Goal: Task Accomplishment & Management: Manage account settings

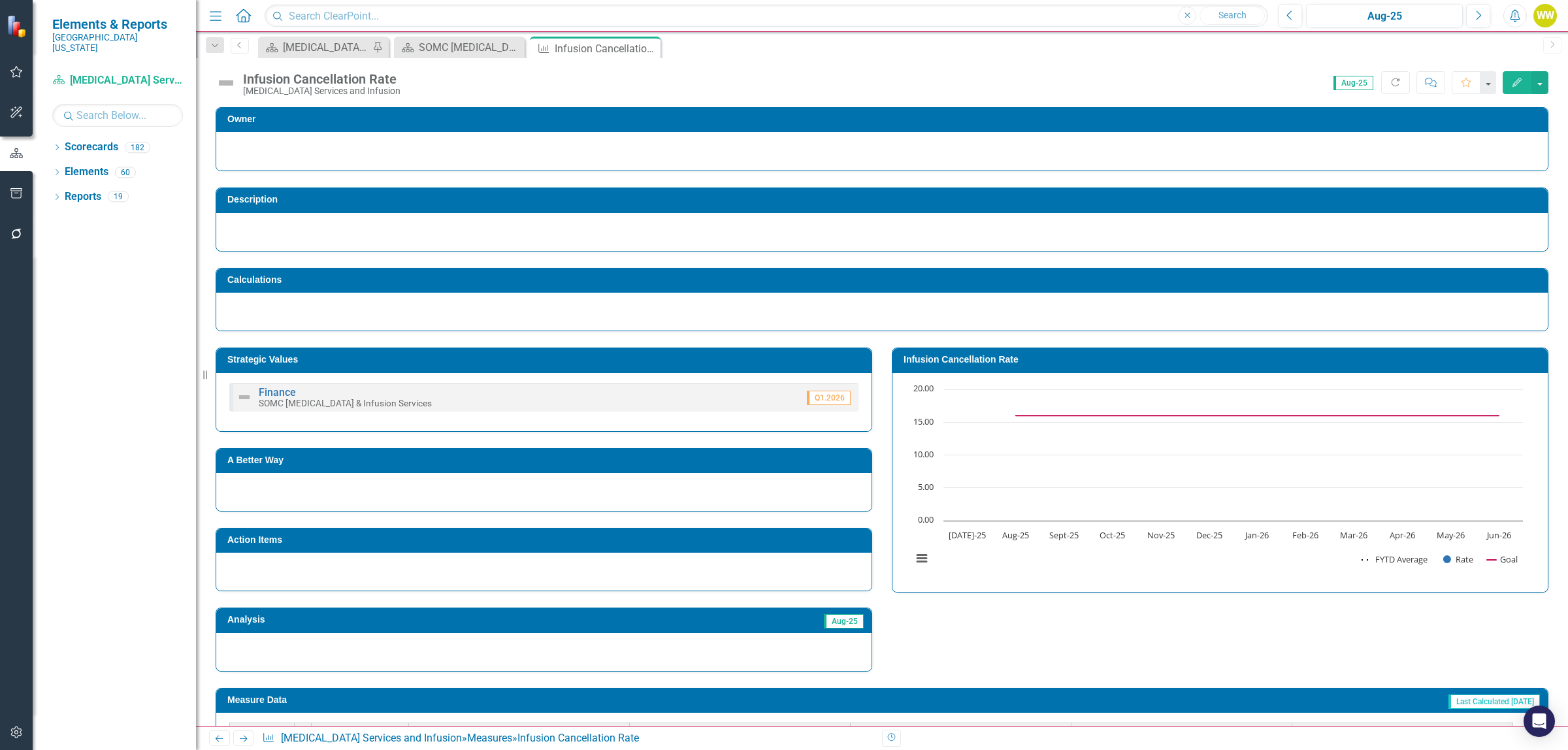
click at [1516, 84] on icon "button" at bounding box center [1516, 82] width 9 height 9
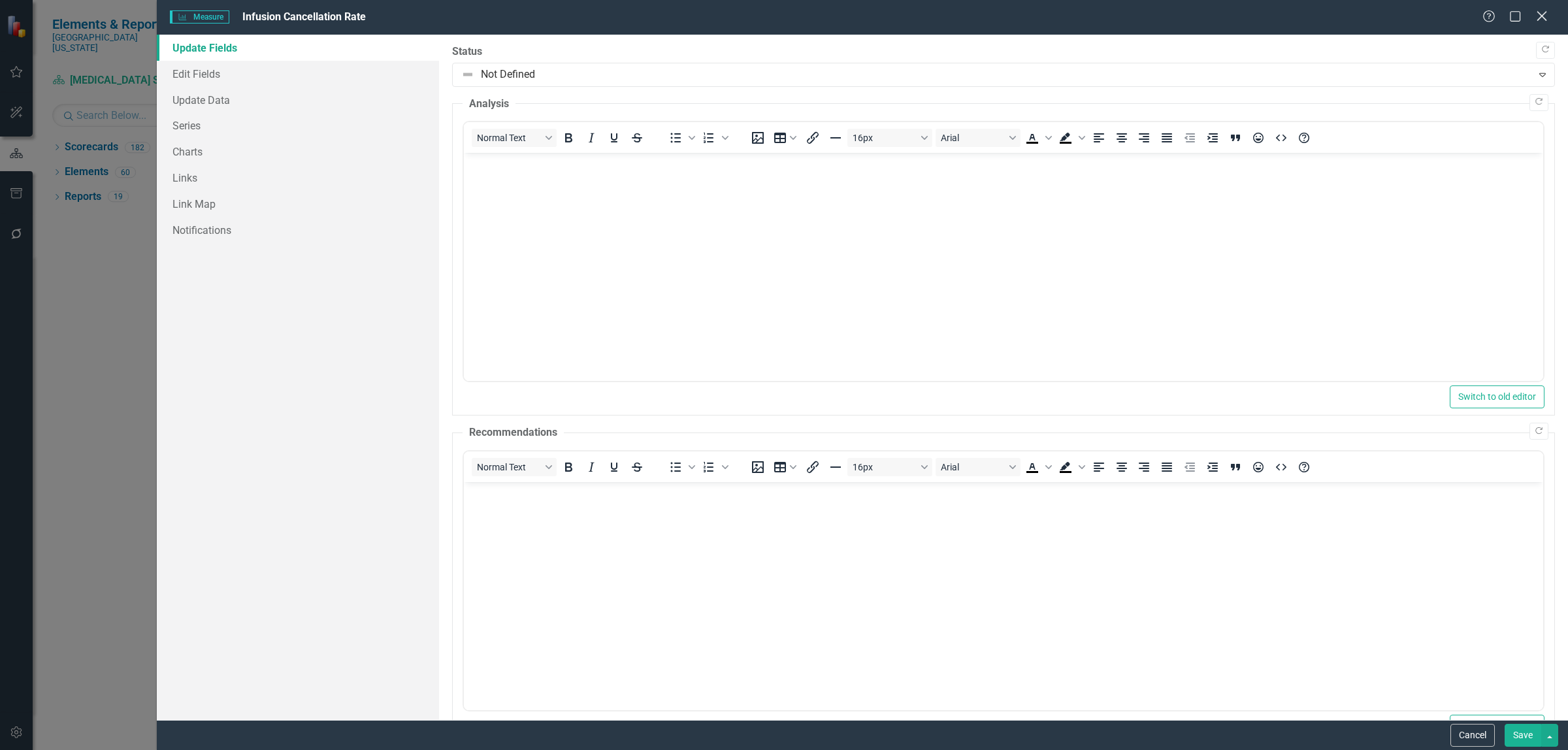
click at [1541, 15] on icon at bounding box center [1542, 16] width 10 height 10
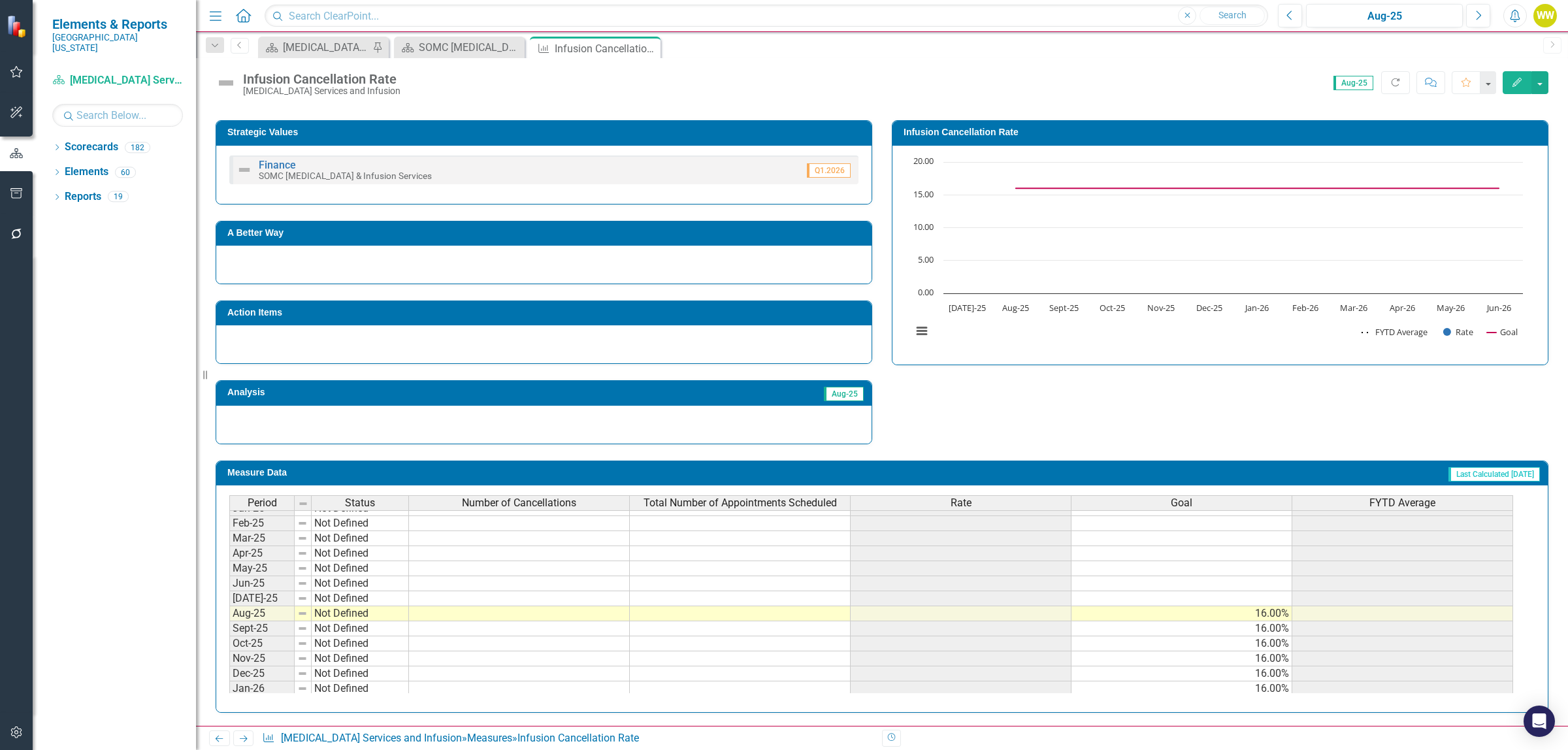
scroll to position [455, 0]
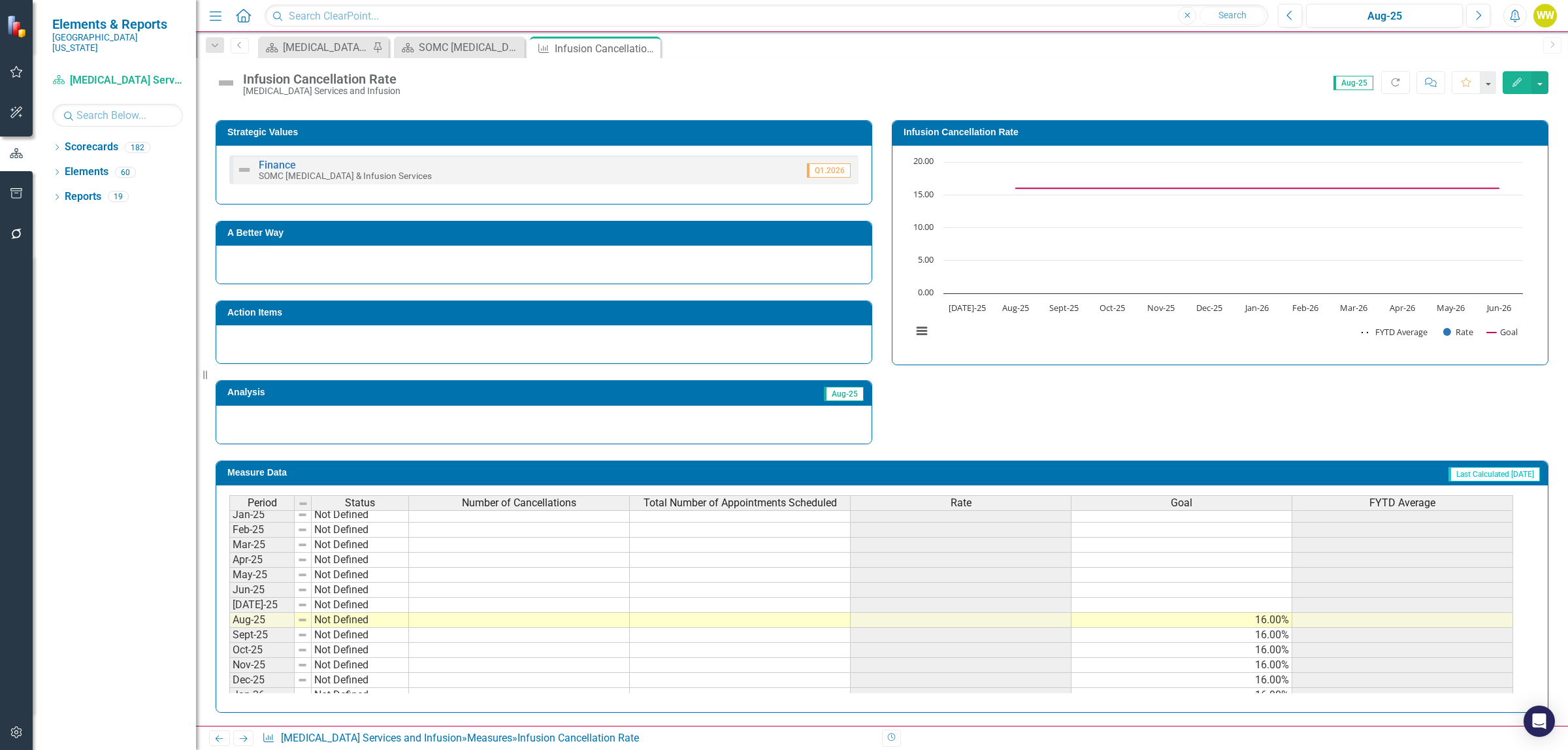
click at [592, 628] on tbody "Aug-23 Not Defined Sep-23 Not Defined Oct-23 Not Defined Nov-23 Not Defined Dec…" at bounding box center [871, 485] width 1284 height 467
click at [592, 628] on td at bounding box center [518, 621] width 221 height 15
click at [592, 626] on td at bounding box center [518, 621] width 221 height 15
click at [592, 610] on td at bounding box center [518, 605] width 221 height 15
type textarea "53"
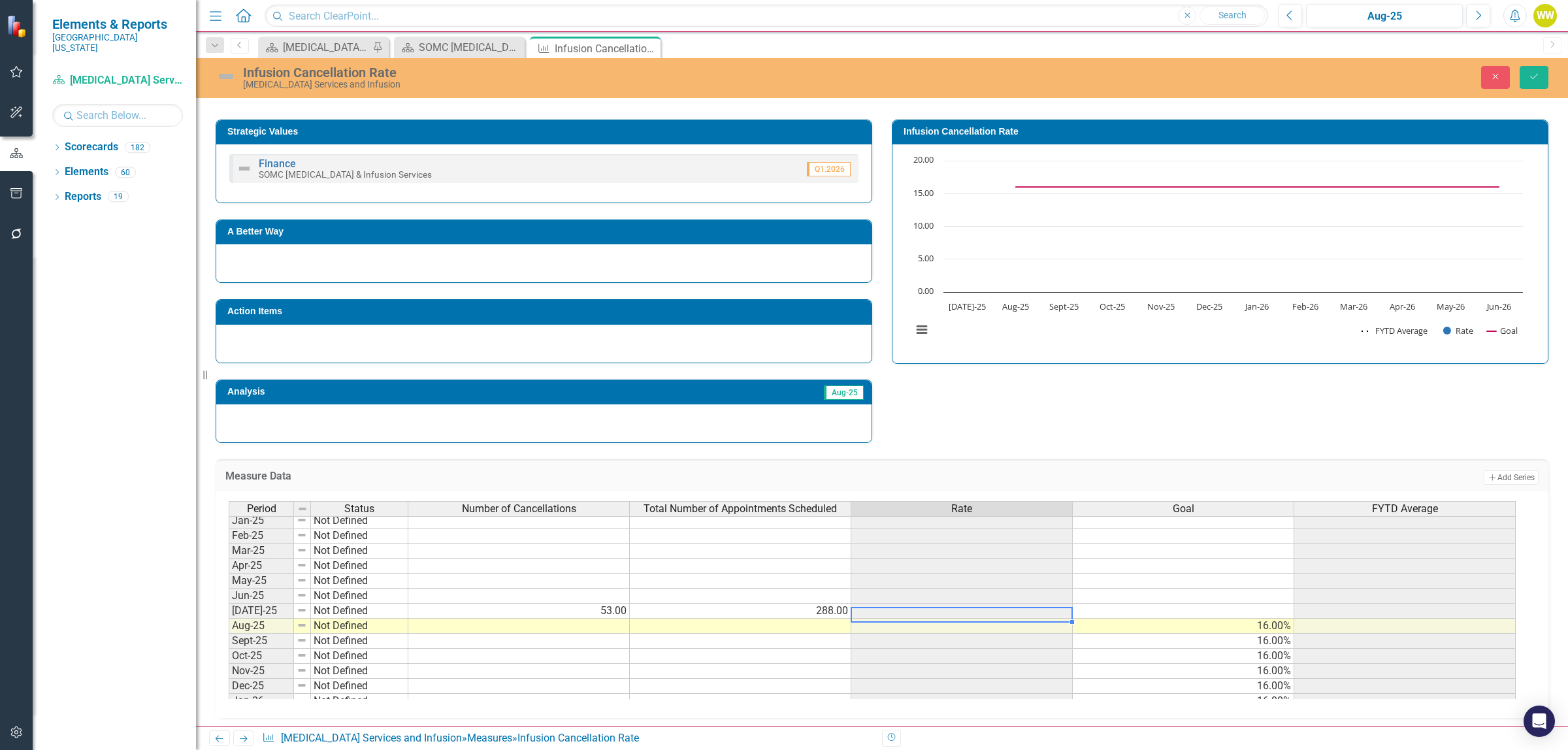
click at [607, 634] on td at bounding box center [519, 627] width 222 height 15
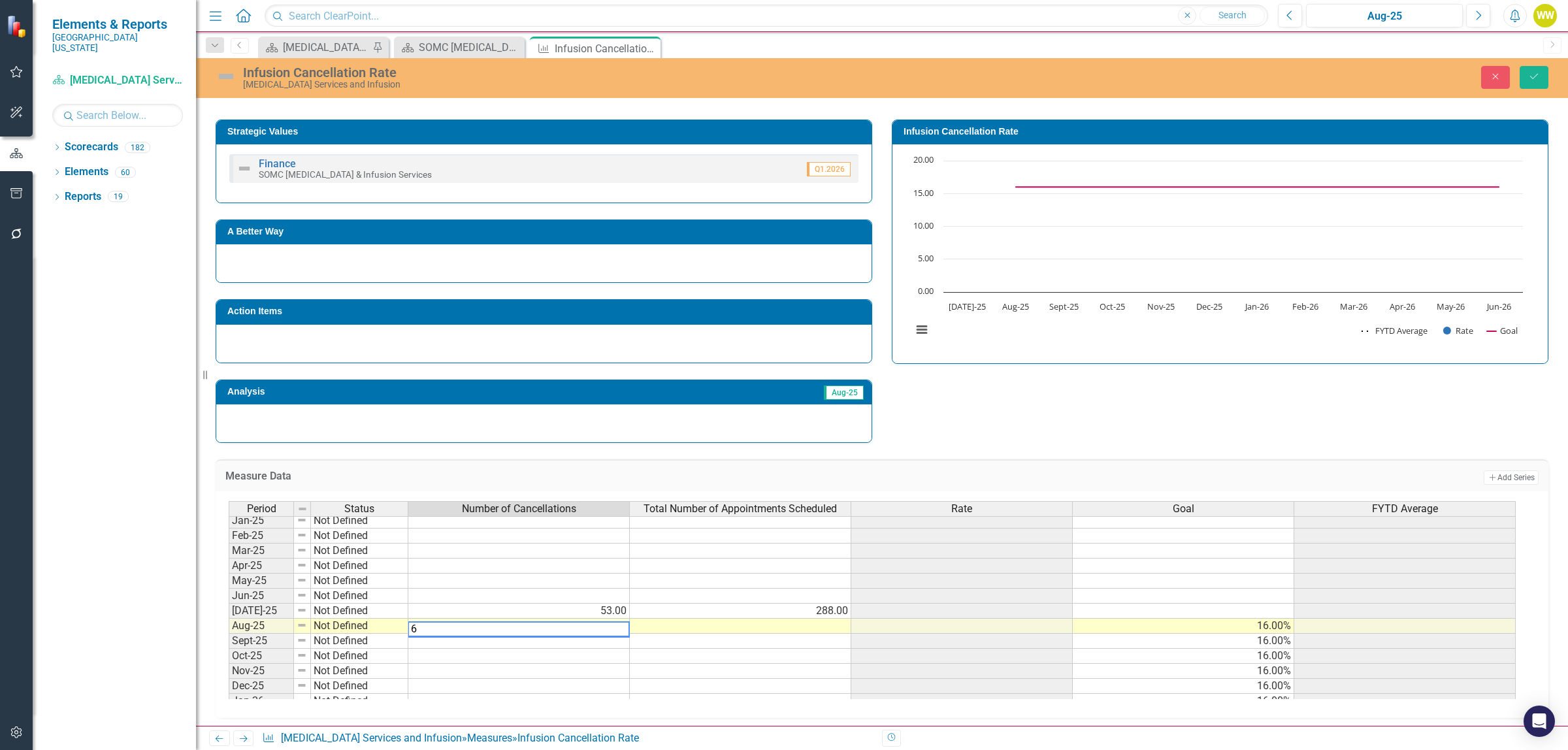
type textarea "64"
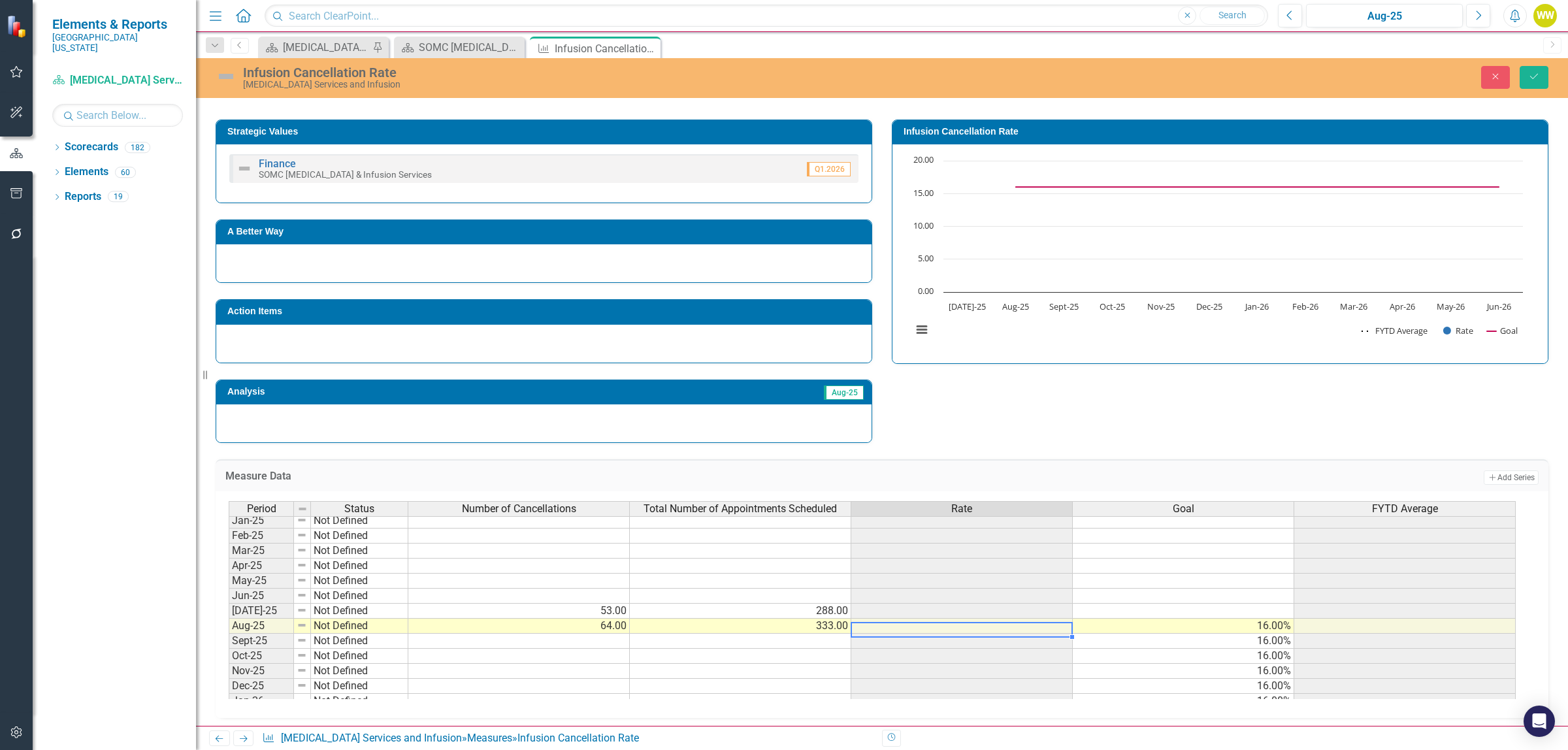
click at [567, 603] on td at bounding box center [519, 597] width 222 height 15
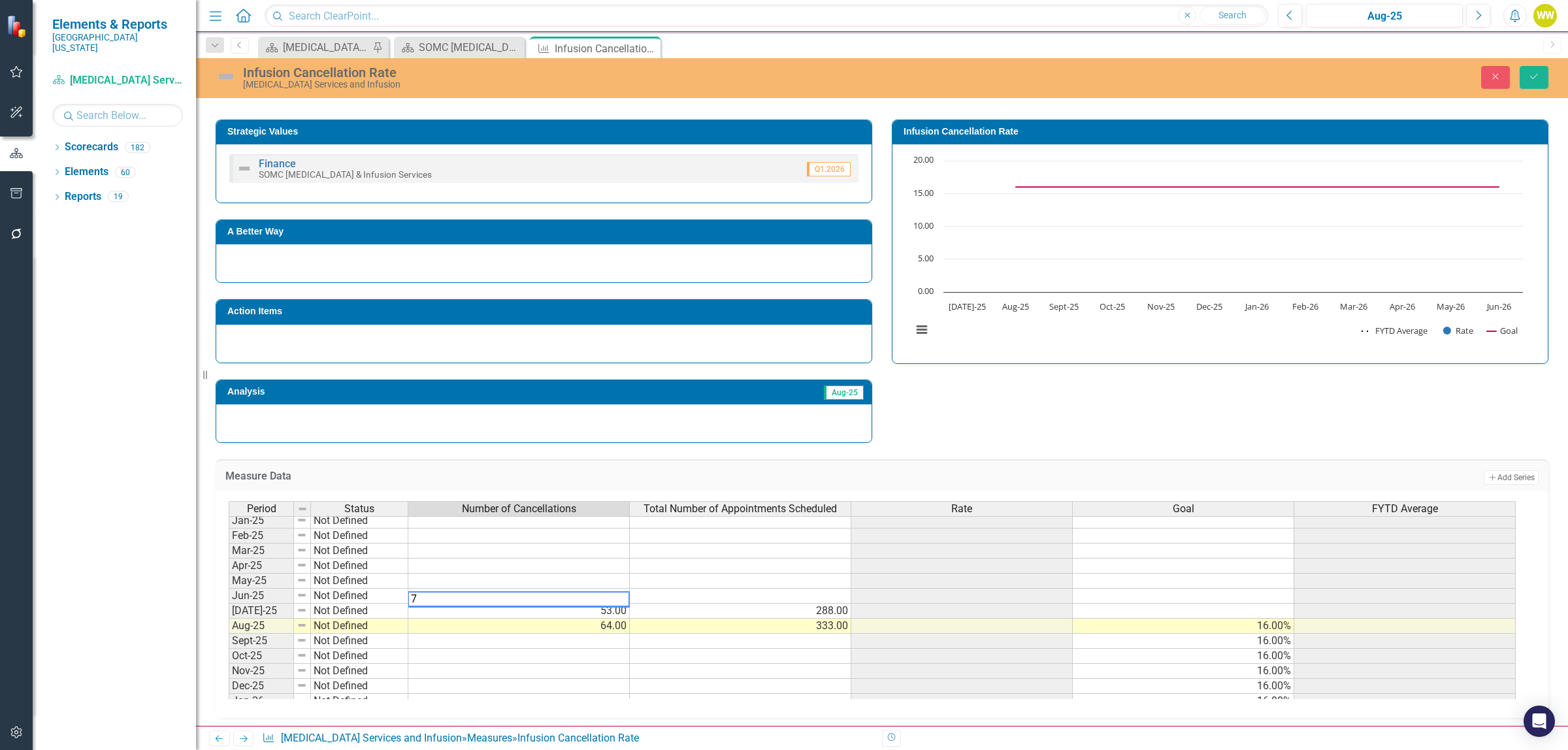
type textarea "76"
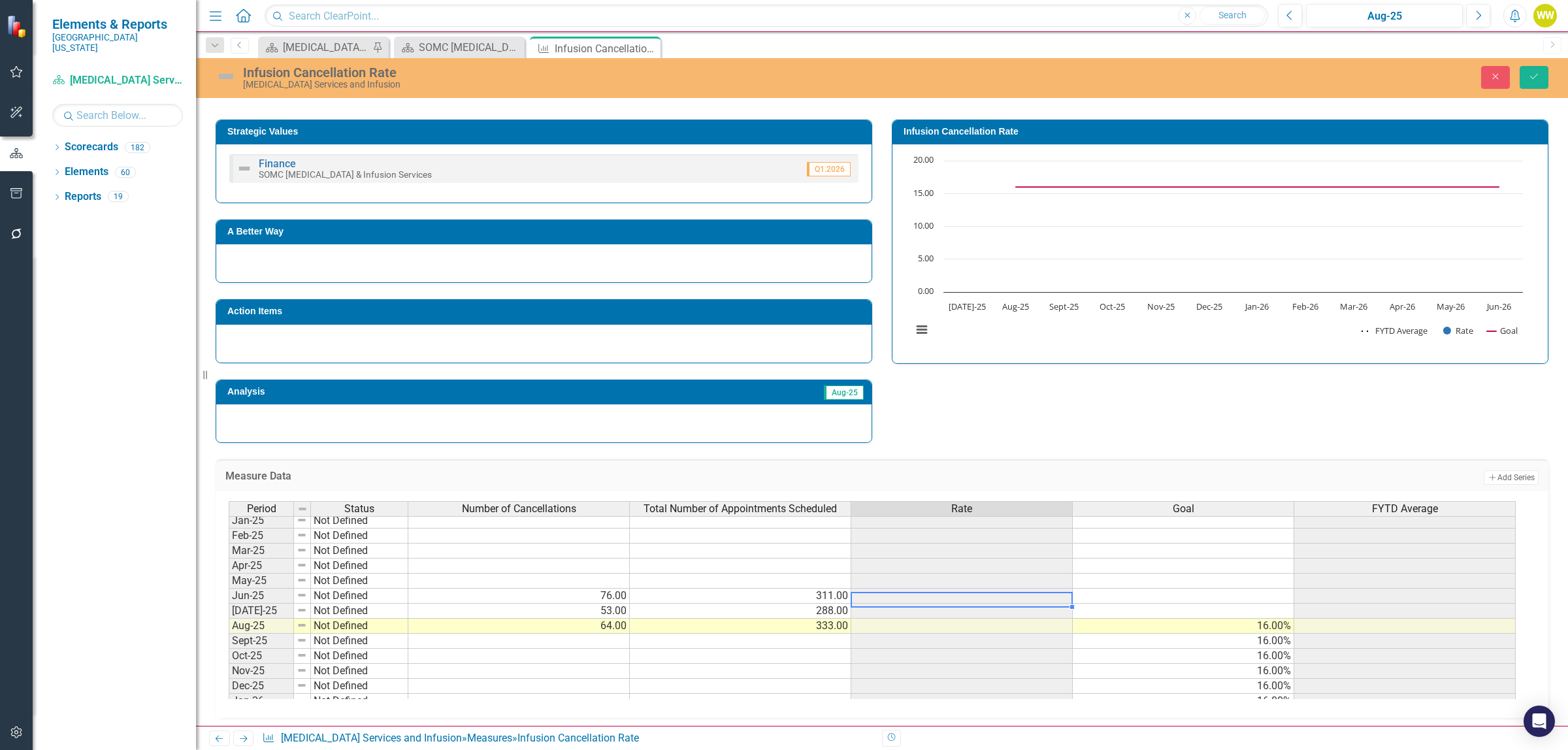
click at [569, 589] on td at bounding box center [519, 581] width 222 height 15
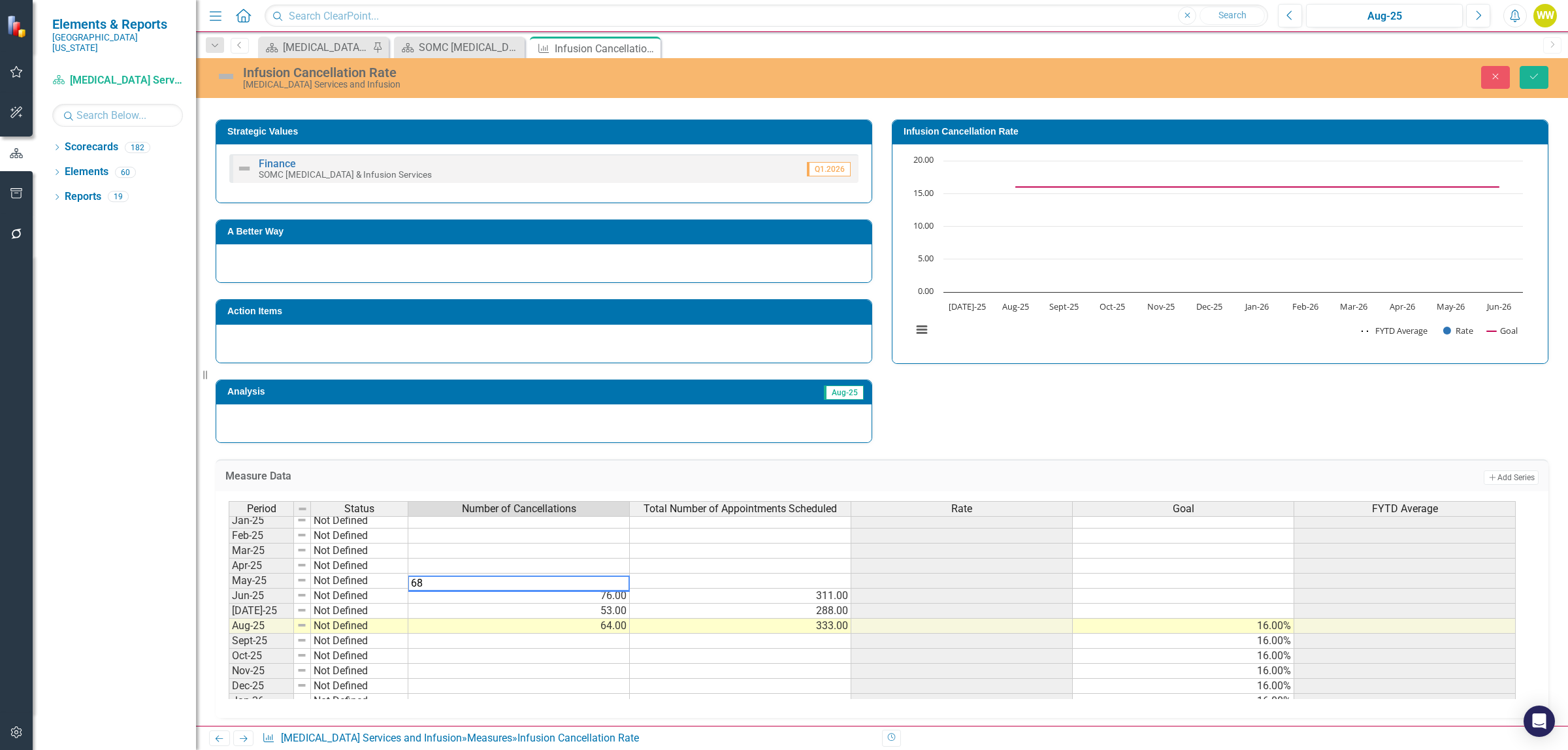
type textarea "68"
click at [664, 588] on td at bounding box center [741, 581] width 222 height 15
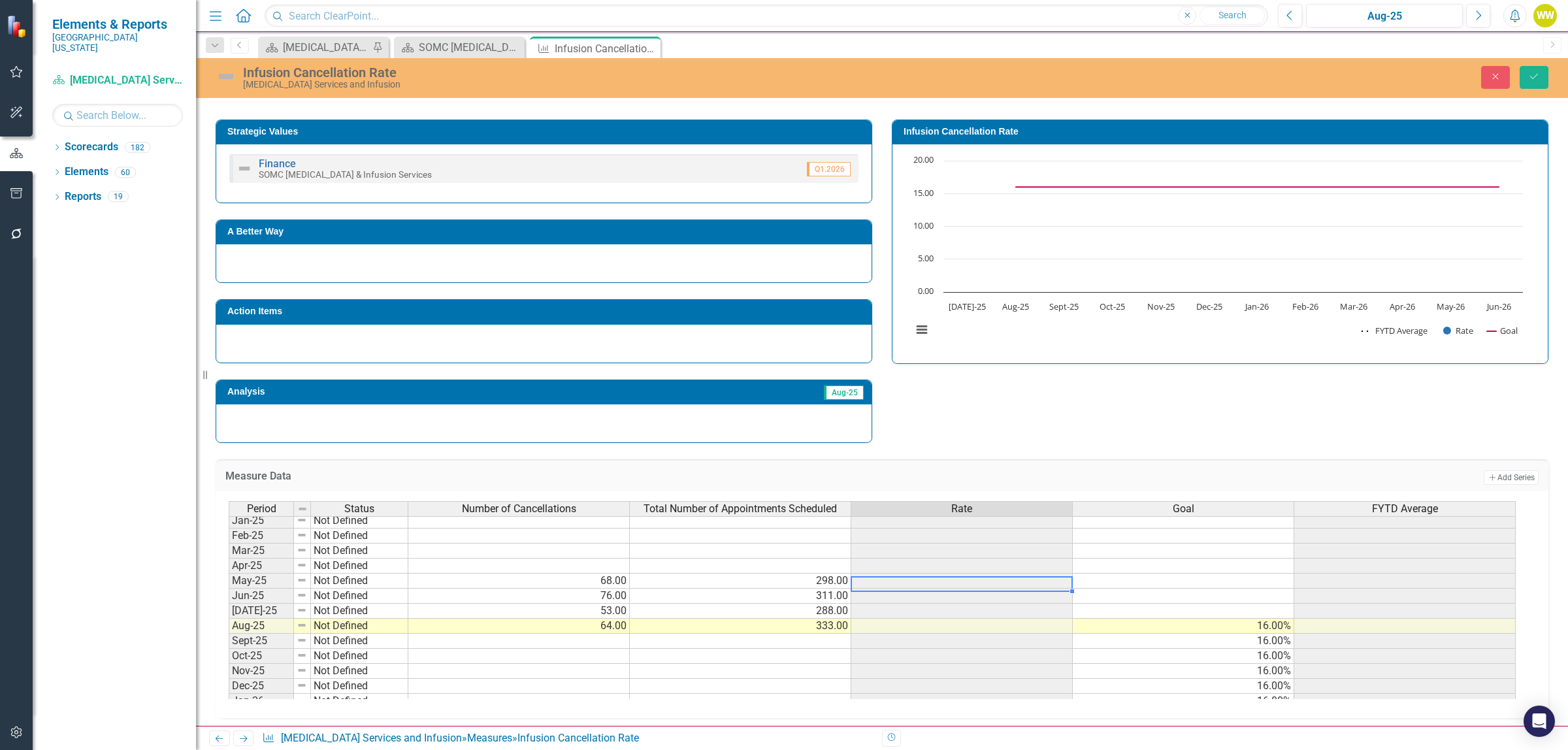
click at [605, 567] on td at bounding box center [519, 567] width 222 height 15
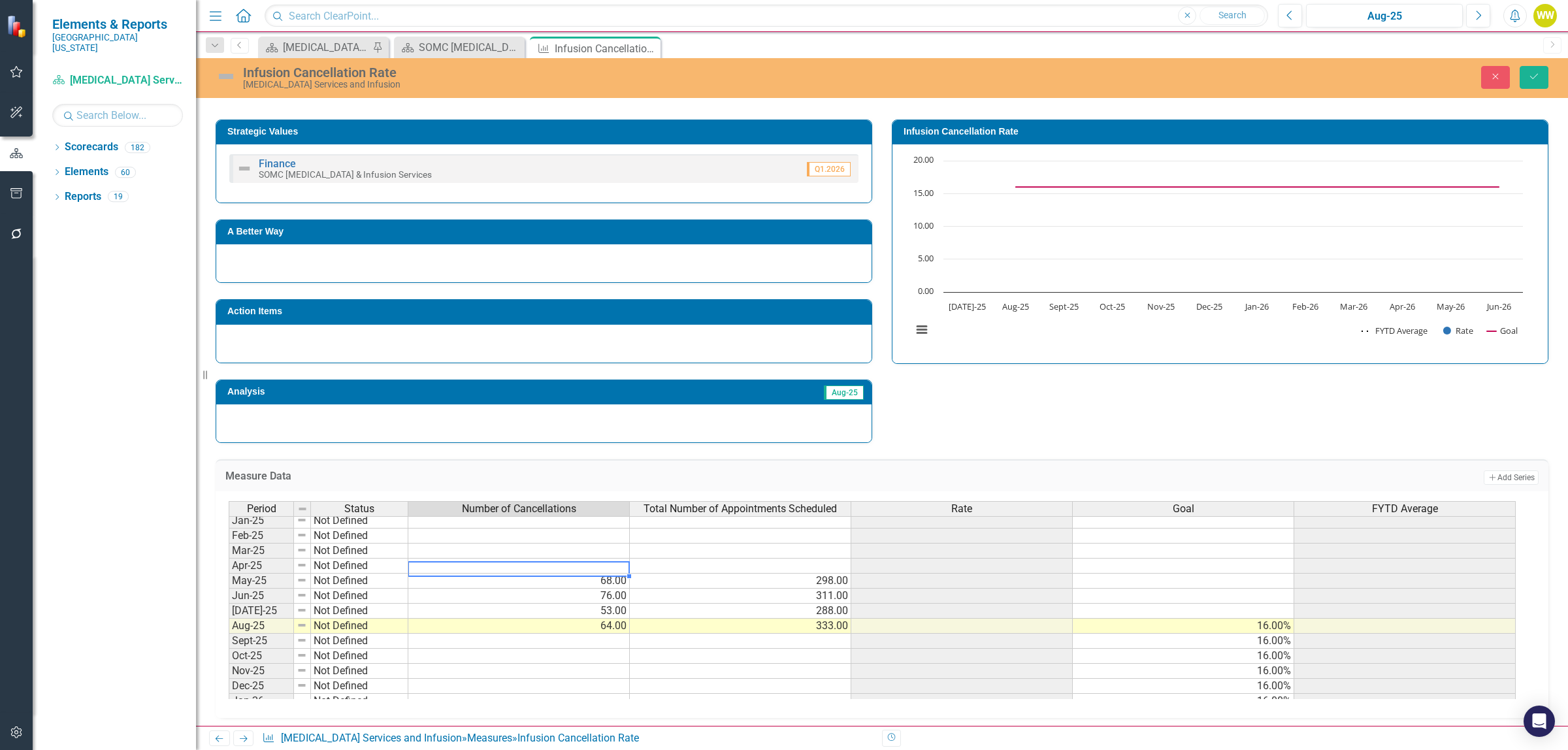
type textarea "77"
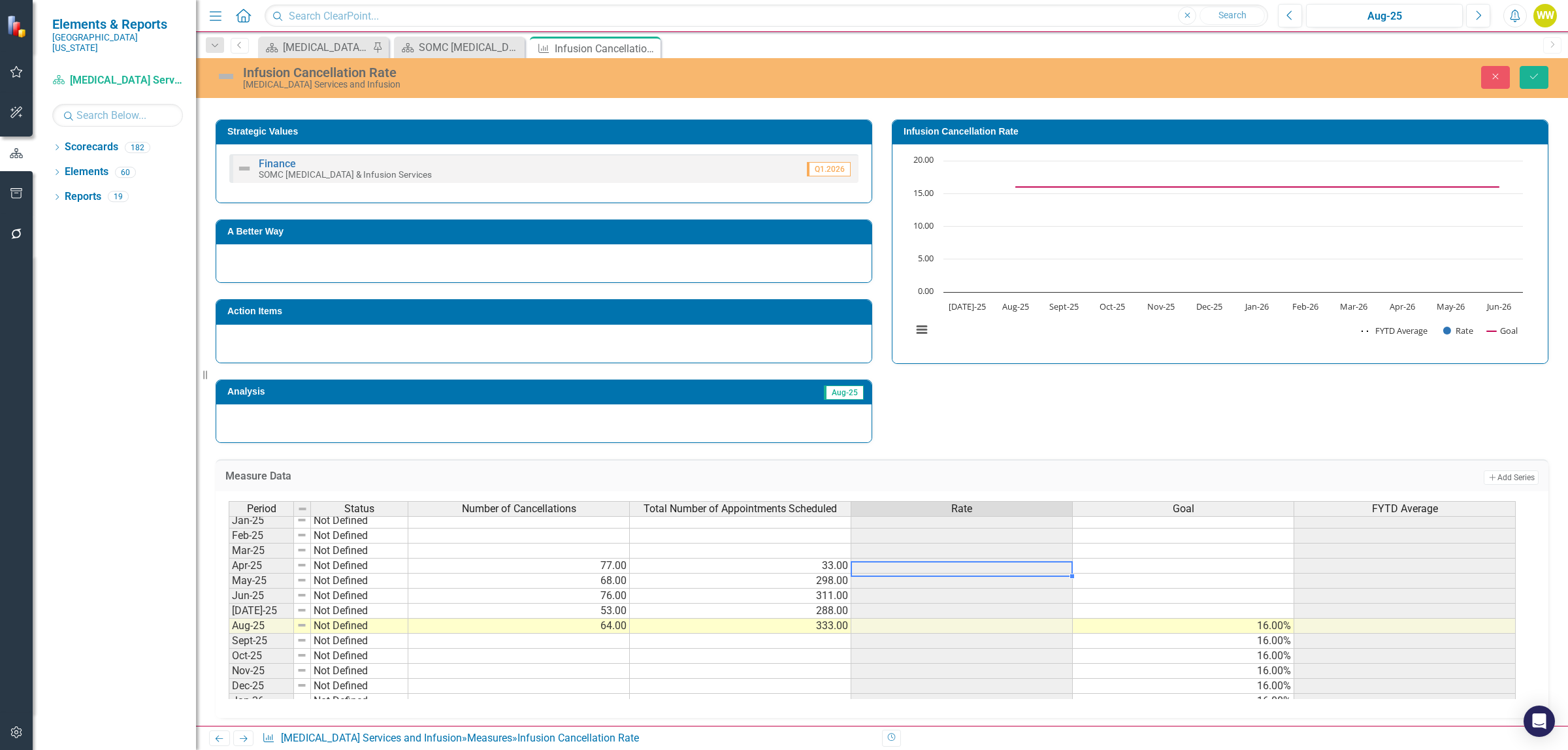
click at [794, 569] on td "33.00" at bounding box center [741, 567] width 222 height 15
type textarea "331"
click at [1536, 82] on button "Save" at bounding box center [1534, 77] width 29 height 23
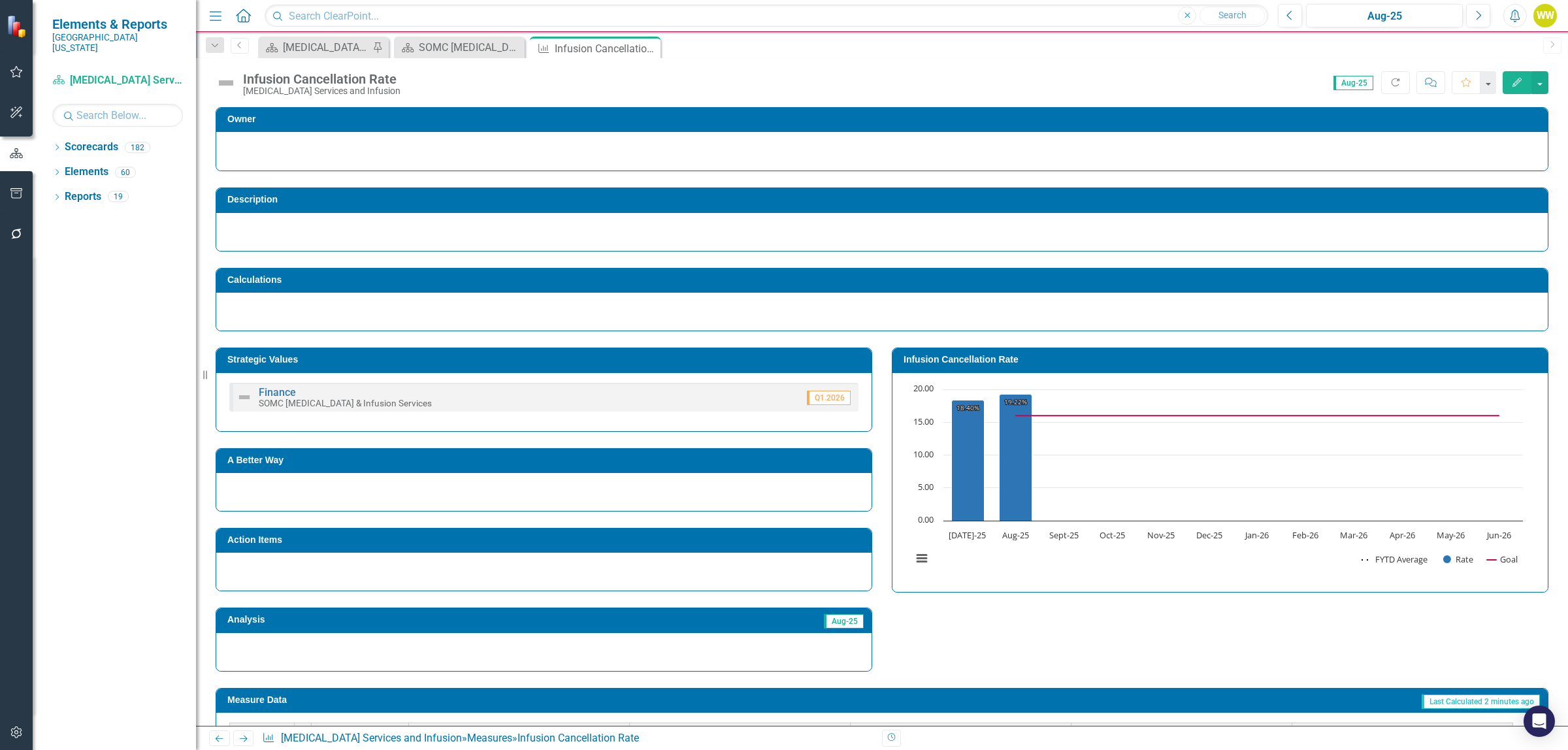
click at [1517, 80] on icon "Edit" at bounding box center [1517, 82] width 12 height 9
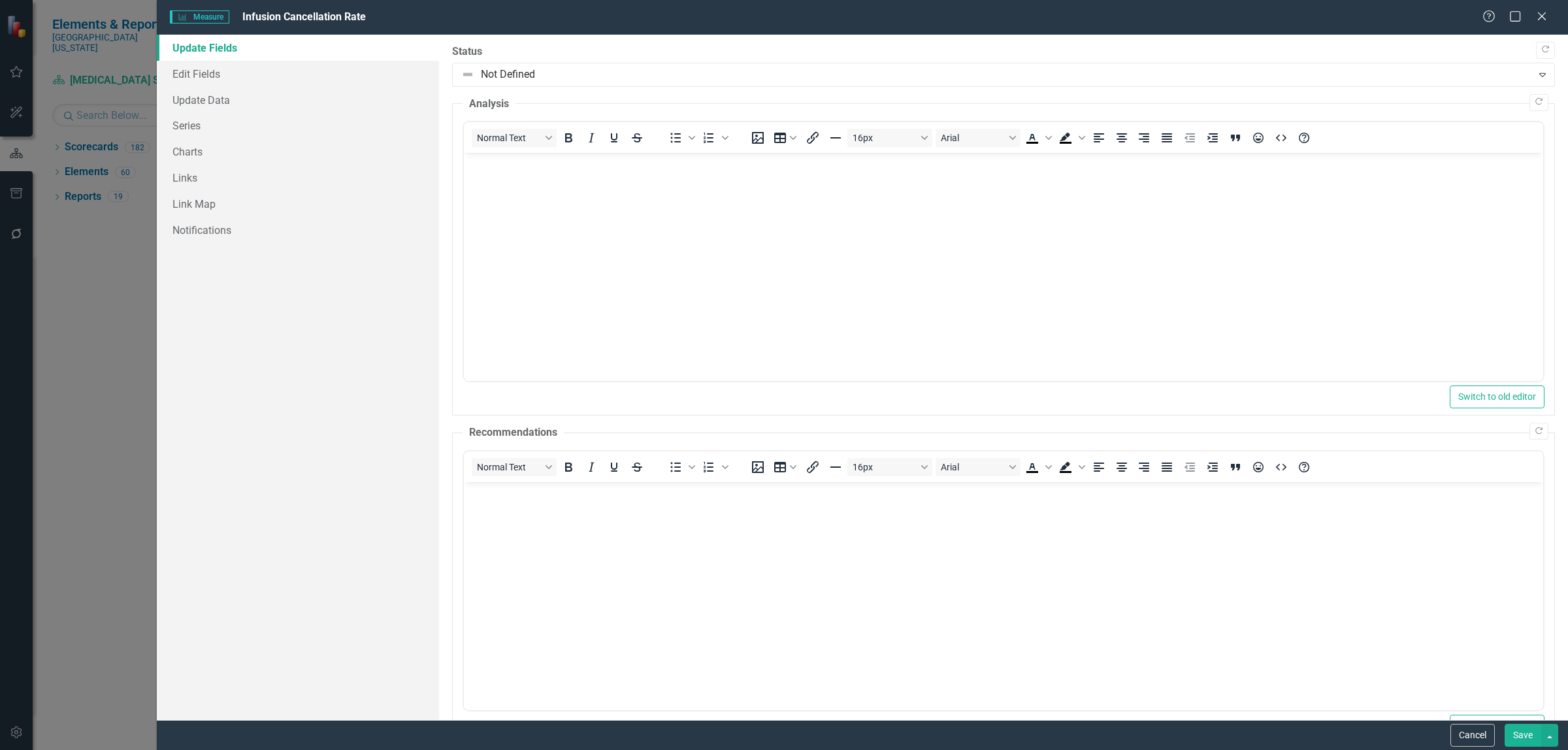
scroll to position [0, 0]
click at [209, 76] on link "Edit Fields" at bounding box center [298, 73] width 282 height 26
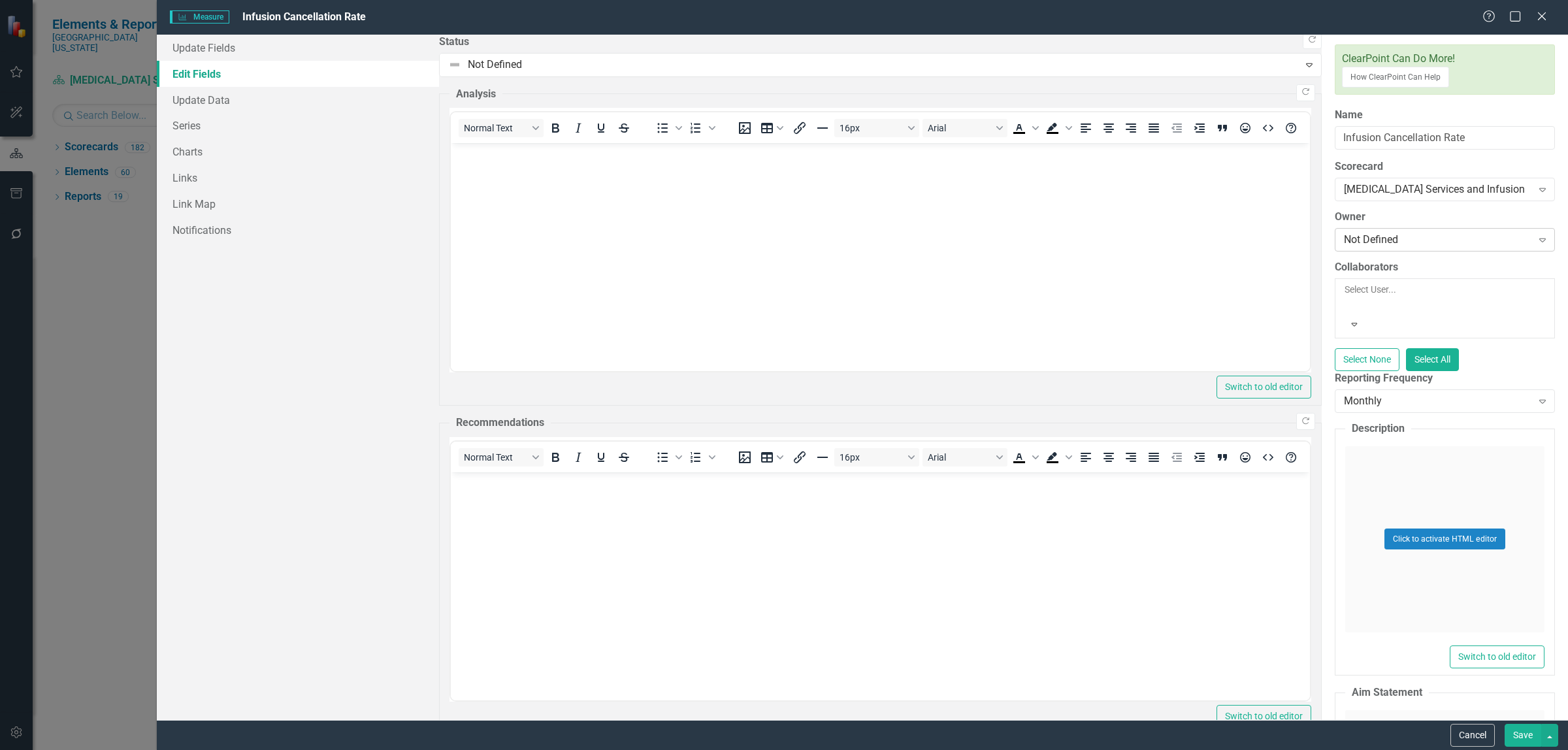
click at [1344, 232] on div "Not Defined" at bounding box center [1438, 240] width 188 height 15
type input "[PERSON_NAME]"
click at [533, 750] on div "[PERSON_NAME]" at bounding box center [784, 758] width 1568 height 15
click at [1344, 297] on div at bounding box center [1345, 305] width 2 height 15
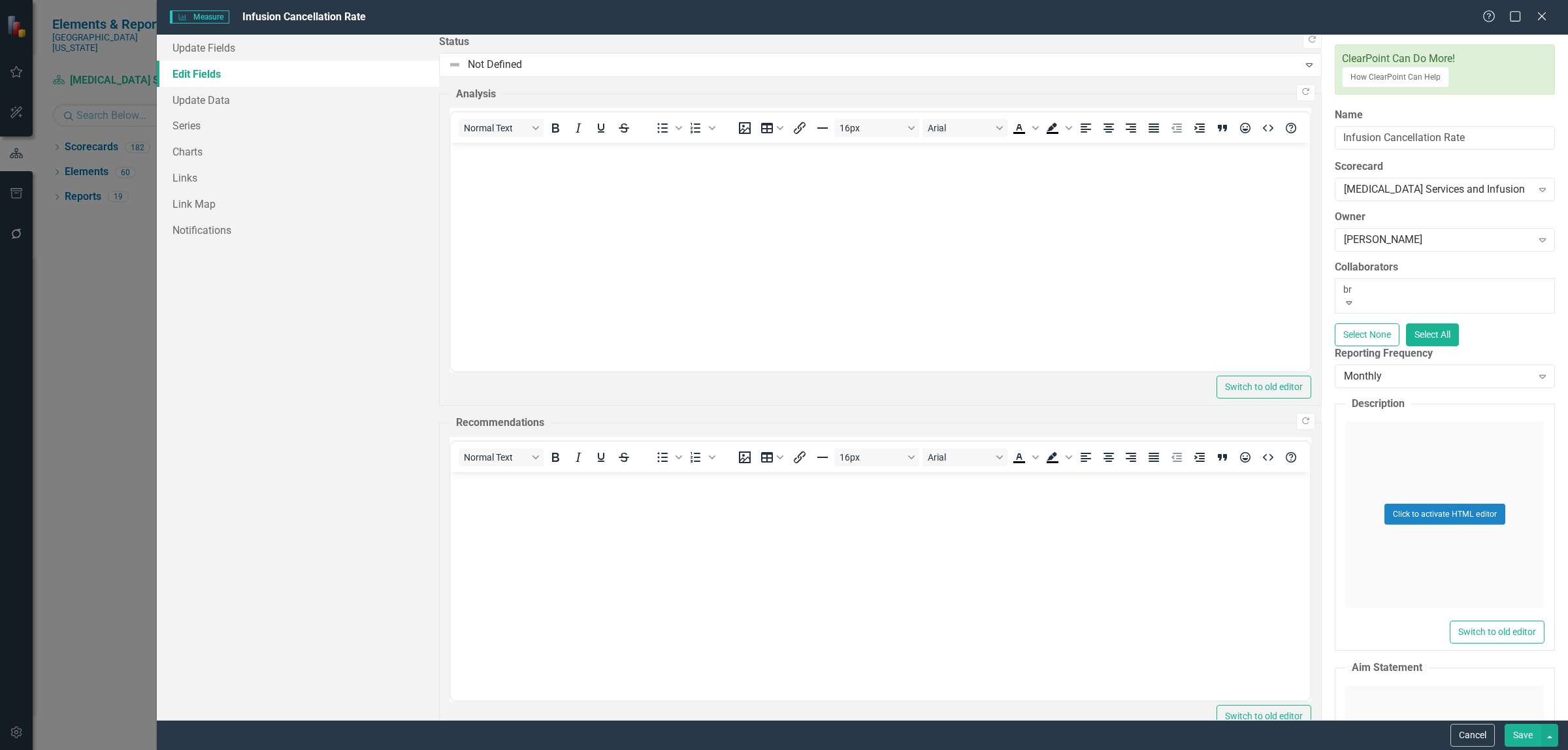
type input "b"
type input "stace"
click at [221, 750] on span "[PERSON_NAME] ([GEOGRAPHIC_DATA])" at bounding box center [110, 757] width 221 height 13
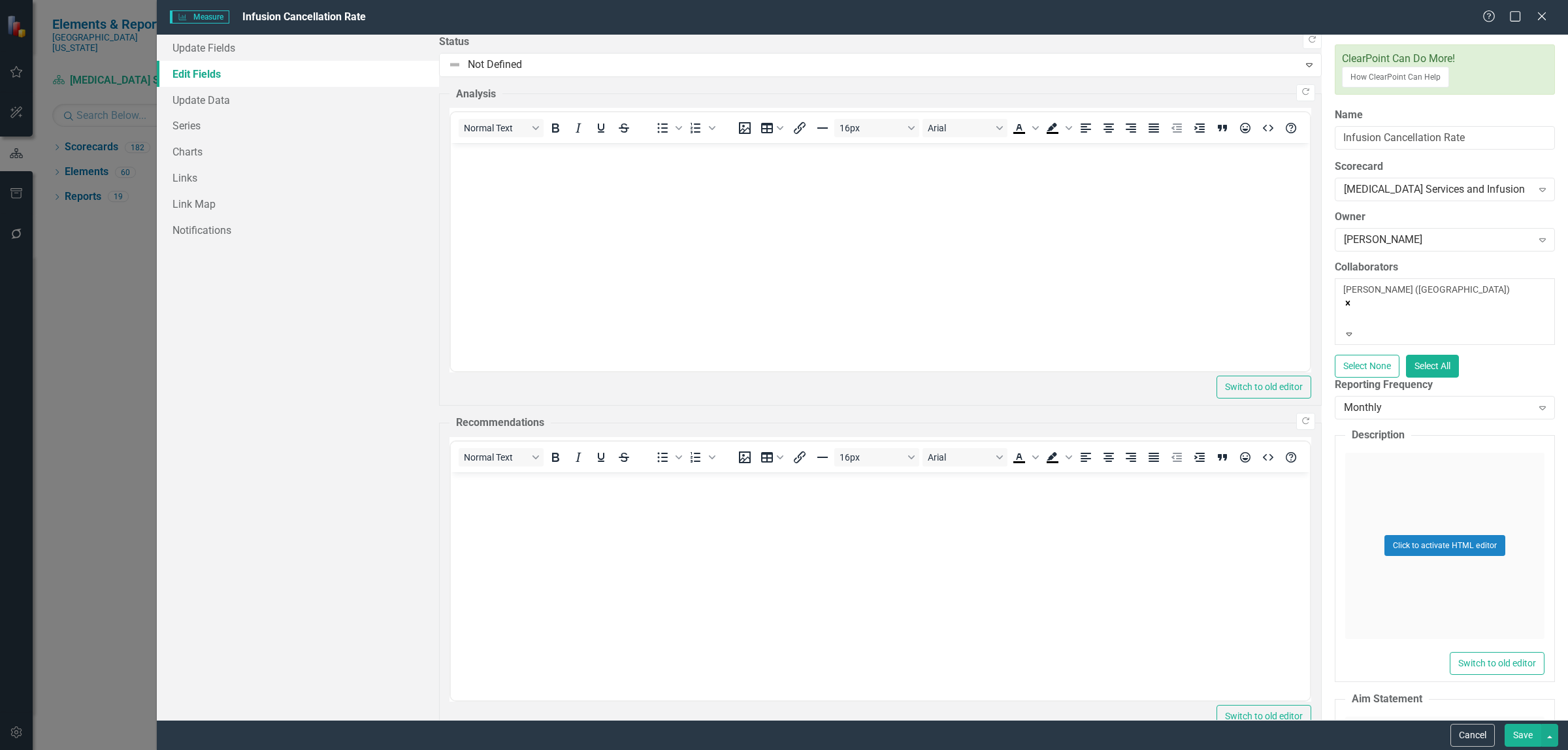
click at [1335, 428] on fieldset "Description Click to activate HTML editor Switch to old editor" at bounding box center [1445, 555] width 220 height 254
click at [1385, 535] on button "Click to activate HTML editor" at bounding box center [1445, 546] width 120 height 21
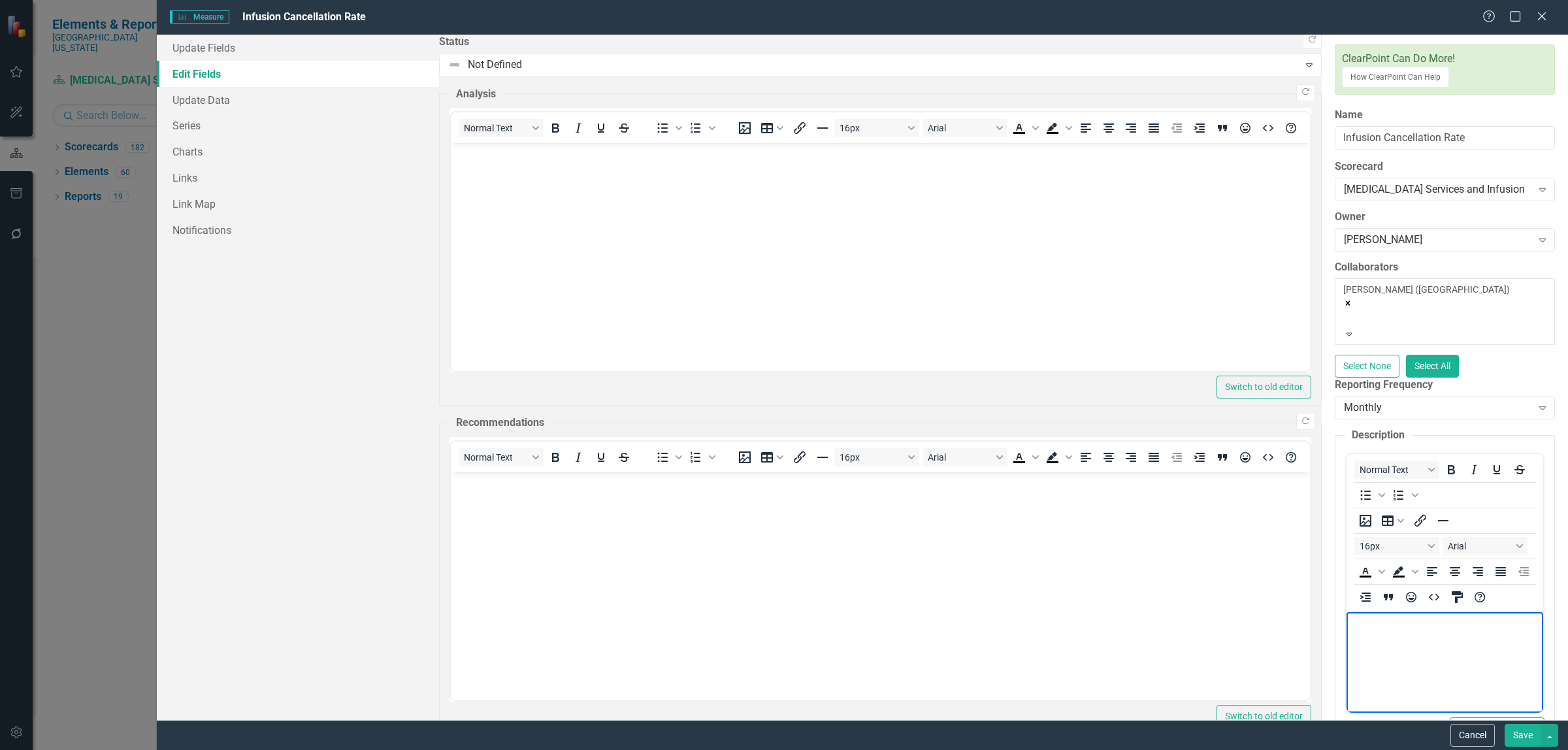
click at [1516, 645] on body "Rich Text Area. Press ALT-0 for help." at bounding box center [1445, 710] width 197 height 196
drag, startPoint x: 1716, startPoint y: 645, endPoint x: 1807, endPoint y: 1071, distance: 435.6
click at [1346, 623] on body "We will be monitoring infusion cancellations. This is an important measure beca…" at bounding box center [1445, 710] width 197 height 196
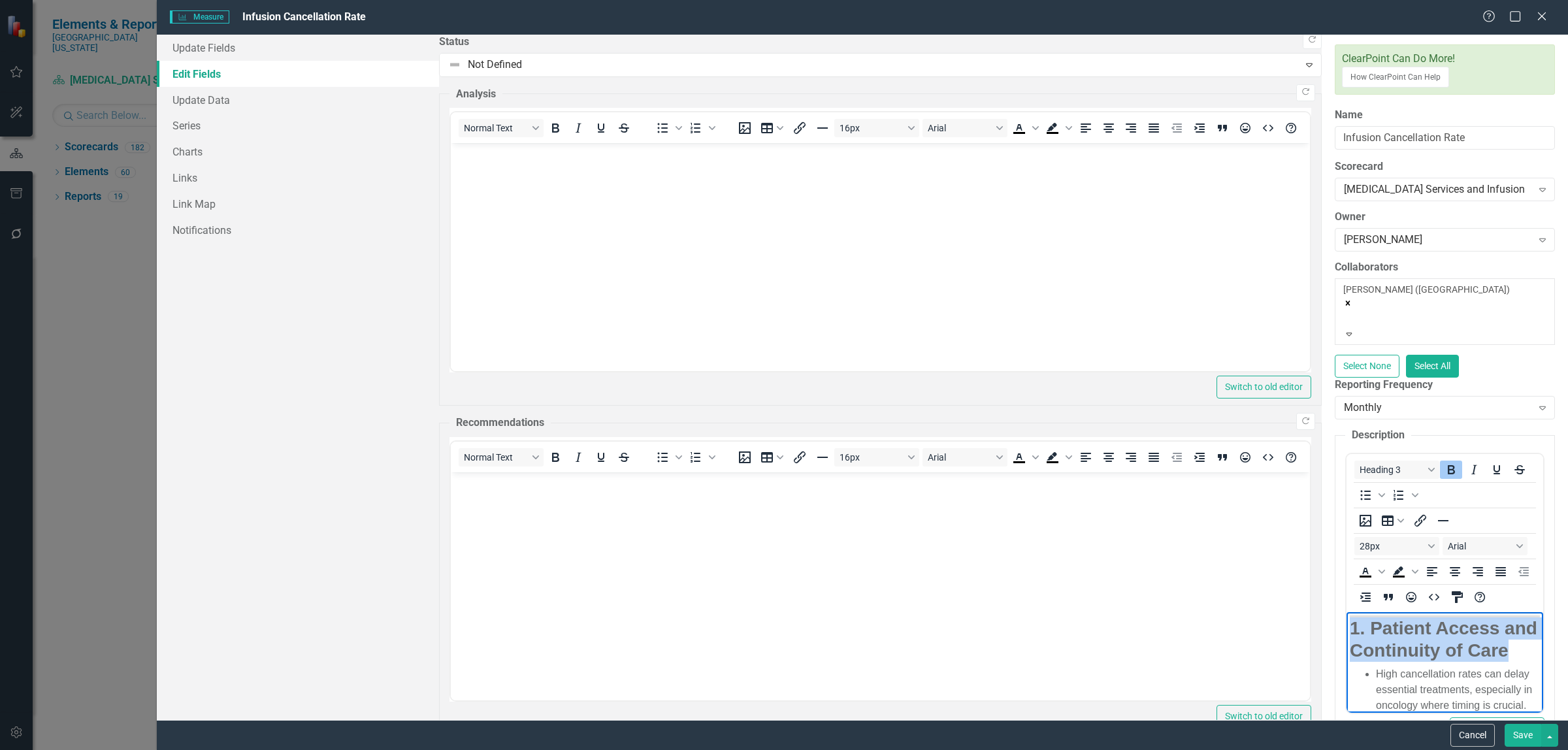
drag, startPoint x: 1706, startPoint y: 628, endPoint x: 1336, endPoint y: 628, distance: 370.0
click at [1395, 738] on div "1" at bounding box center [1458, 746] width 164 height 15
click at [1367, 626] on h3 "Rich Text Area. Press ALT-0 for help." at bounding box center [1445, 628] width 190 height 22
drag, startPoint x: 1559, startPoint y: 715, endPoint x: 1774, endPoint y: 1141, distance: 477.2
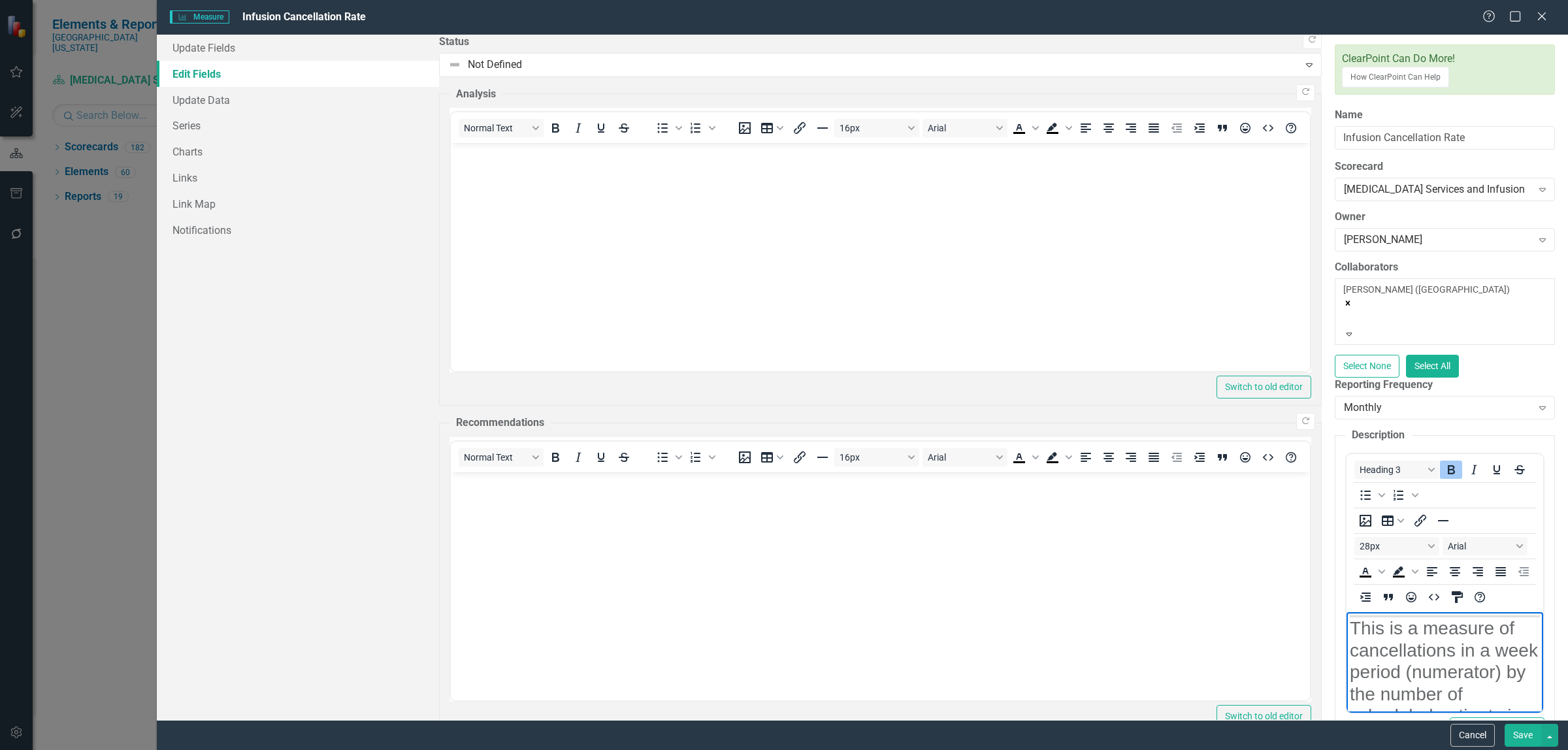
drag, startPoint x: 1378, startPoint y: 730, endPoint x: 1409, endPoint y: 731, distance: 31.0
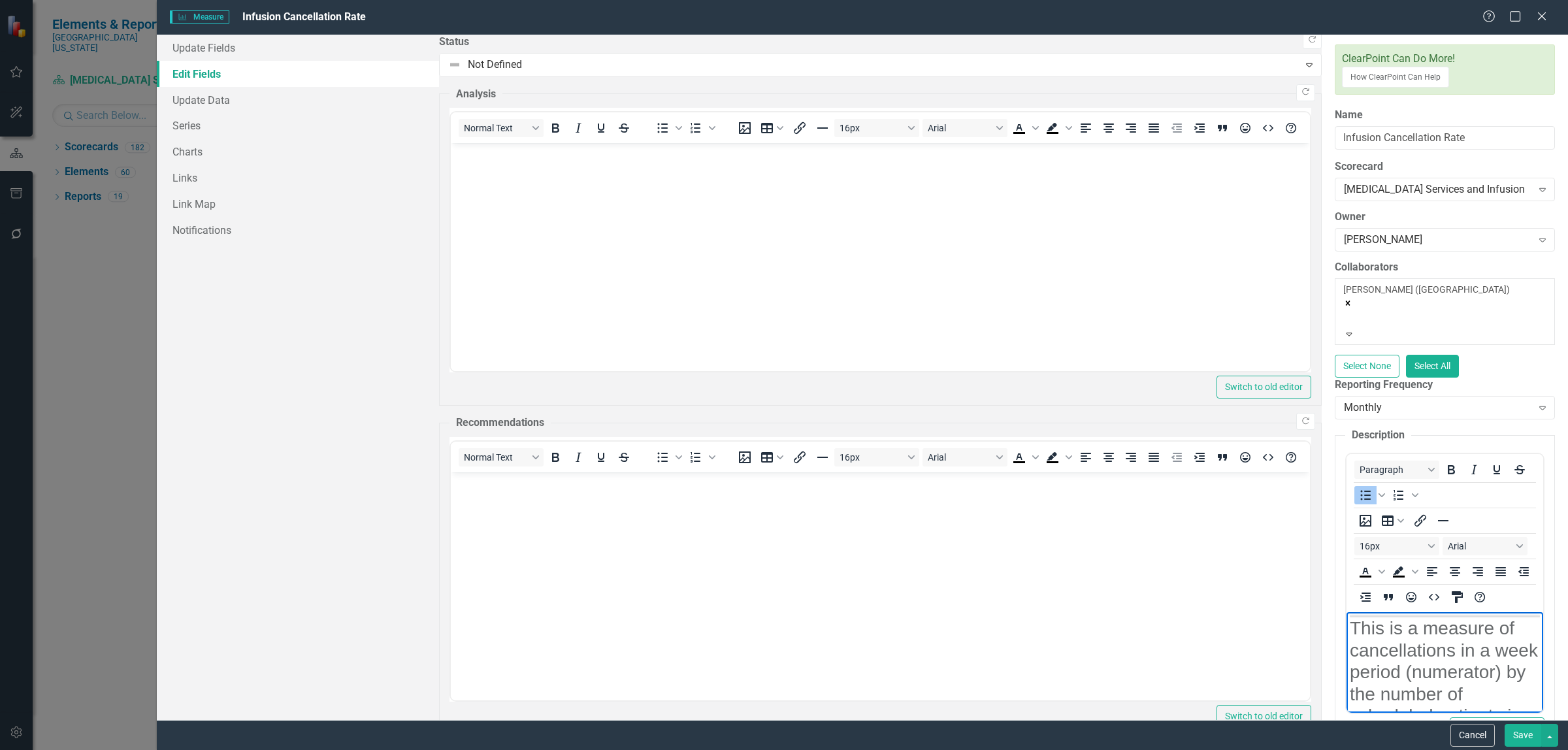
drag, startPoint x: 1494, startPoint y: 724, endPoint x: 1472, endPoint y: 726, distance: 22.1
drag, startPoint x: 1524, startPoint y: 789, endPoint x: 1346, endPoint y: 737, distance: 185.4
drag, startPoint x: 1405, startPoint y: 773, endPoint x: 1356, endPoint y: 753, distance: 52.9
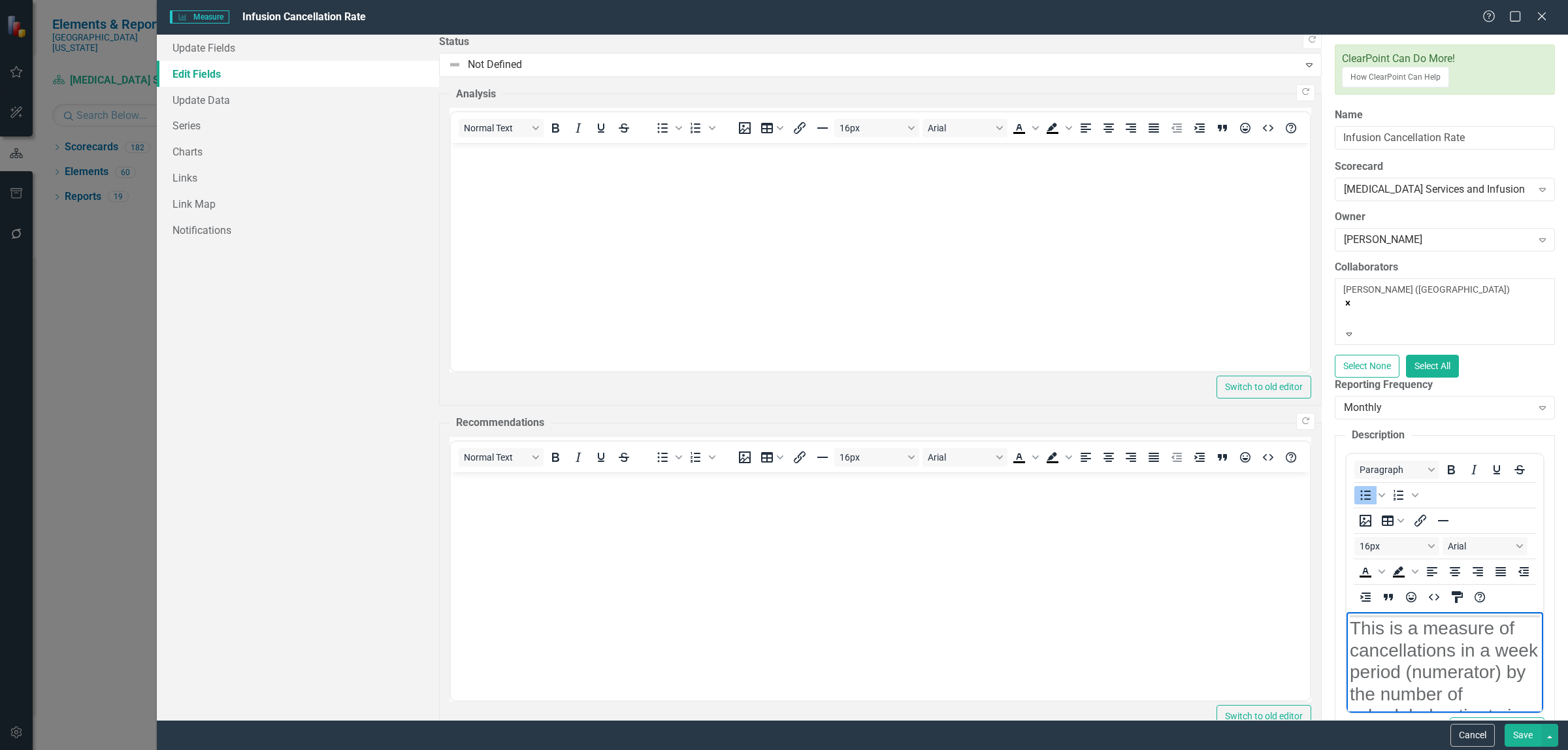
drag, startPoint x: 1606, startPoint y: 798, endPoint x: 1346, endPoint y: 748, distance: 264.8
drag, startPoint x: 1395, startPoint y: 786, endPoint x: 1367, endPoint y: 750, distance: 45.6
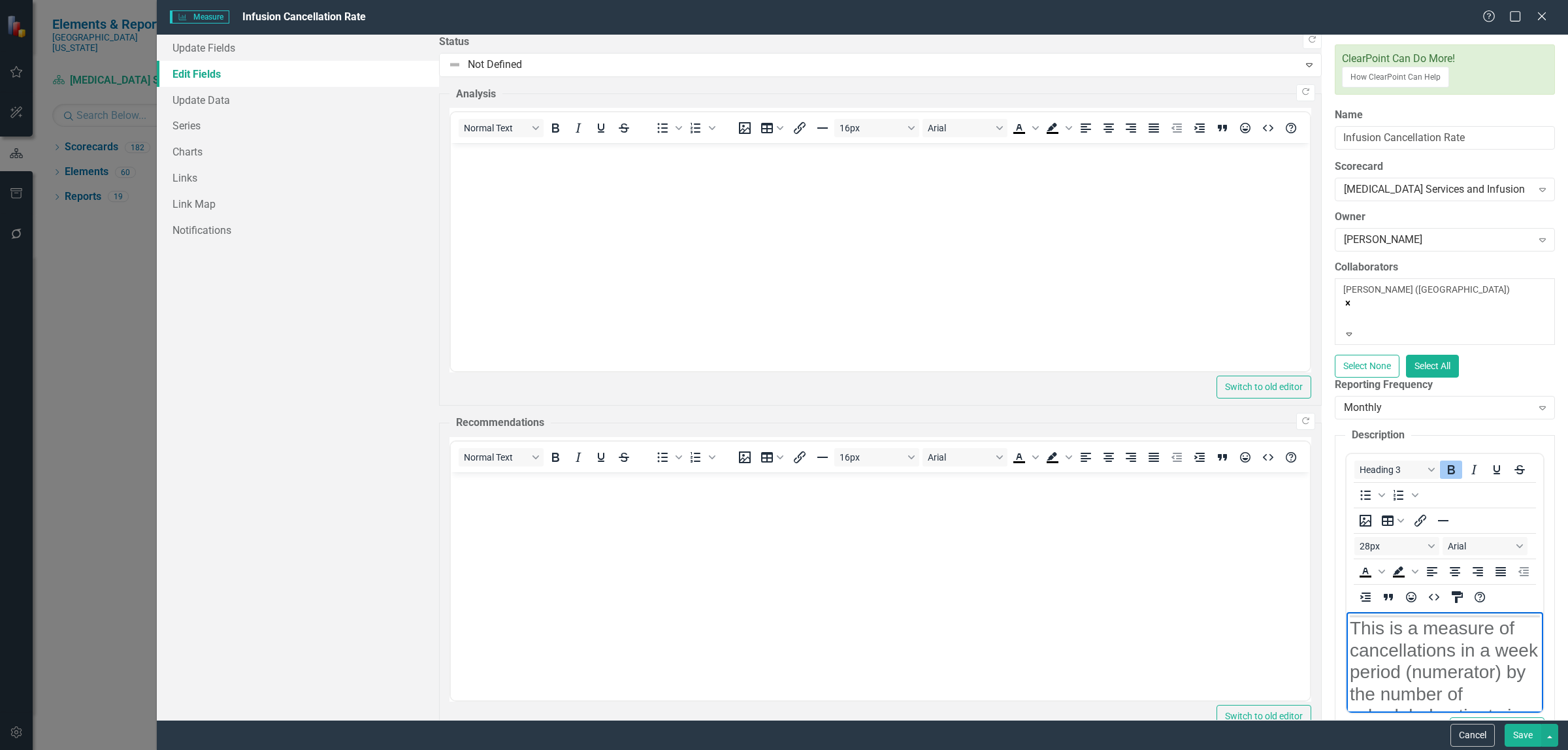
drag, startPoint x: 1692, startPoint y: 776, endPoint x: 1324, endPoint y: 786, distance: 368.1
drag, startPoint x: 1375, startPoint y: 794, endPoint x: 1393, endPoint y: 794, distance: 18.0
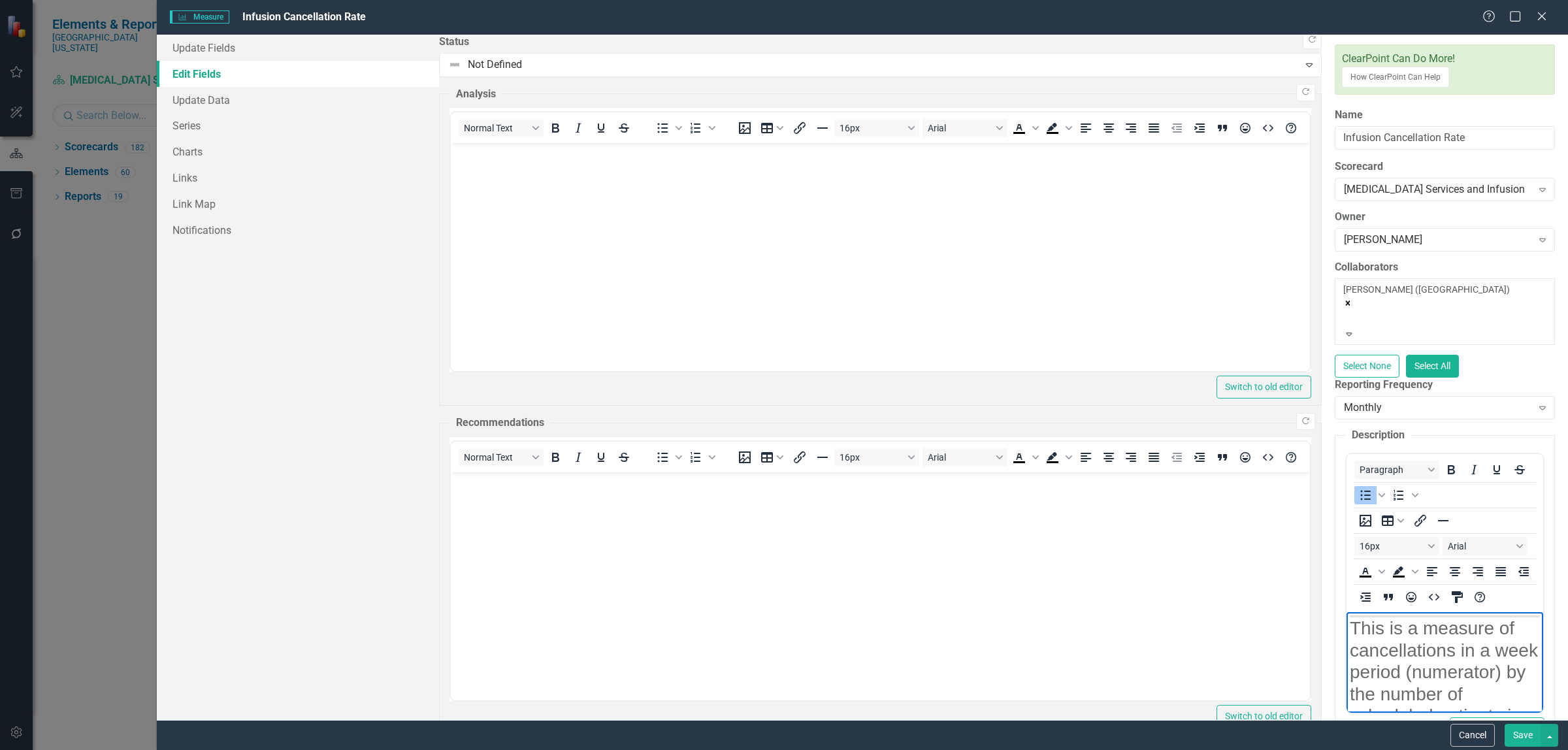
drag, startPoint x: 1706, startPoint y: 677, endPoint x: 1348, endPoint y: 798, distance: 377.9
drag, startPoint x: 1415, startPoint y: 754, endPoint x: 1350, endPoint y: 730, distance: 69.3
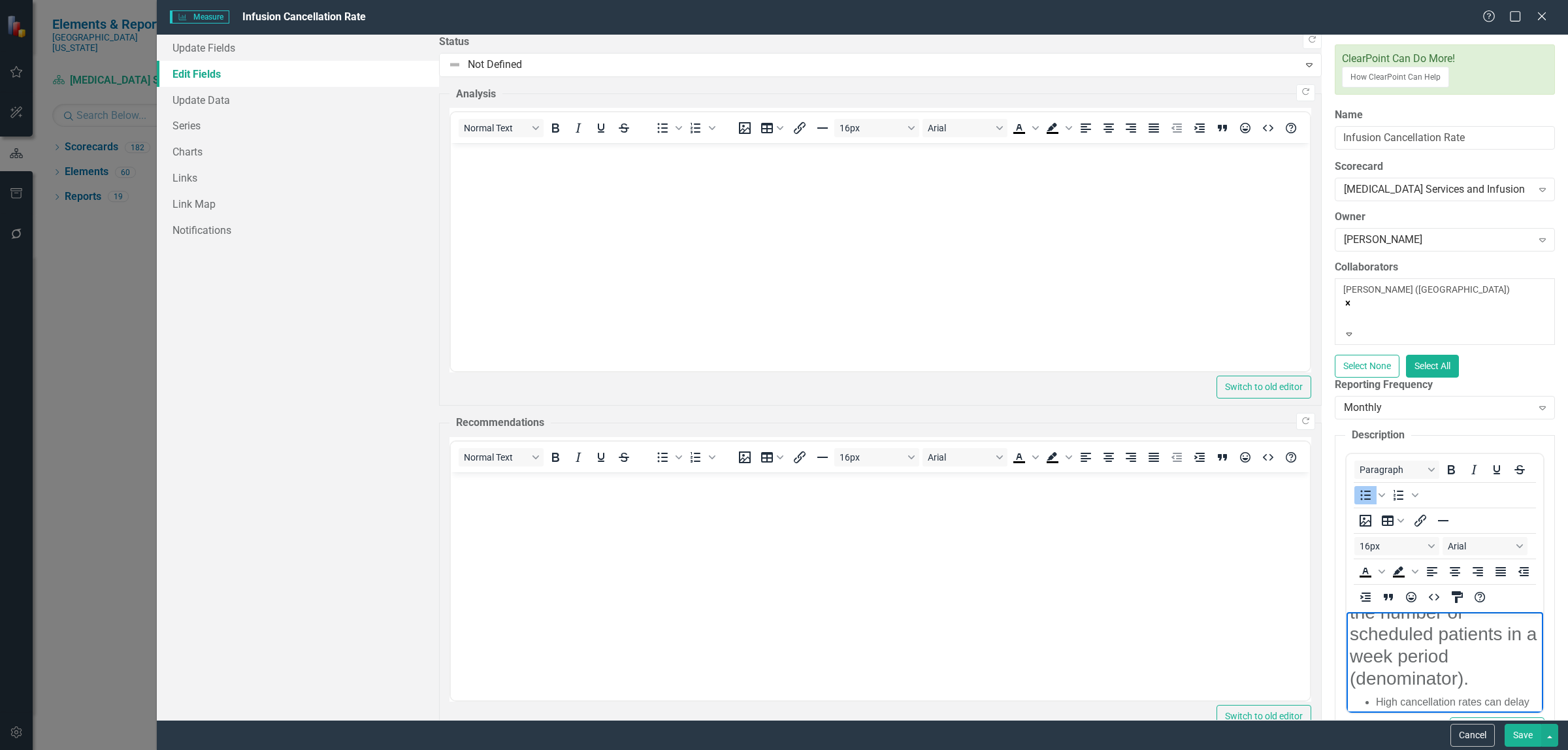
drag, startPoint x: 1744, startPoint y: 775, endPoint x: 1333, endPoint y: 763, distance: 411.2
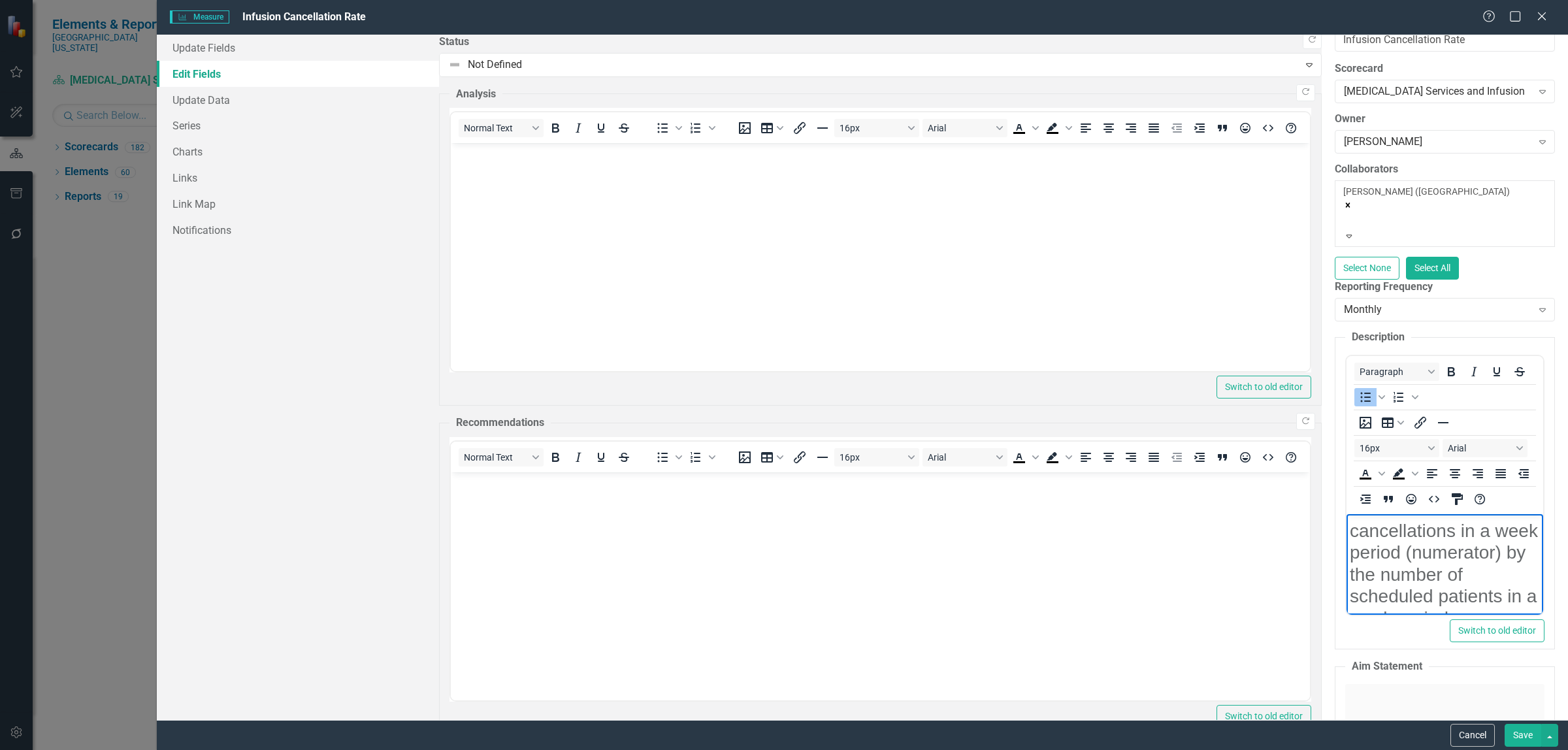
scroll to position [163, 0]
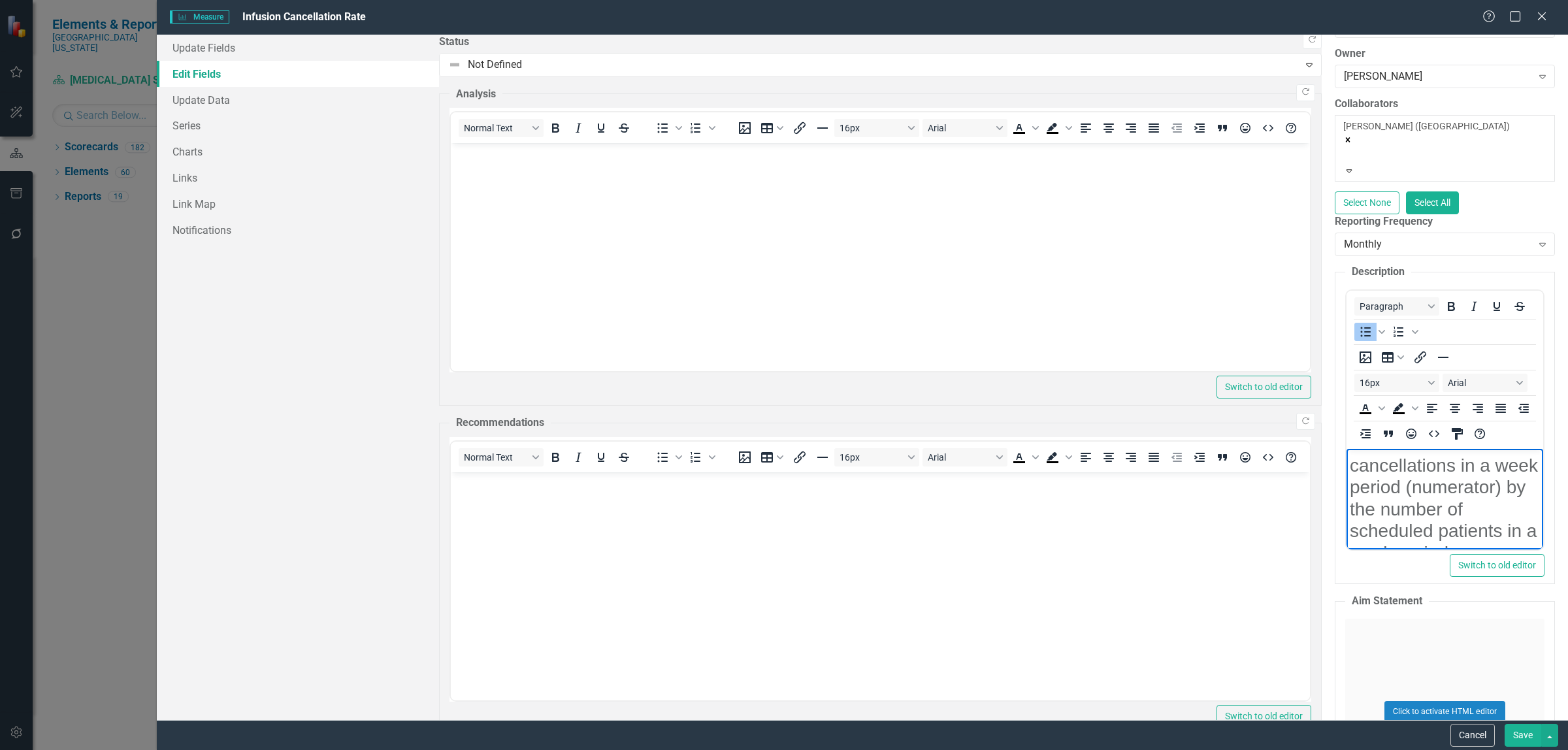
drag, startPoint x: 1677, startPoint y: 655, endPoint x: 1350, endPoint y: 645, distance: 327.2
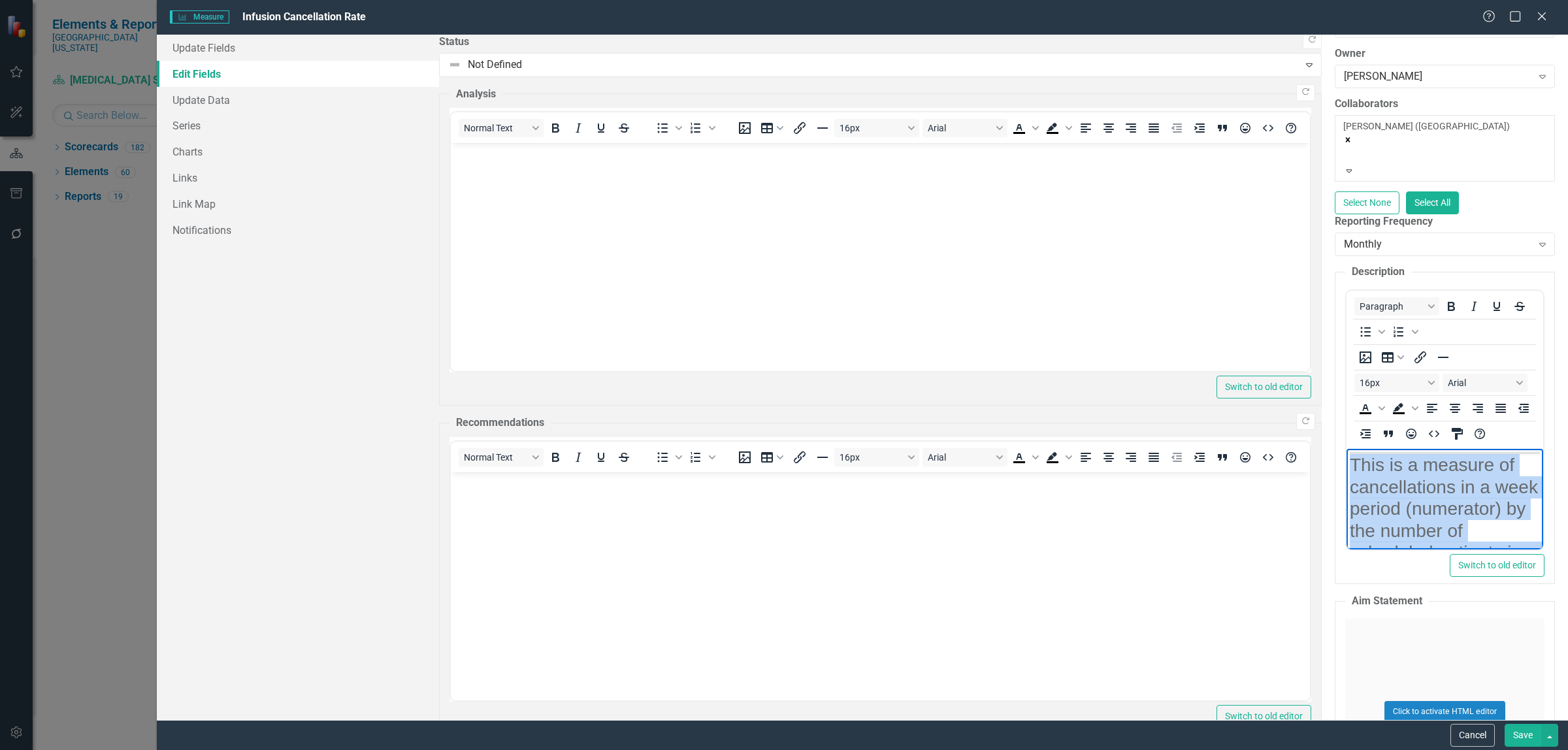
drag, startPoint x: 1951, startPoint y: 646, endPoint x: 1808, endPoint y: 744, distance: 173.4
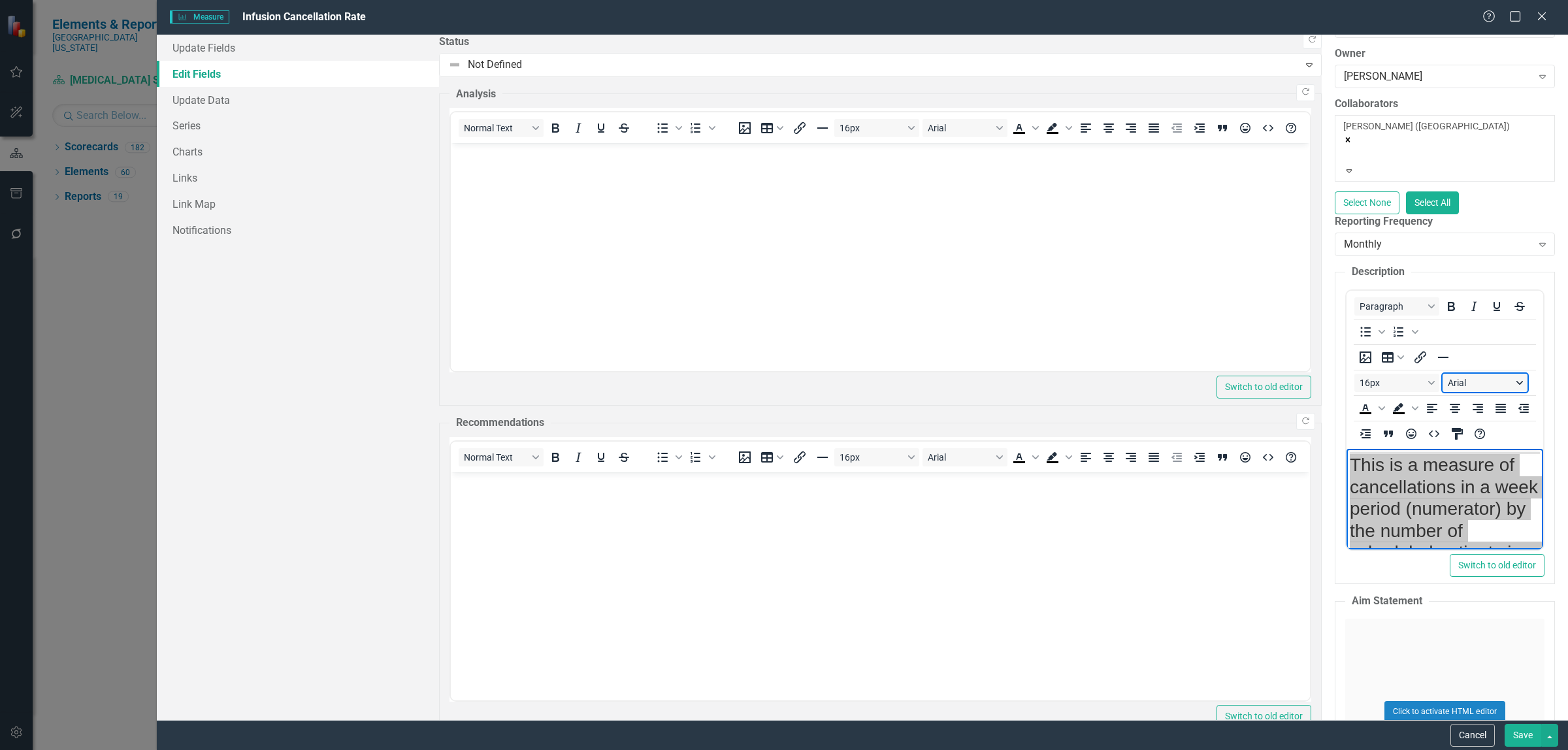
click at [1443, 374] on button "Arial" at bounding box center [1485, 383] width 85 height 18
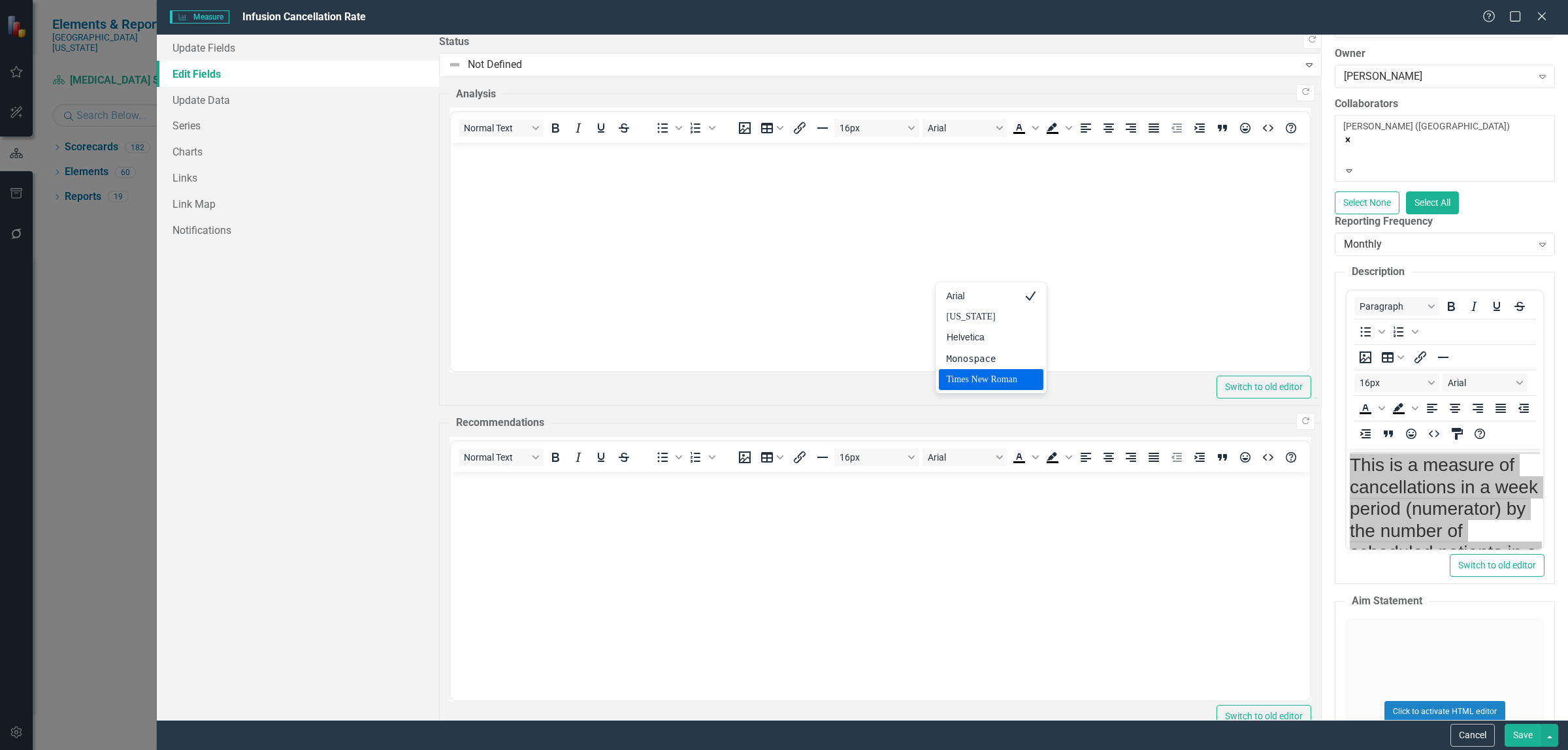
click at [997, 376] on div "Times New Roman" at bounding box center [981, 380] width 70 height 15
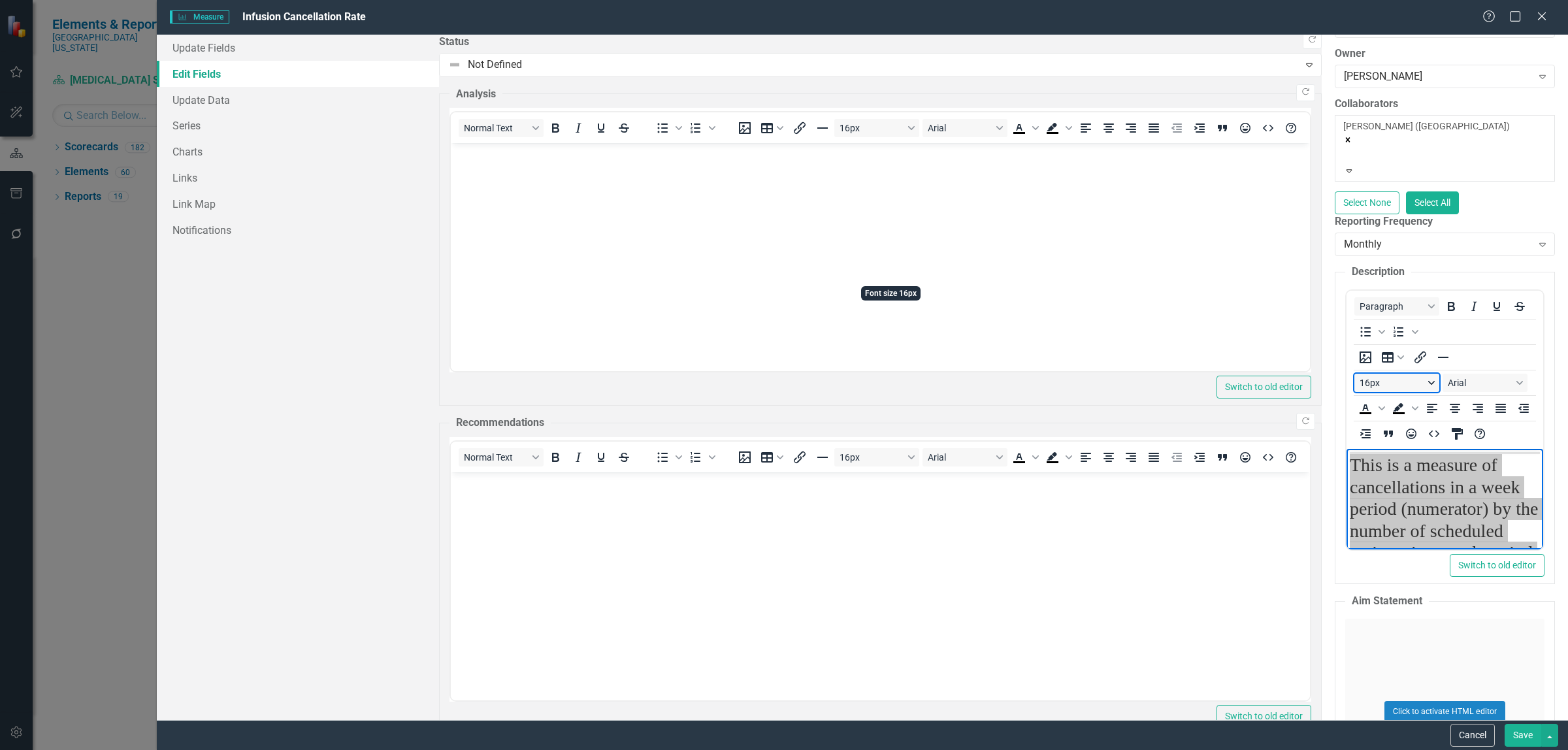
click at [1354, 374] on button "16px" at bounding box center [1396, 383] width 85 height 18
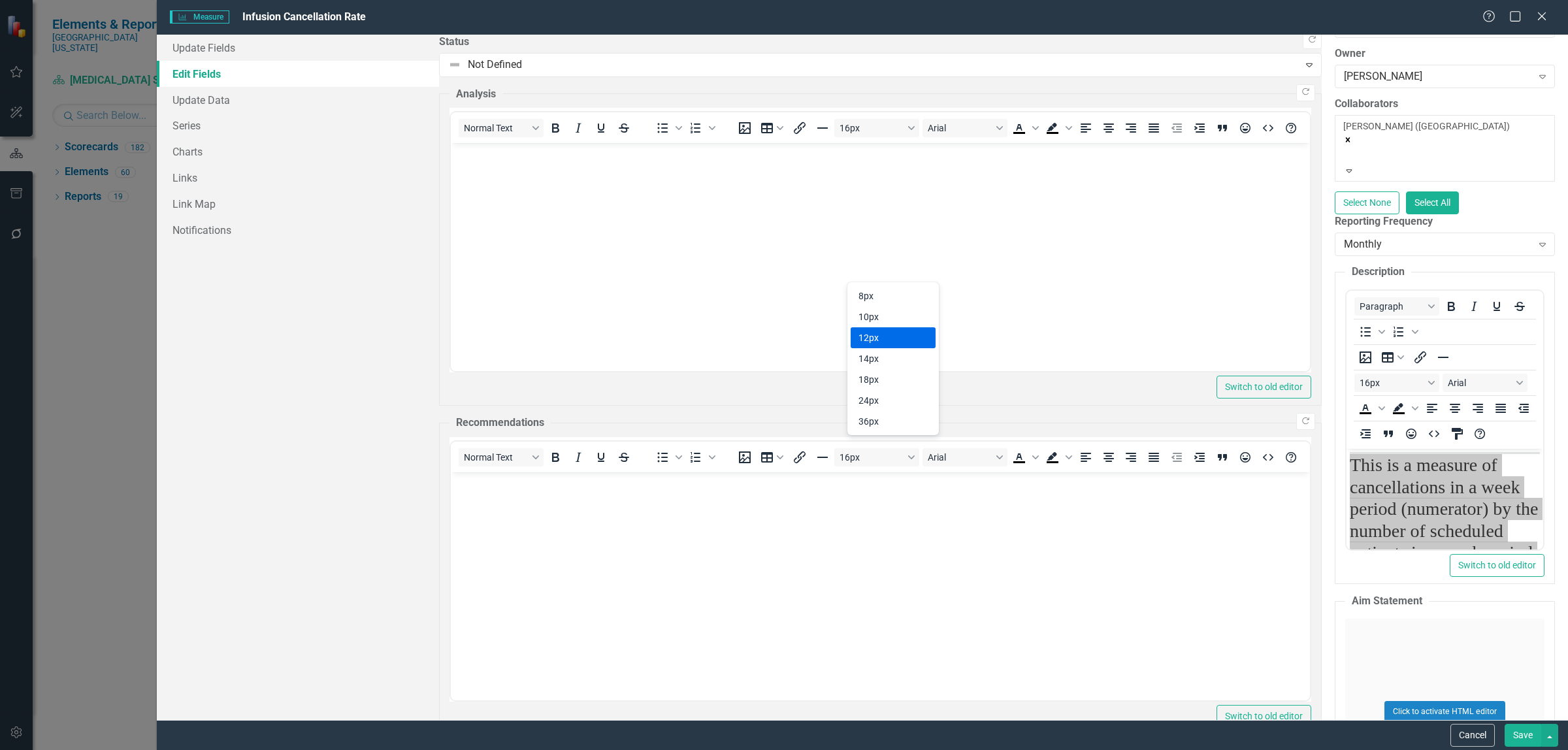
click at [874, 340] on div "12px" at bounding box center [884, 337] width 51 height 15
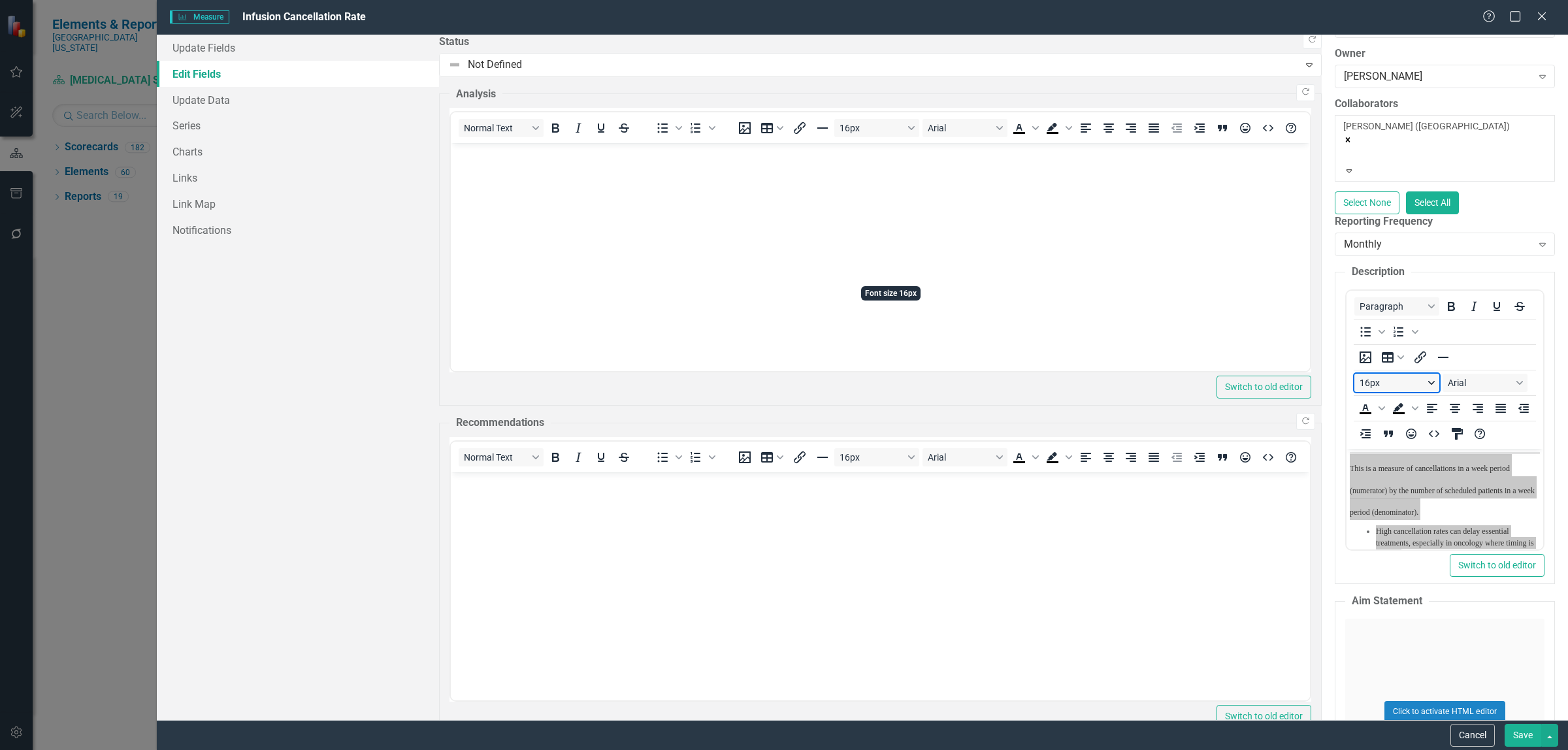
click at [1354, 374] on button "16px" at bounding box center [1396, 383] width 85 height 18
click at [884, 357] on div "14px" at bounding box center [884, 359] width 51 height 15
click at [1354, 374] on button "16px" at bounding box center [1396, 383] width 85 height 18
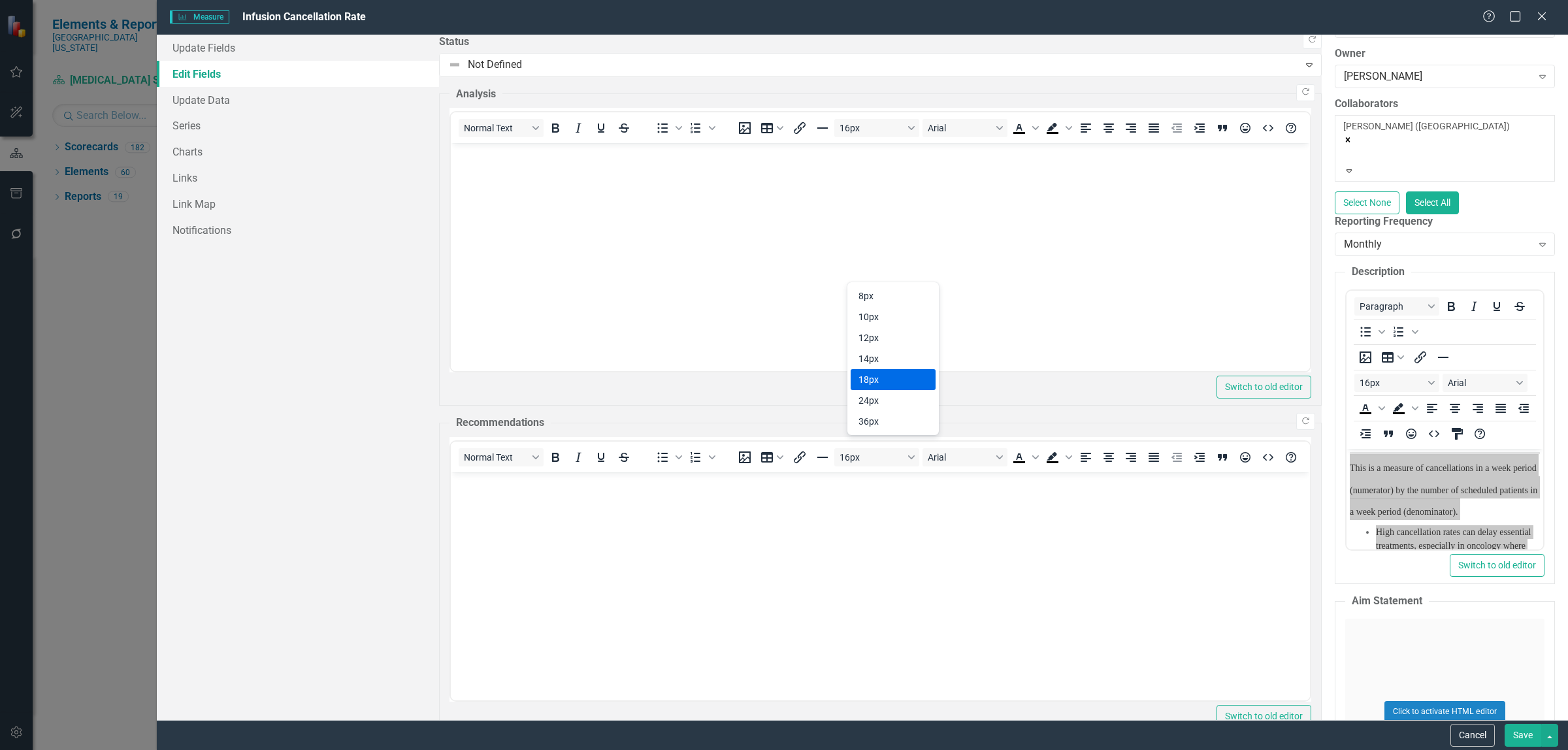
click at [884, 373] on div "18px" at bounding box center [884, 380] width 51 height 15
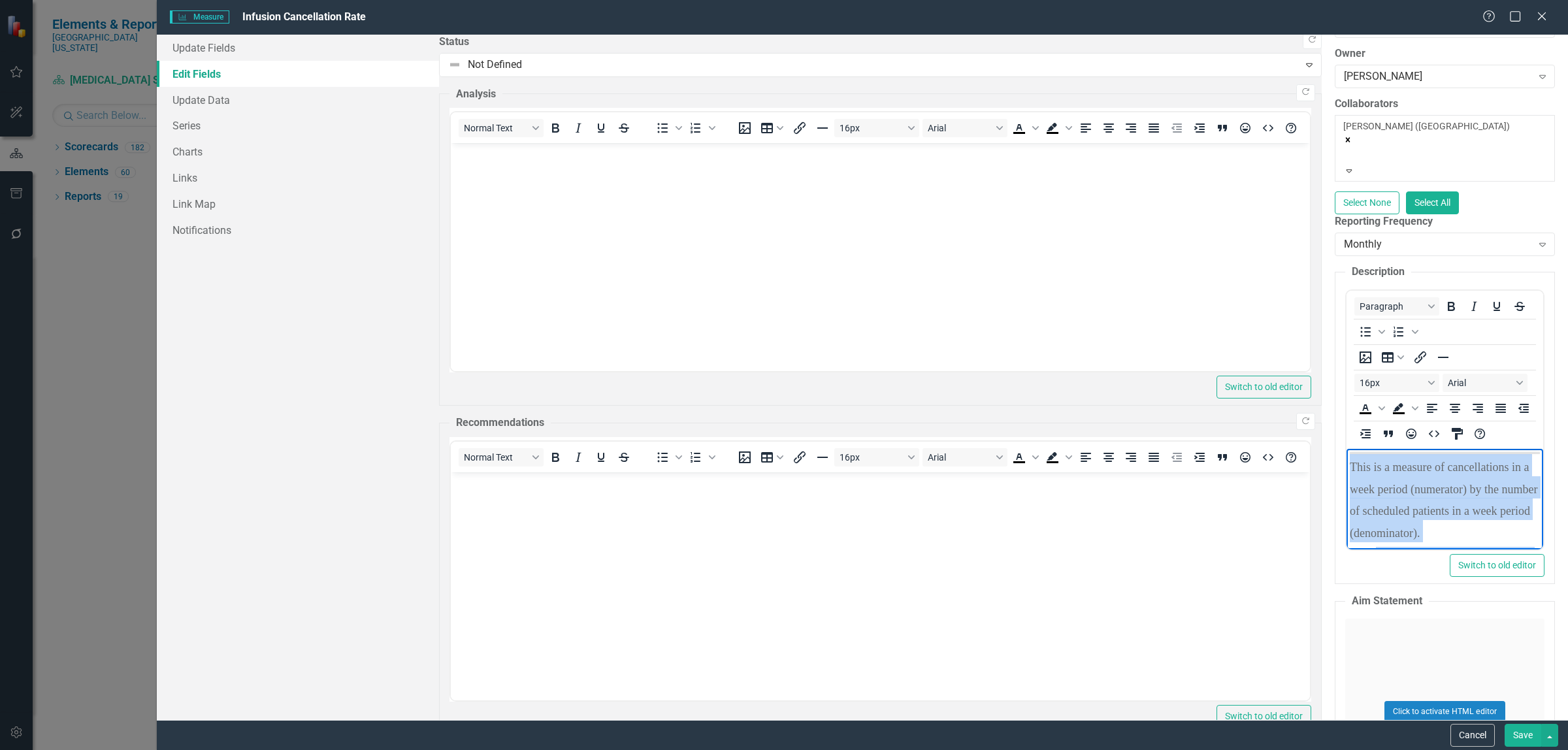
click at [1540, 653] on li "Infusion appointments require significant preparation—staffing, medication prep…" at bounding box center [1458, 687] width 164 height 70
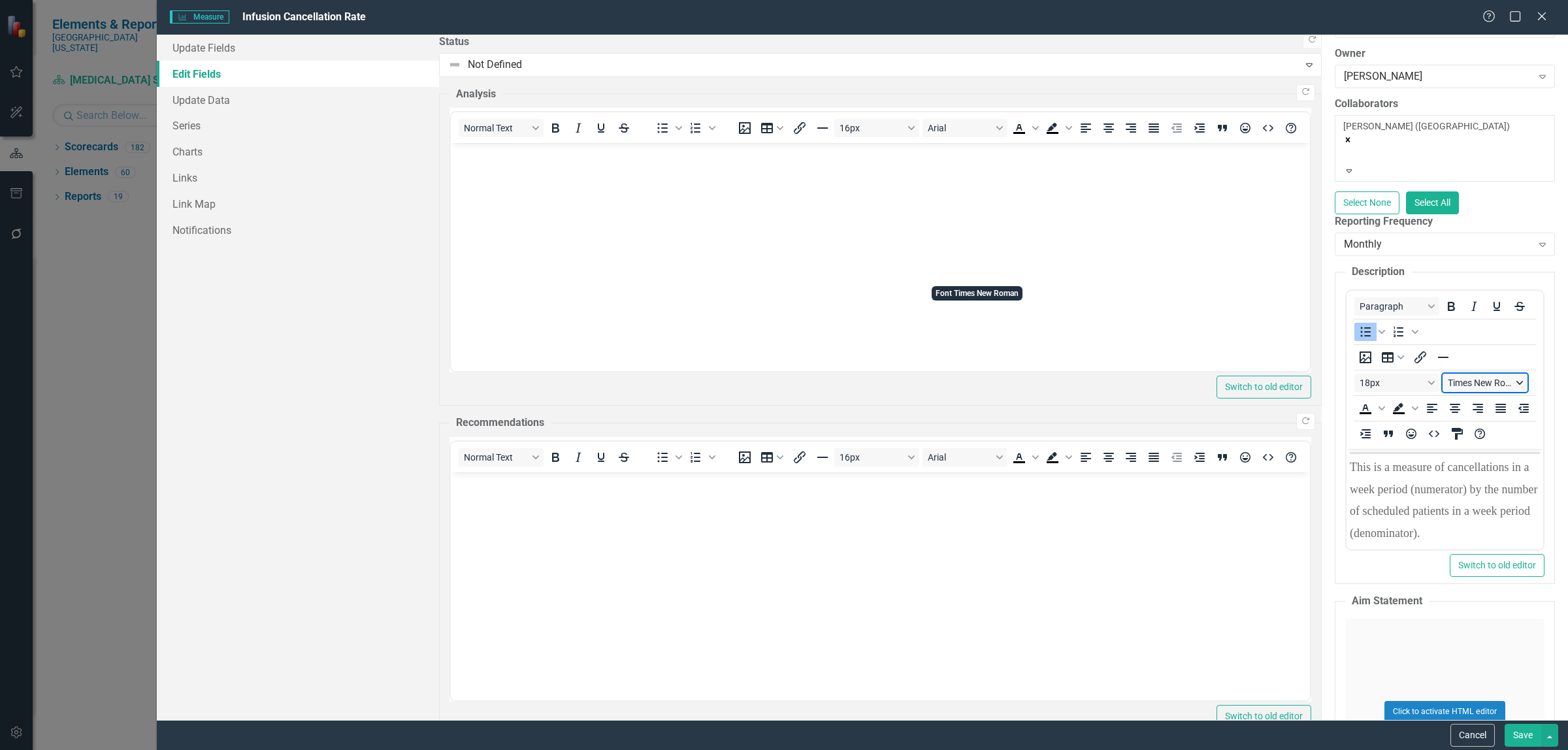
click at [1443, 374] on button "Times New Roman" at bounding box center [1485, 383] width 85 height 18
click at [982, 324] on div "[US_STATE]" at bounding box center [981, 317] width 70 height 15
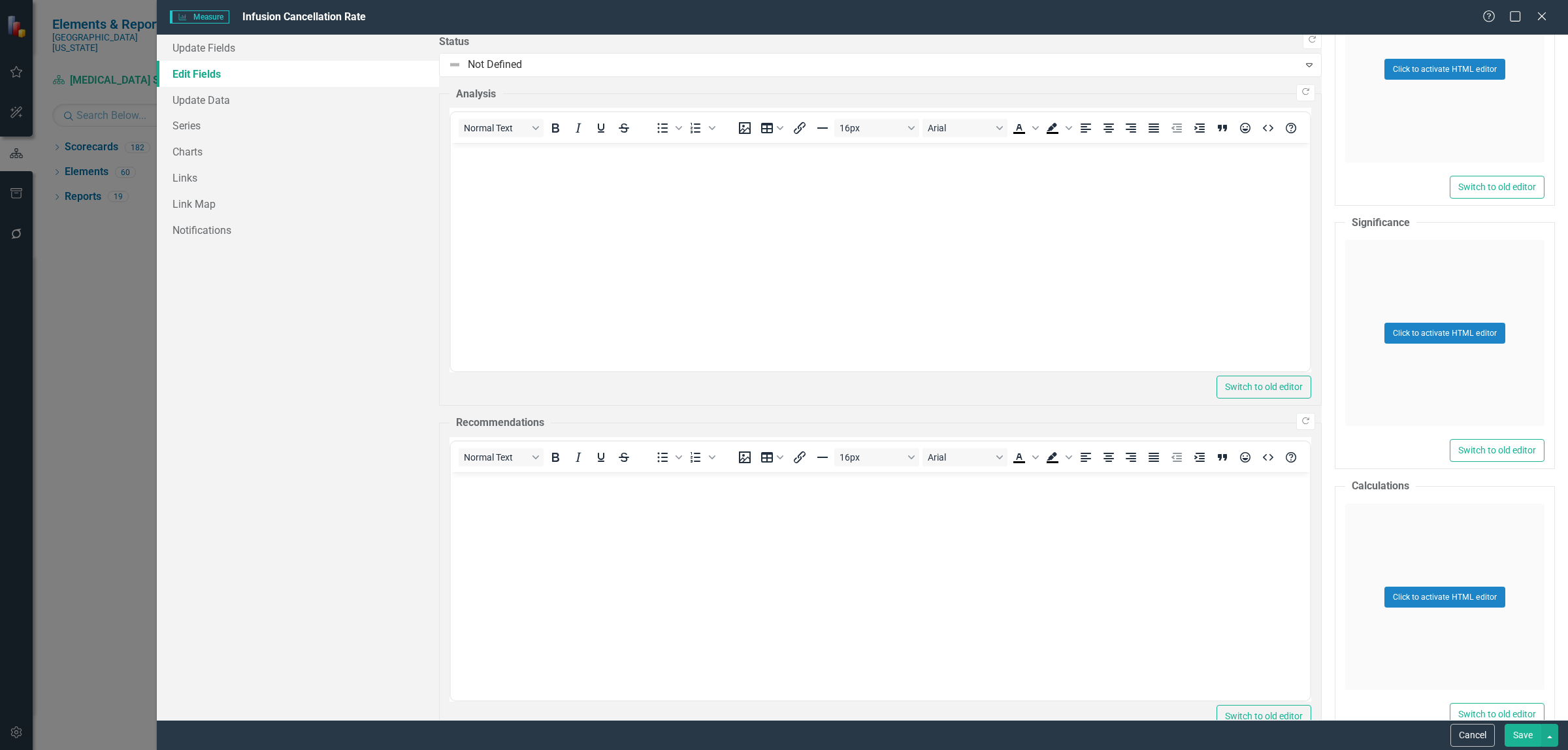
scroll to position [572, 0]
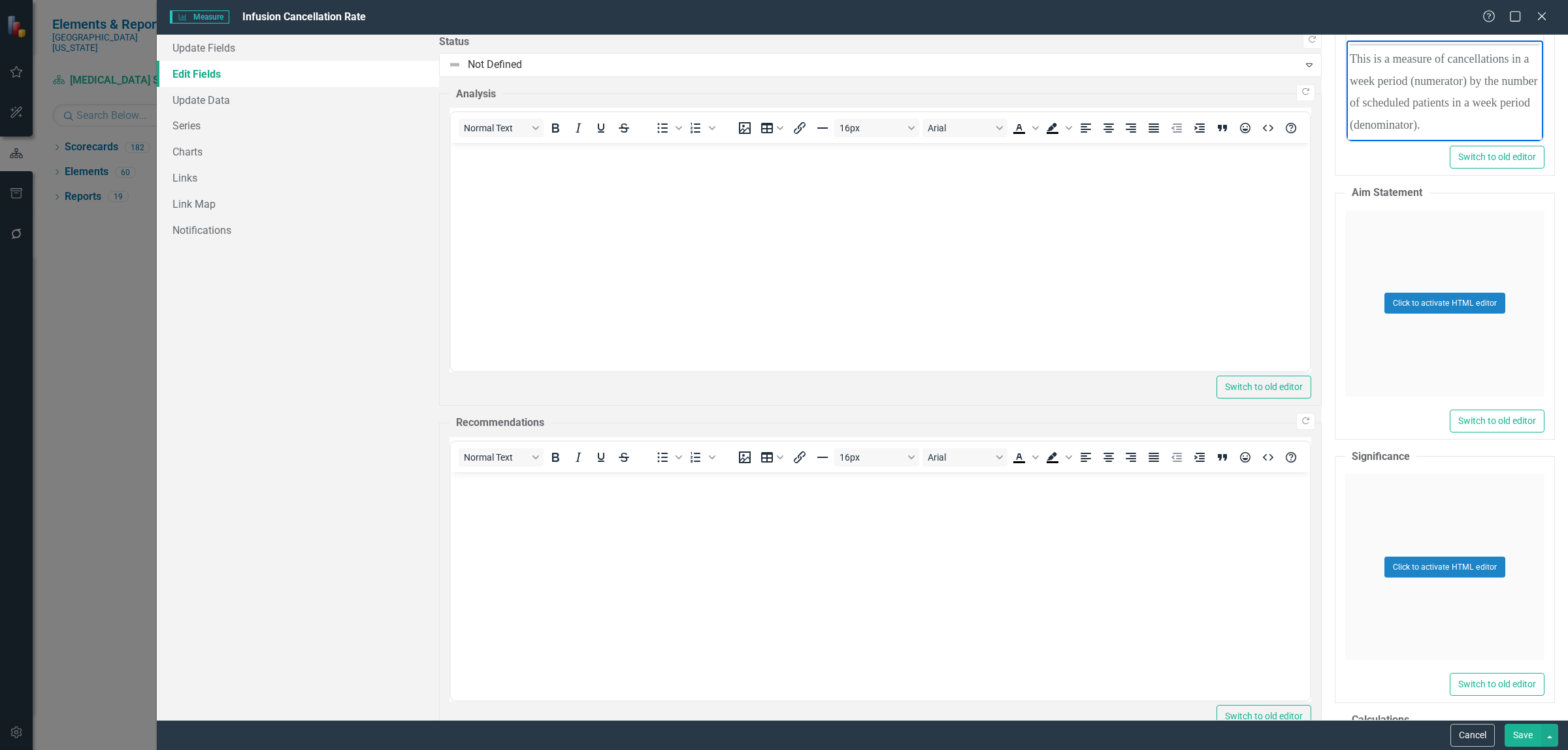
click at [1528, 739] on button "Save" at bounding box center [1523, 736] width 37 height 23
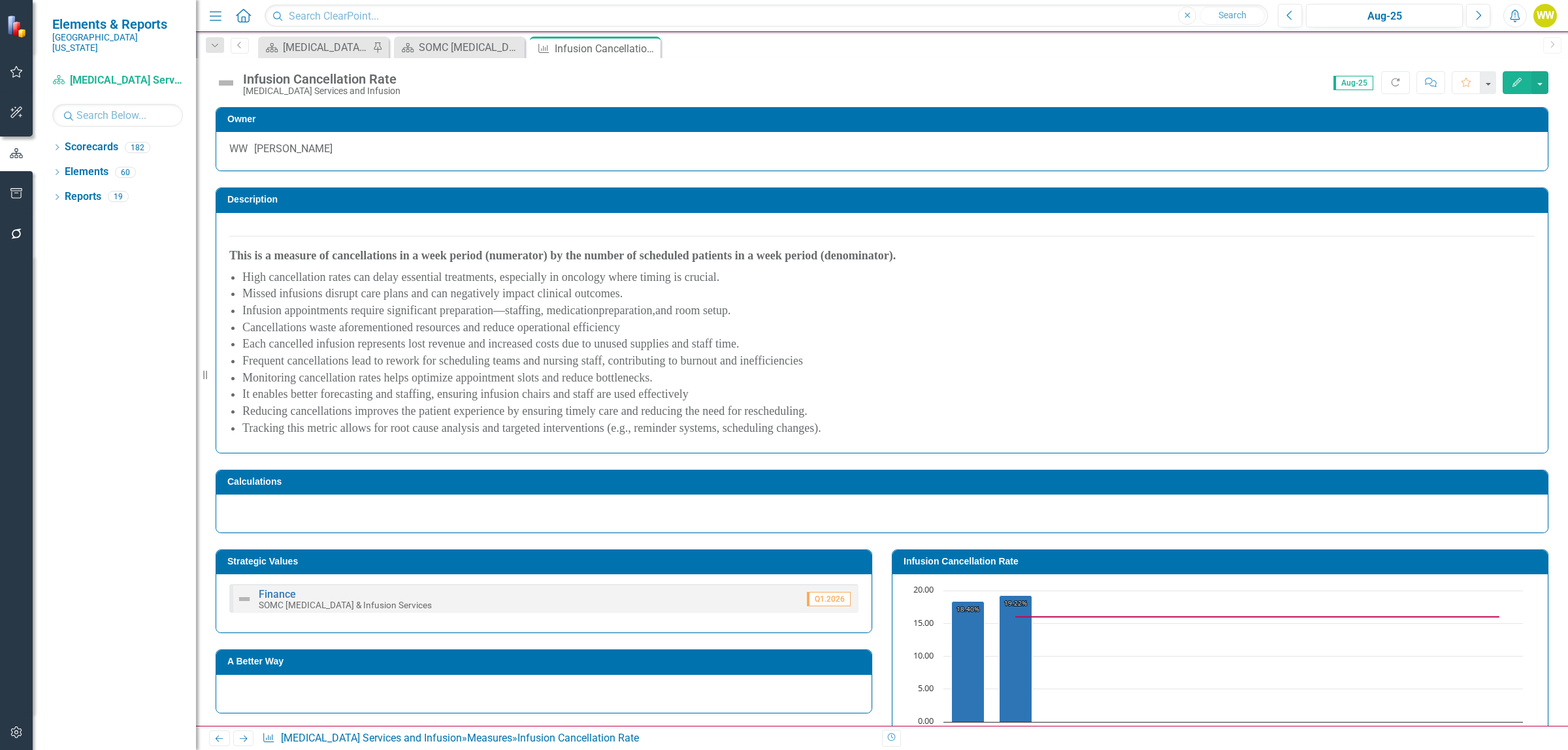
click at [1521, 83] on icon "Edit" at bounding box center [1517, 82] width 12 height 9
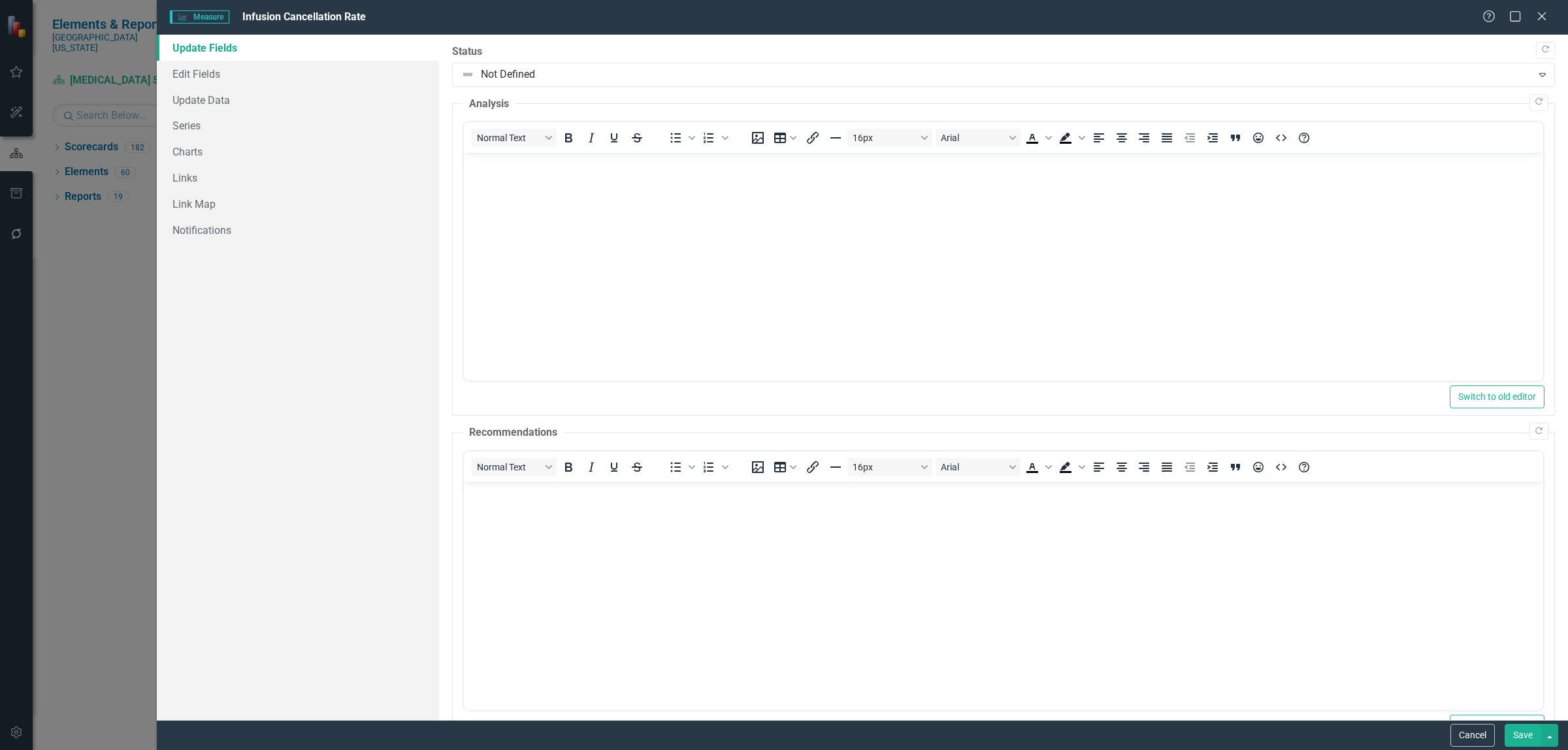
scroll to position [0, 0]
click at [199, 73] on link "Edit Fields" at bounding box center [298, 73] width 282 height 26
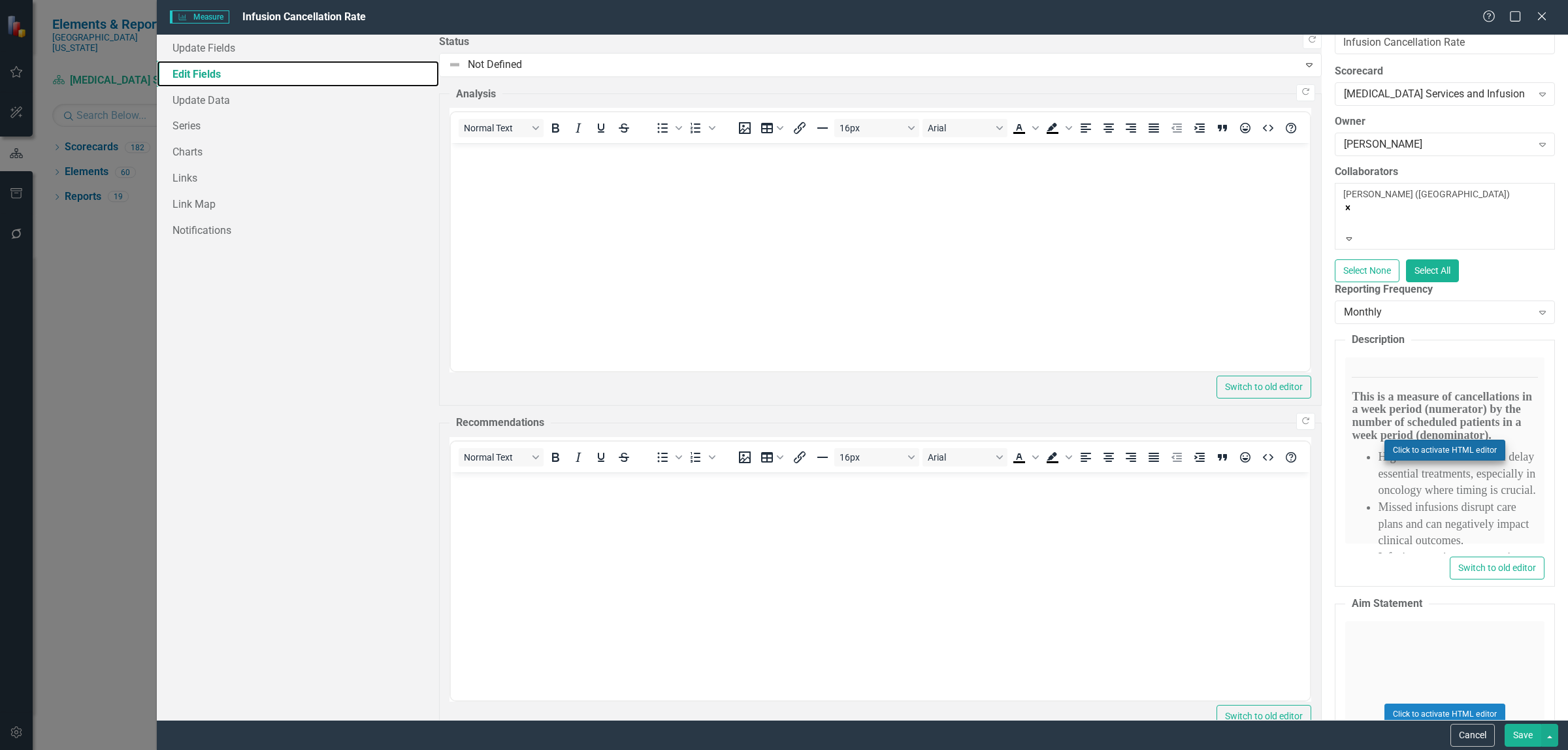
scroll to position [245, 0]
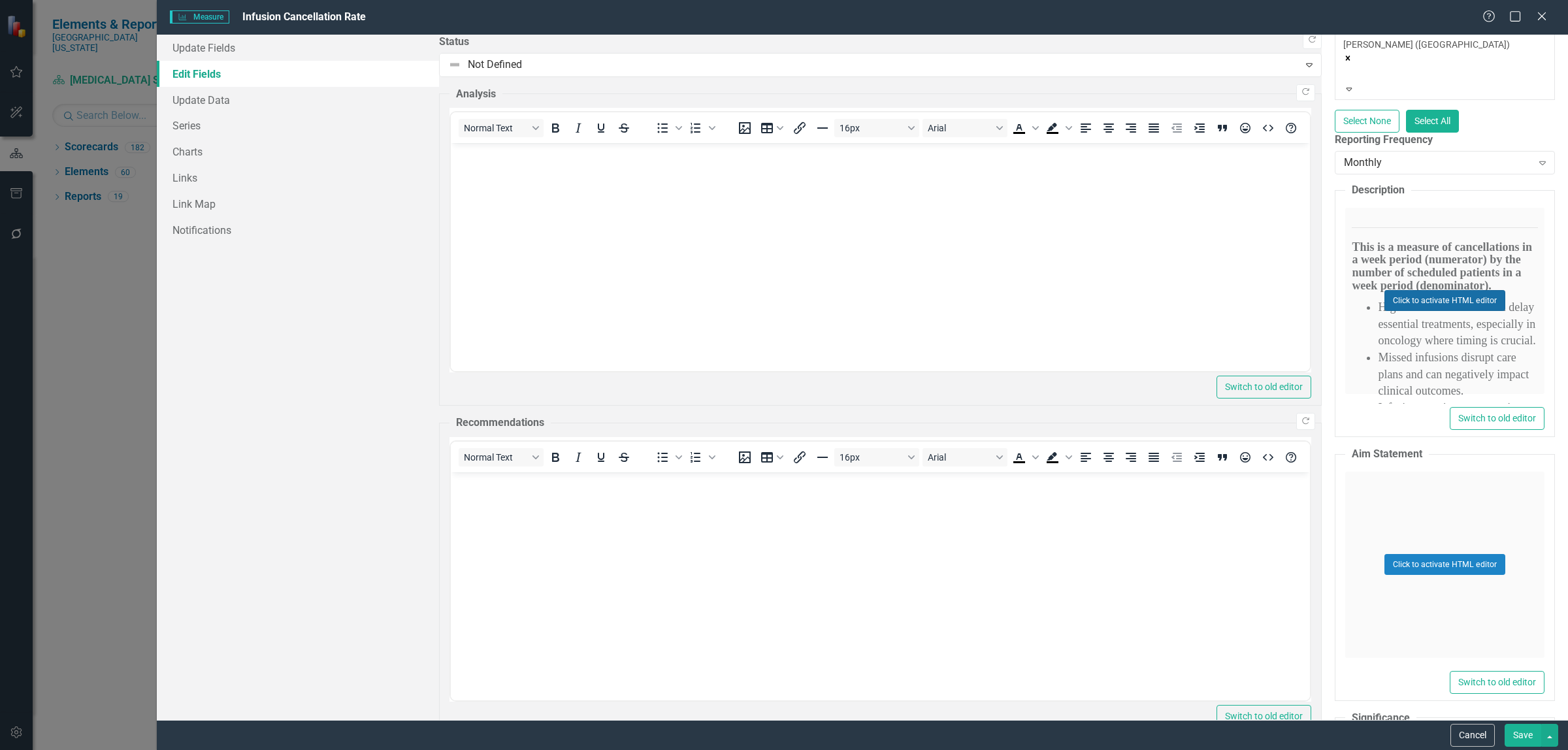
click at [1385, 290] on button "Click to activate HTML editor" at bounding box center [1445, 301] width 120 height 21
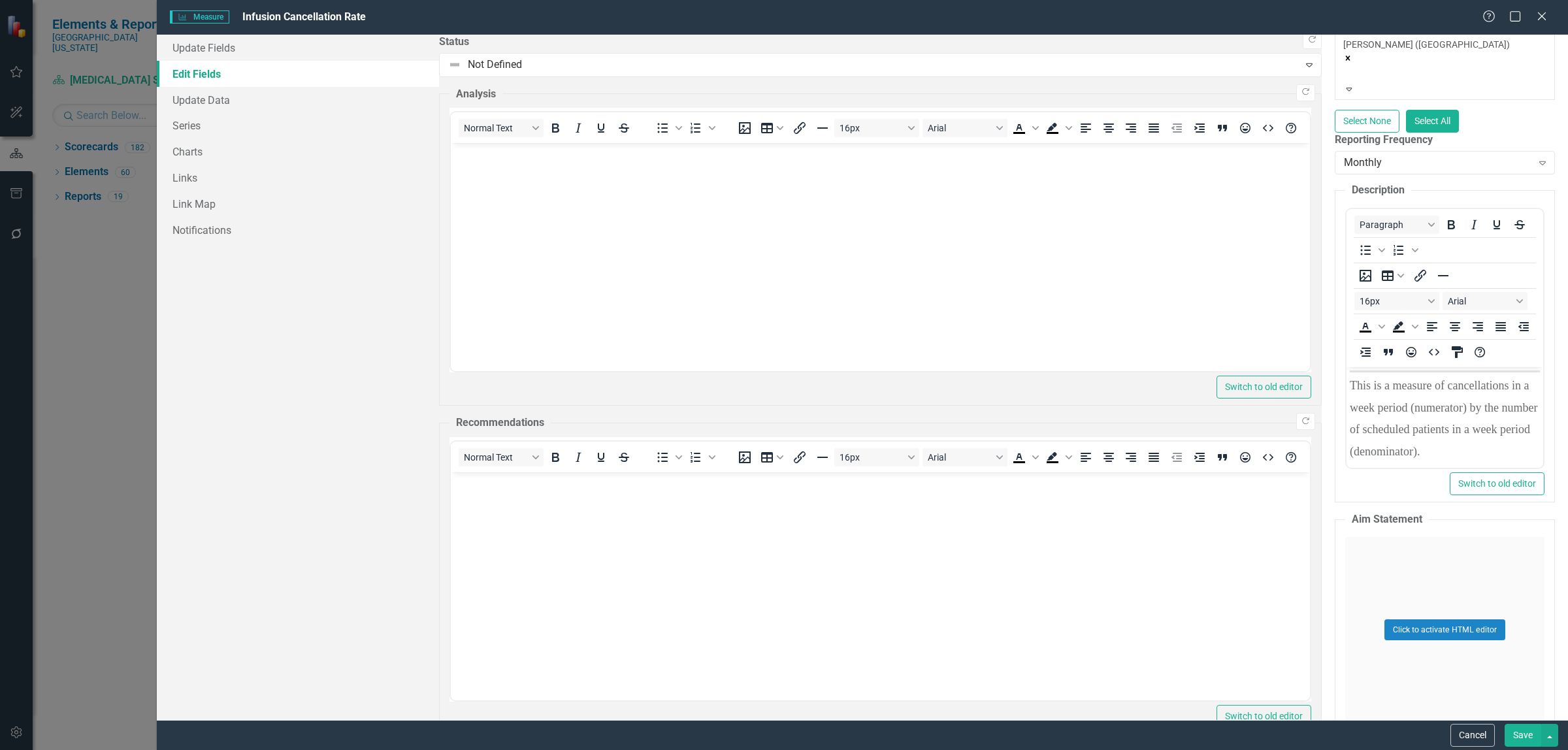
scroll to position [0, 0]
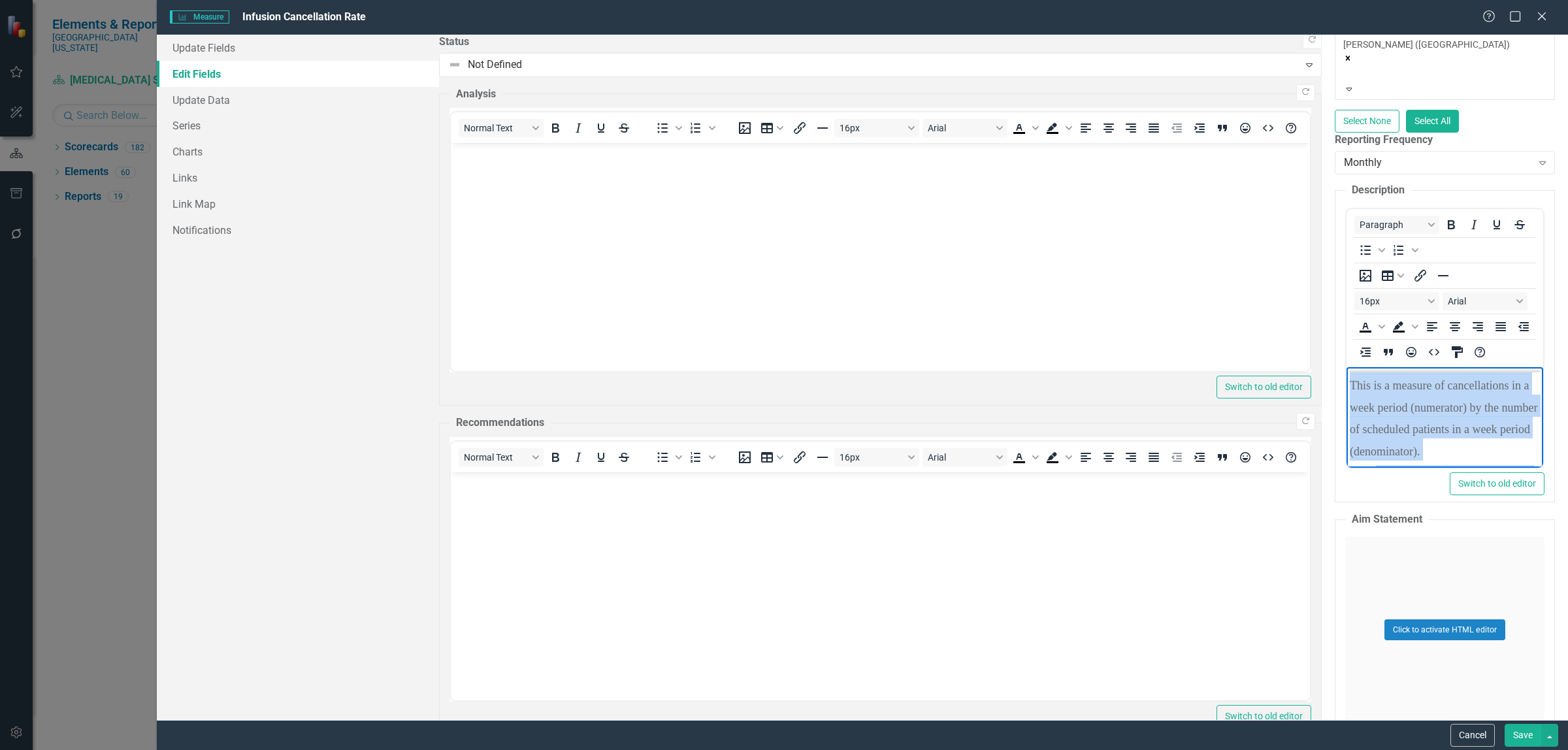
drag, startPoint x: 1967, startPoint y: 567, endPoint x: 1350, endPoint y: 371, distance: 647.4
click at [1348, 371] on body "This is a measure of cancellations in a week period (numerator) by the number o…" at bounding box center [1445, 731] width 197 height 730
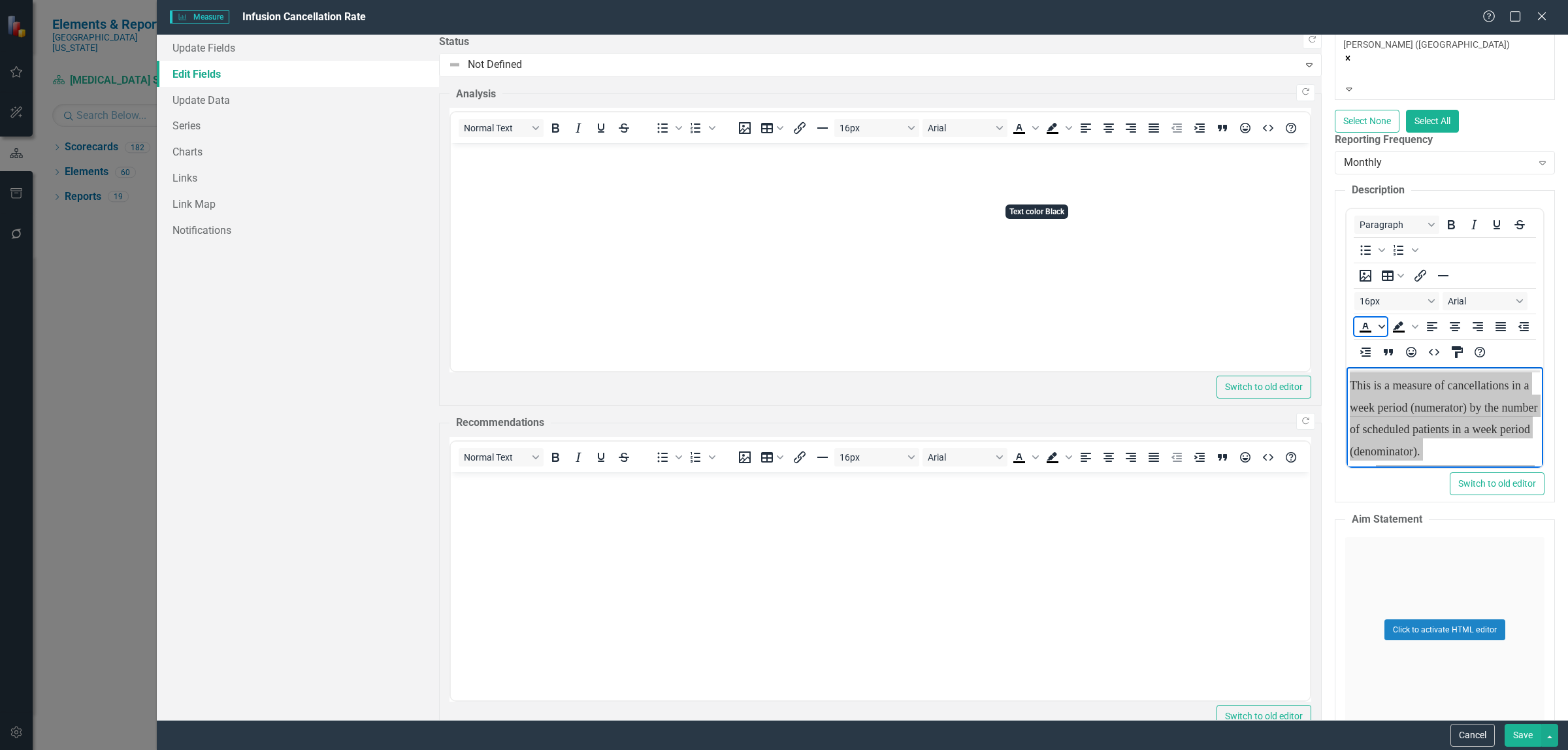
click at [1378, 324] on icon "Text color Black" at bounding box center [1381, 327] width 7 height 7
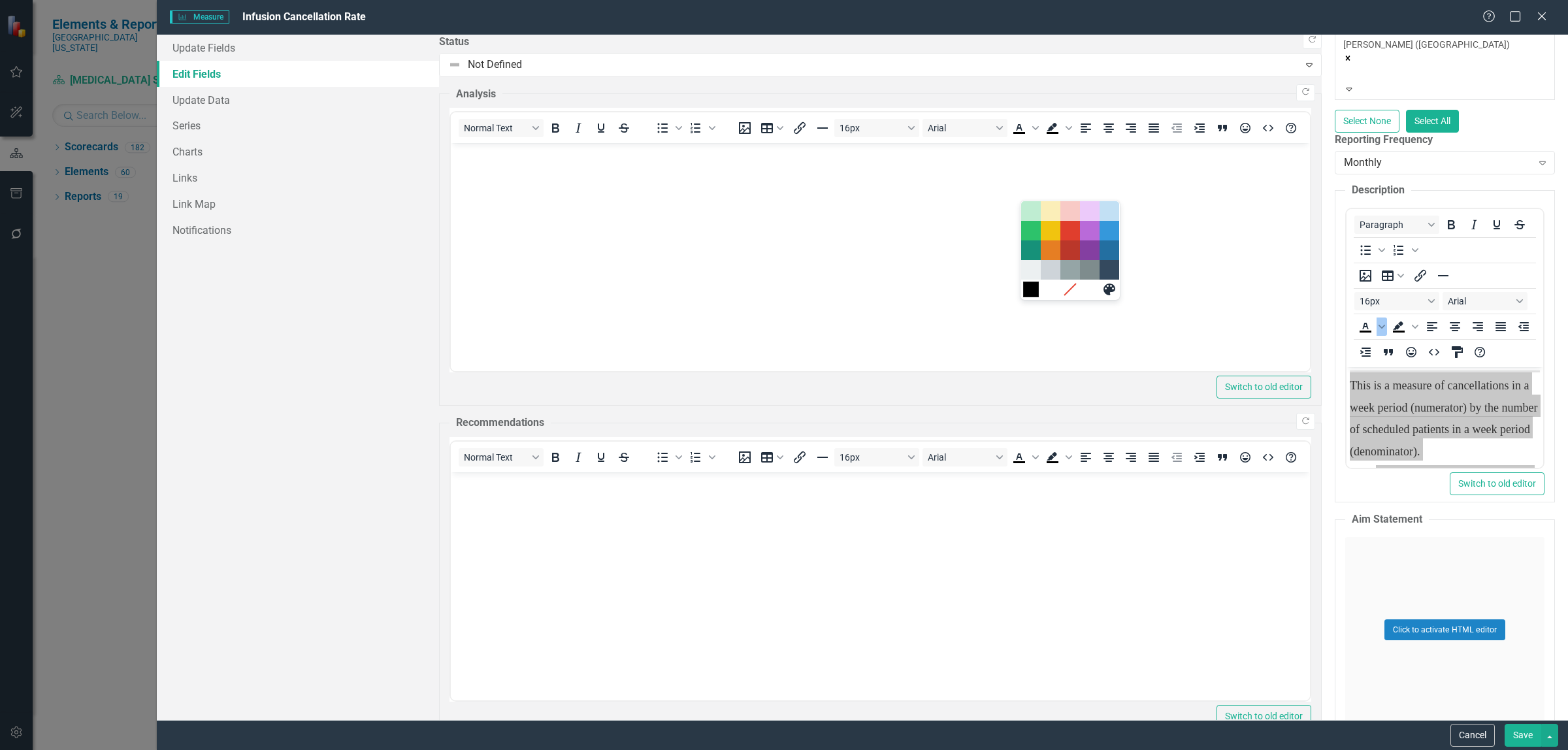
click at [1029, 294] on div "Black" at bounding box center [1031, 289] width 15 height 15
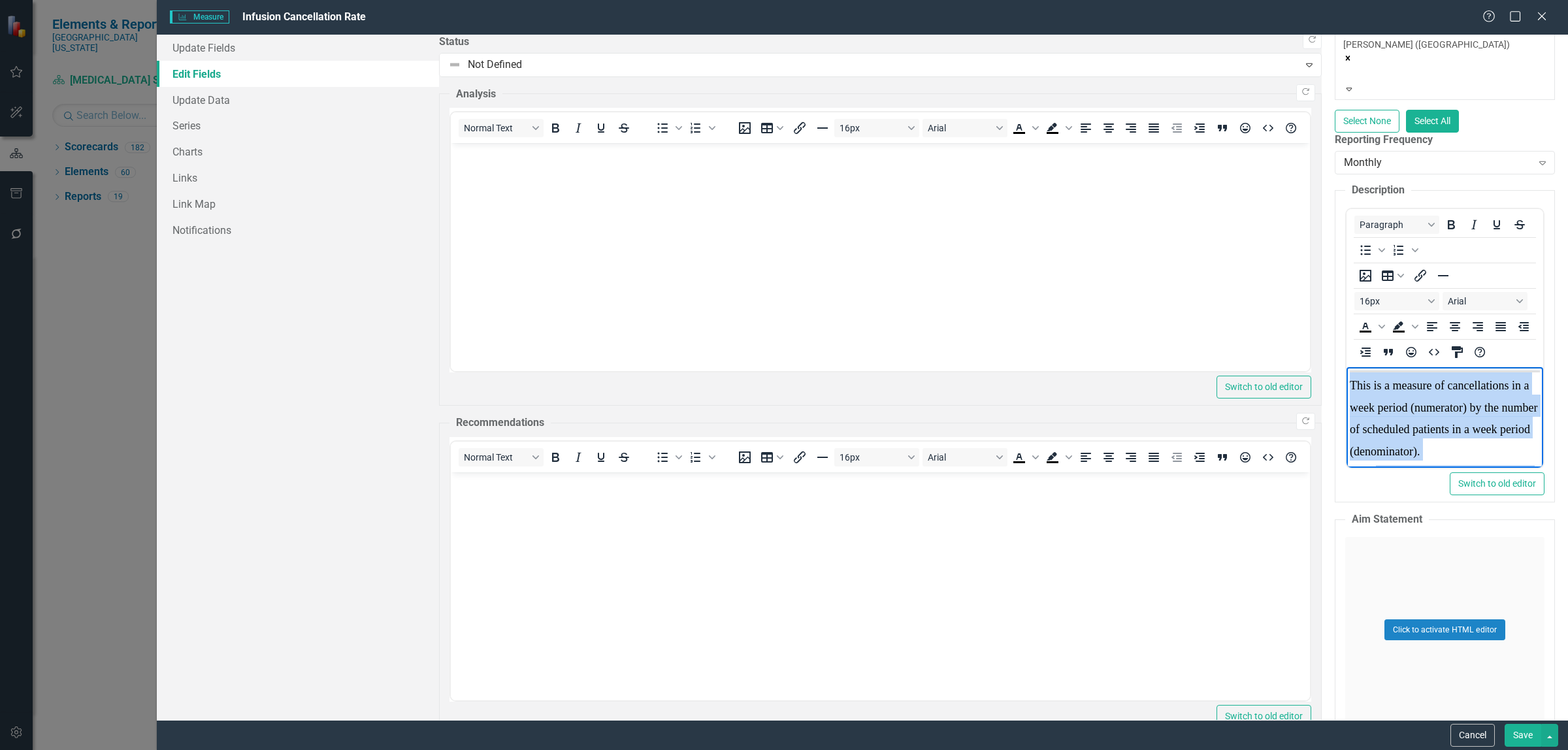
drag, startPoint x: 1958, startPoint y: 565, endPoint x: 1444, endPoint y: 394, distance: 541.7
click at [1346, 387] on html "This is a measure of cancellations in a week period (numerator) by the number o…" at bounding box center [1445, 731] width 197 height 730
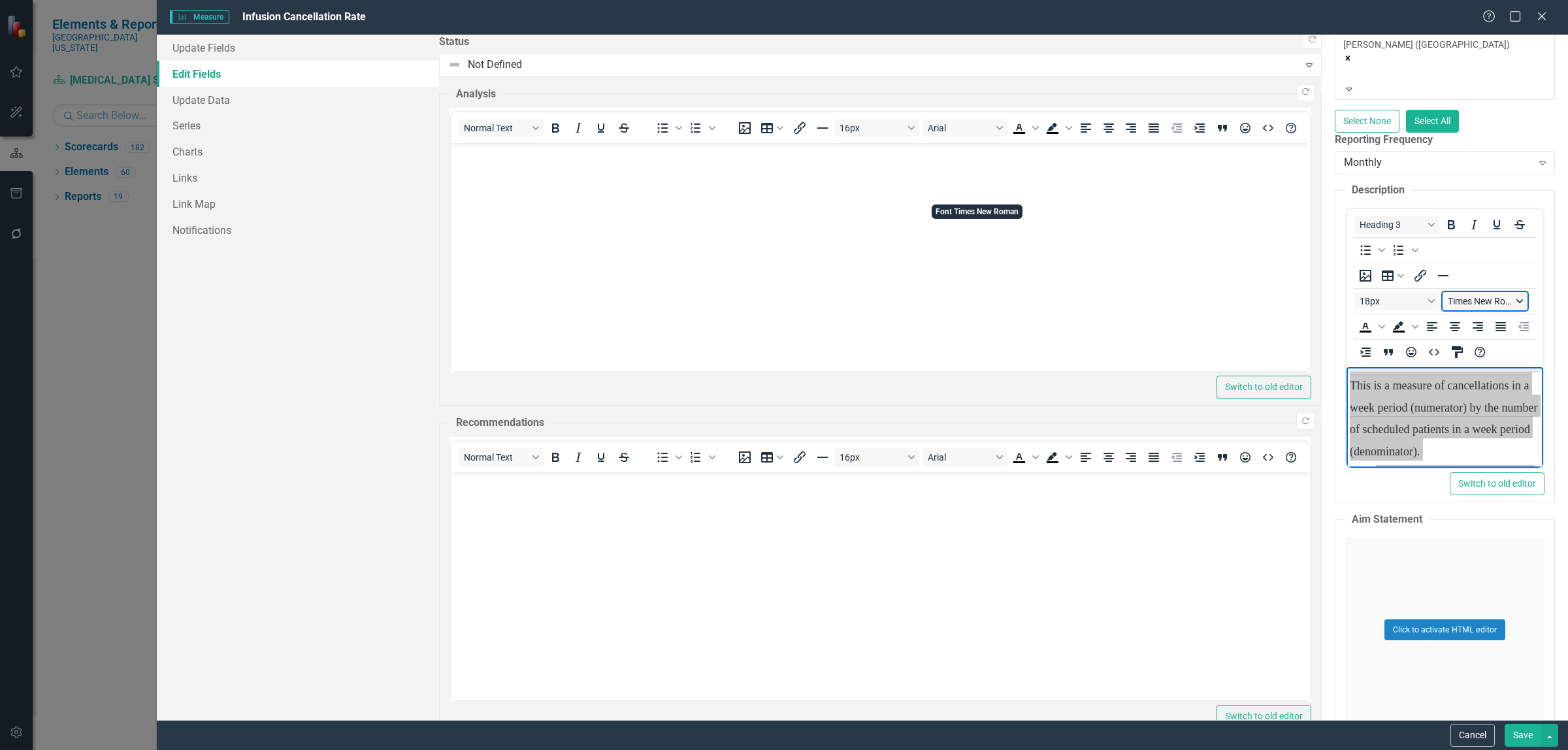
click at [1443, 292] on button "Times New Roman" at bounding box center [1485, 301] width 85 height 18
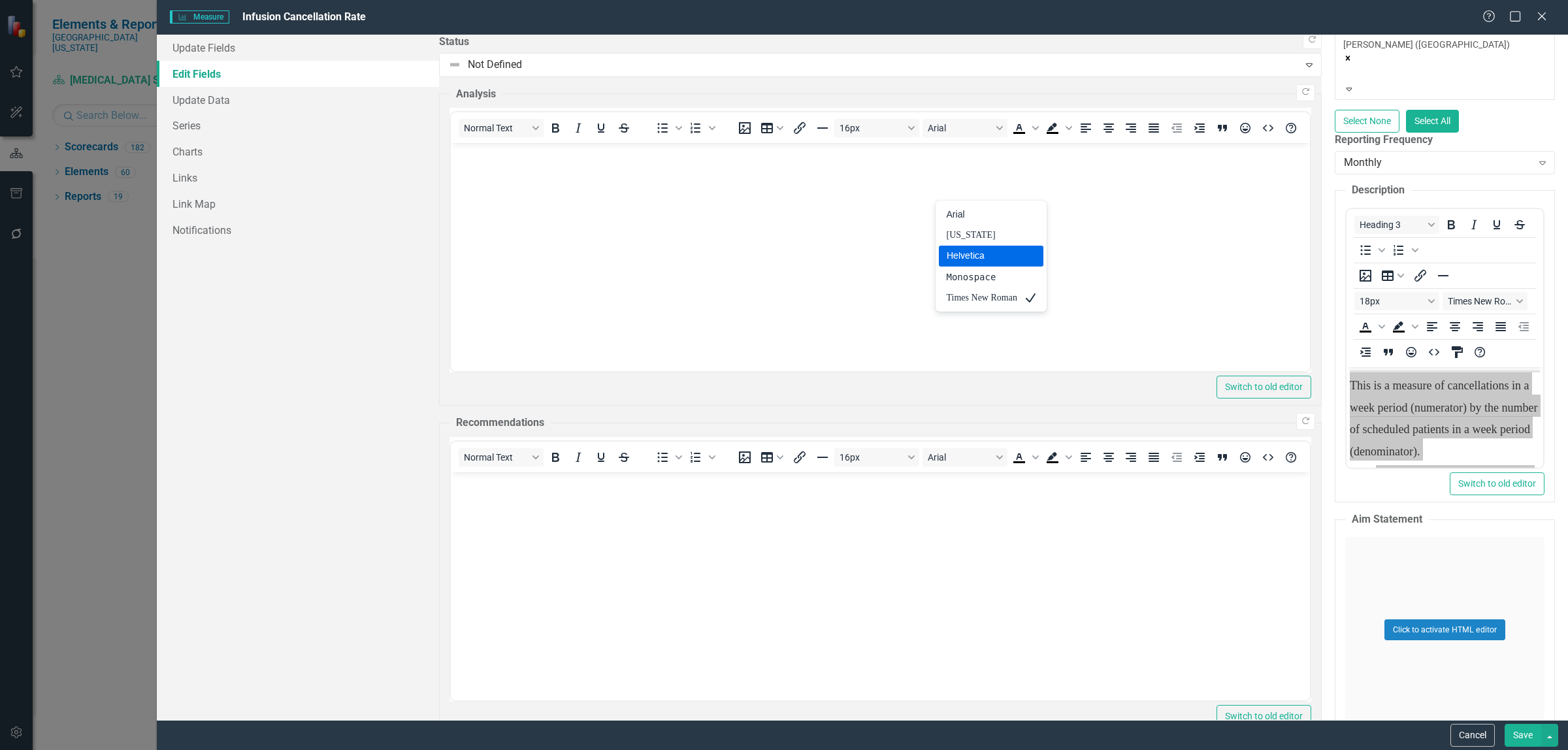
click at [988, 253] on div "Helvetica" at bounding box center [981, 256] width 70 height 15
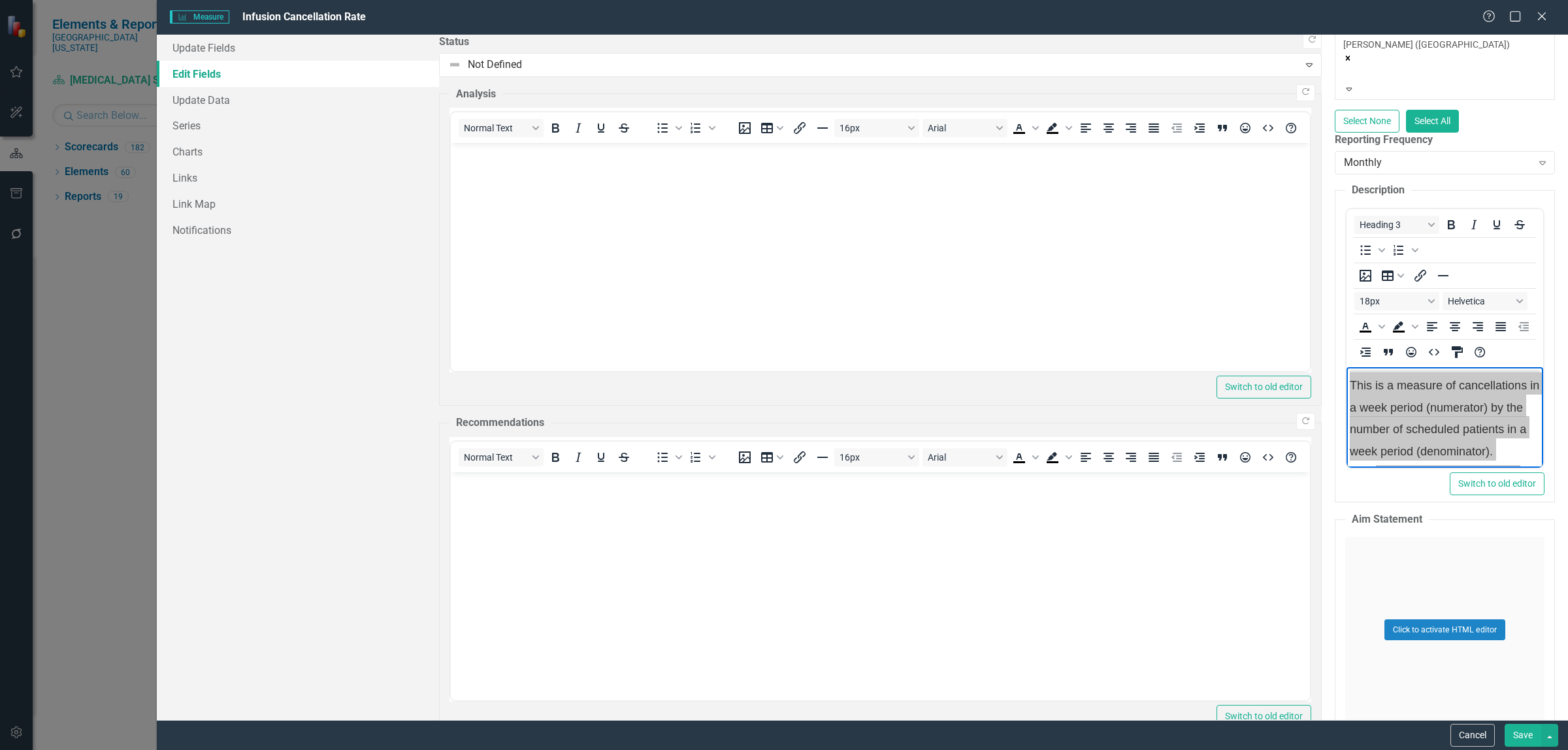
click at [1345, 551] on div "Click to activate HTML editor" at bounding box center [1445, 629] width 199 height 186
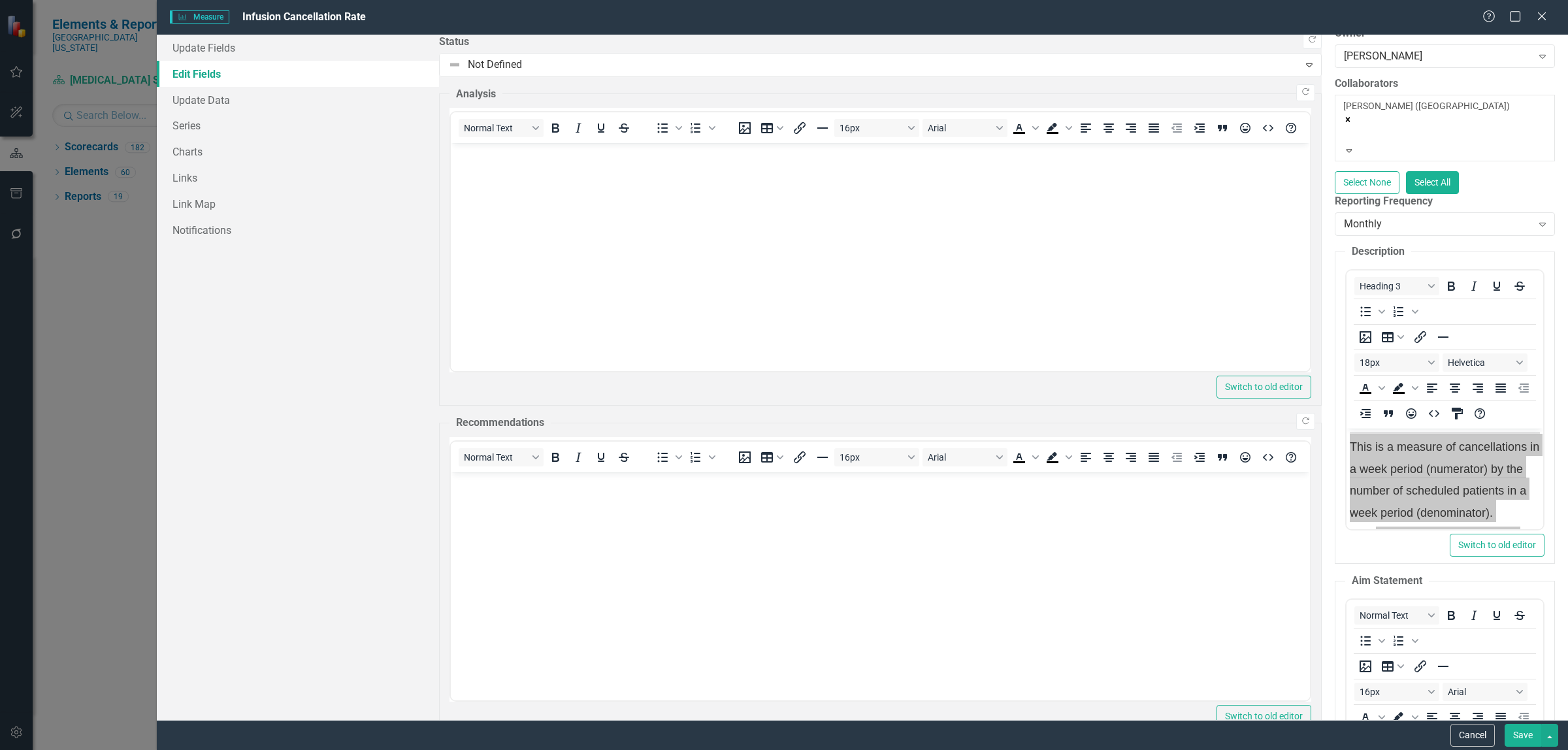
scroll to position [163, 0]
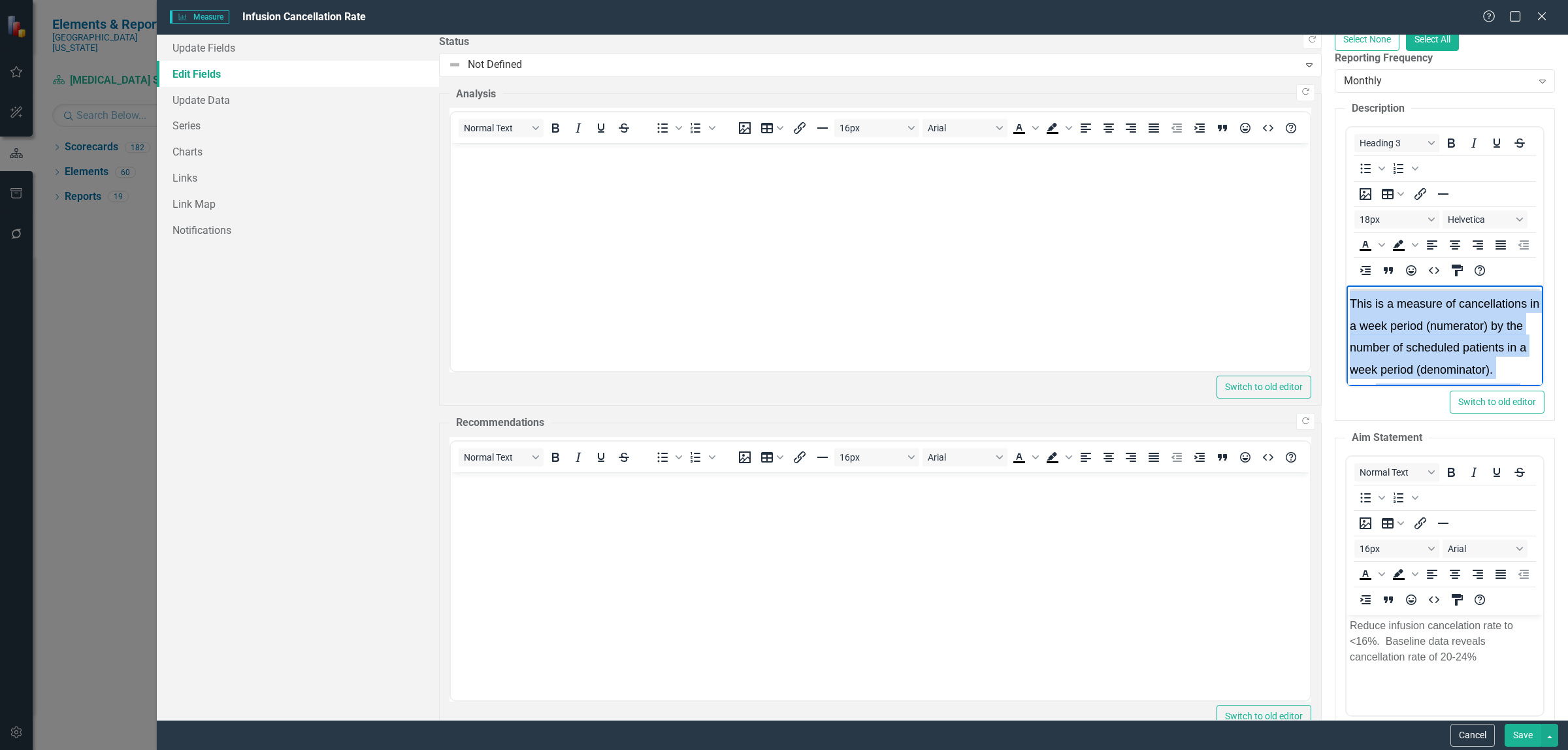
scroll to position [245, 0]
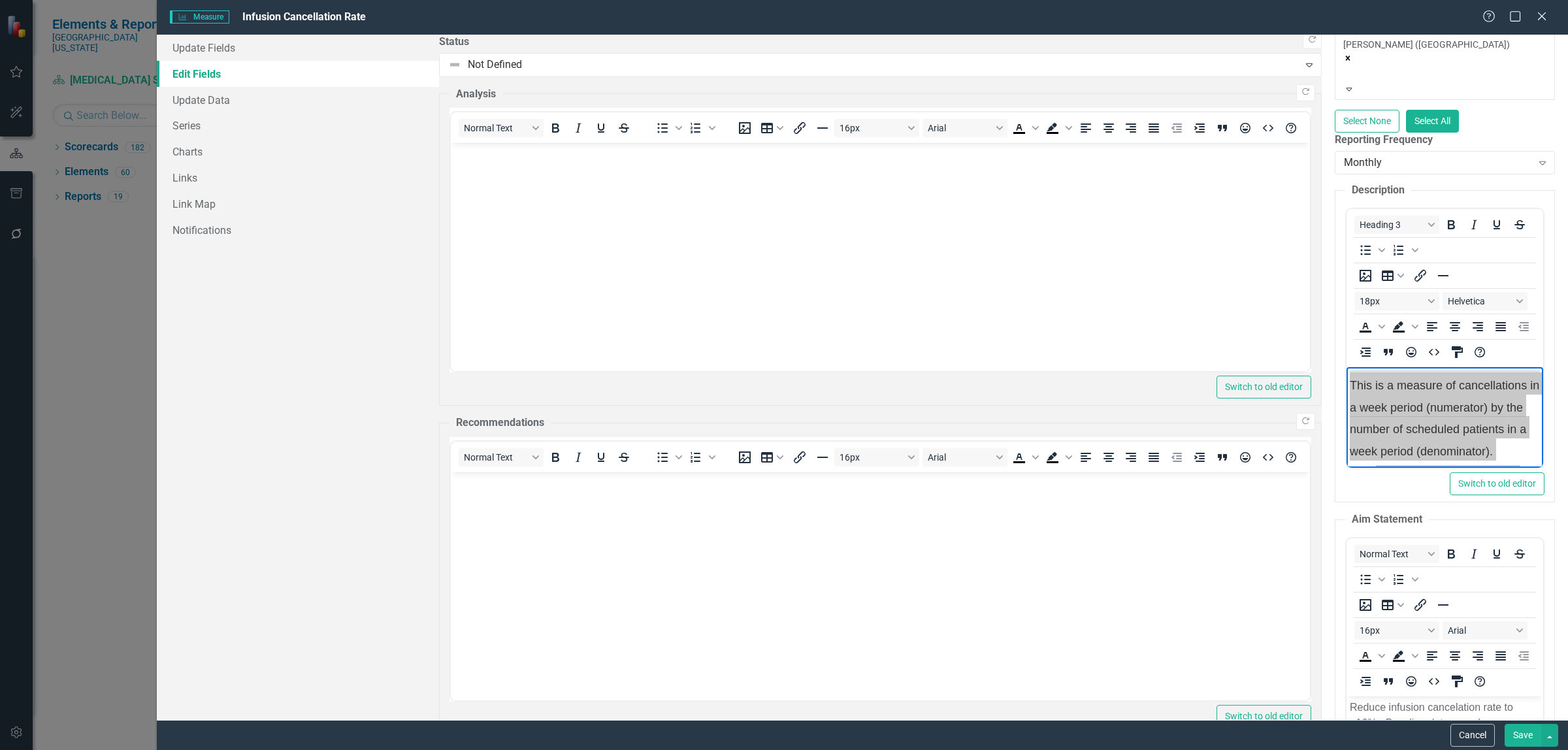
click at [1540, 708] on p "Reduce infusion cancelation rate to <16%. Baseline data reveals cancellation ra…" at bounding box center [1445, 722] width 190 height 47
click at [1540, 711] on p "Reduce infusion cancelation rate to <16%. Baseline data reveals cancellation ra…" at bounding box center [1445, 722] width 190 height 47
click at [1443, 292] on button "Helvetica" at bounding box center [1485, 301] width 85 height 18
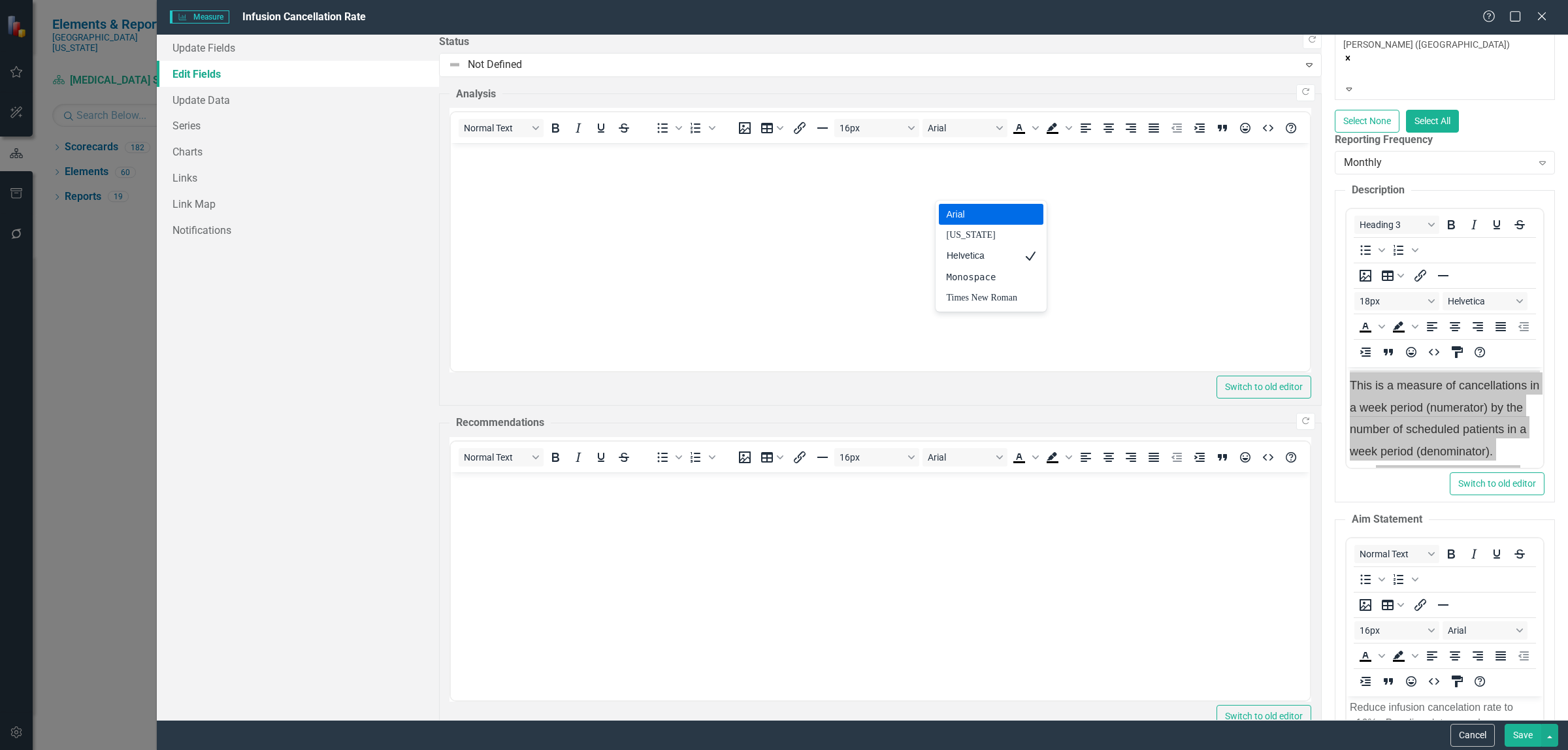
click at [1007, 210] on div "Arial" at bounding box center [981, 214] width 70 height 15
click at [1354, 292] on button "18px" at bounding box center [1396, 301] width 85 height 18
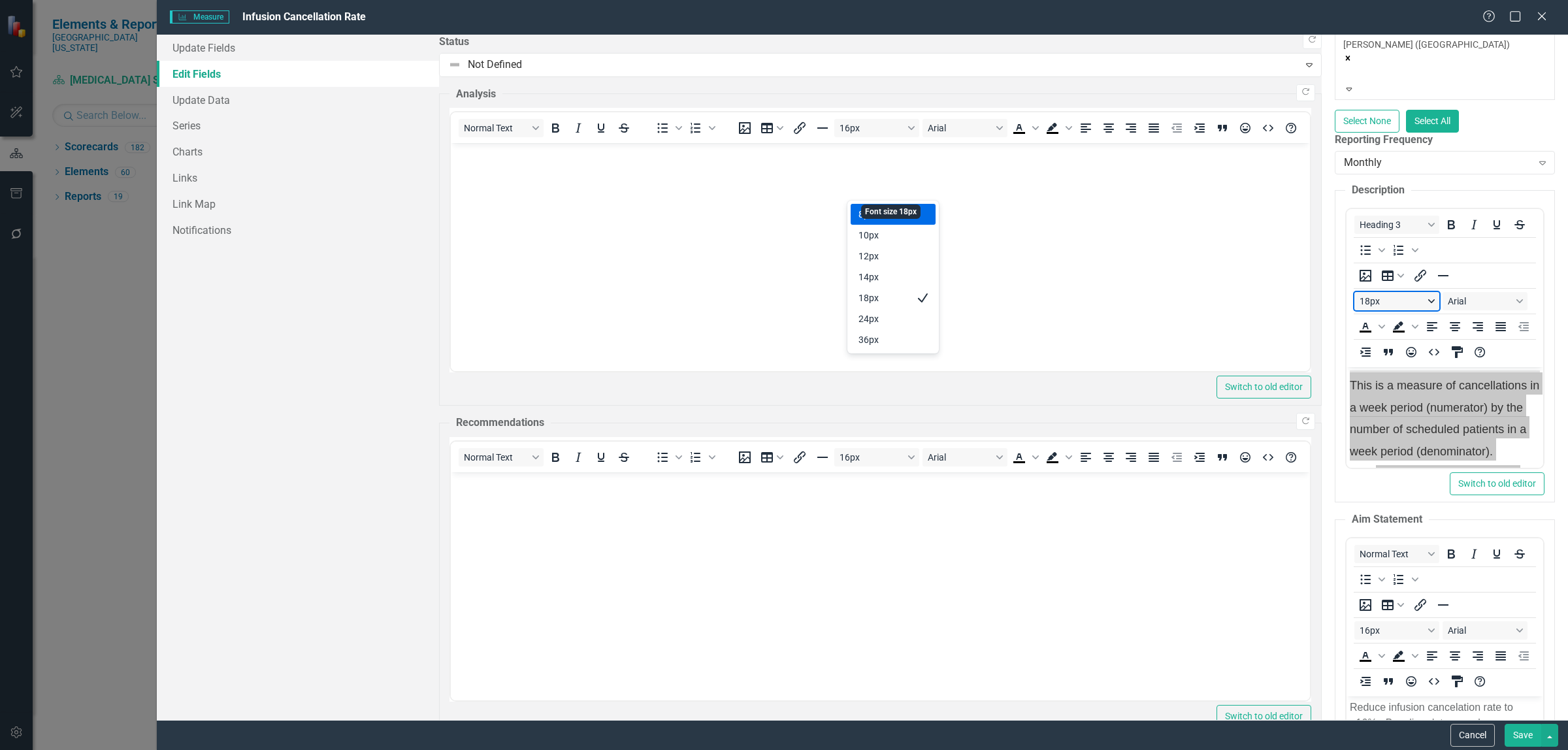
click at [1354, 292] on button "18px" at bounding box center [1396, 301] width 85 height 18
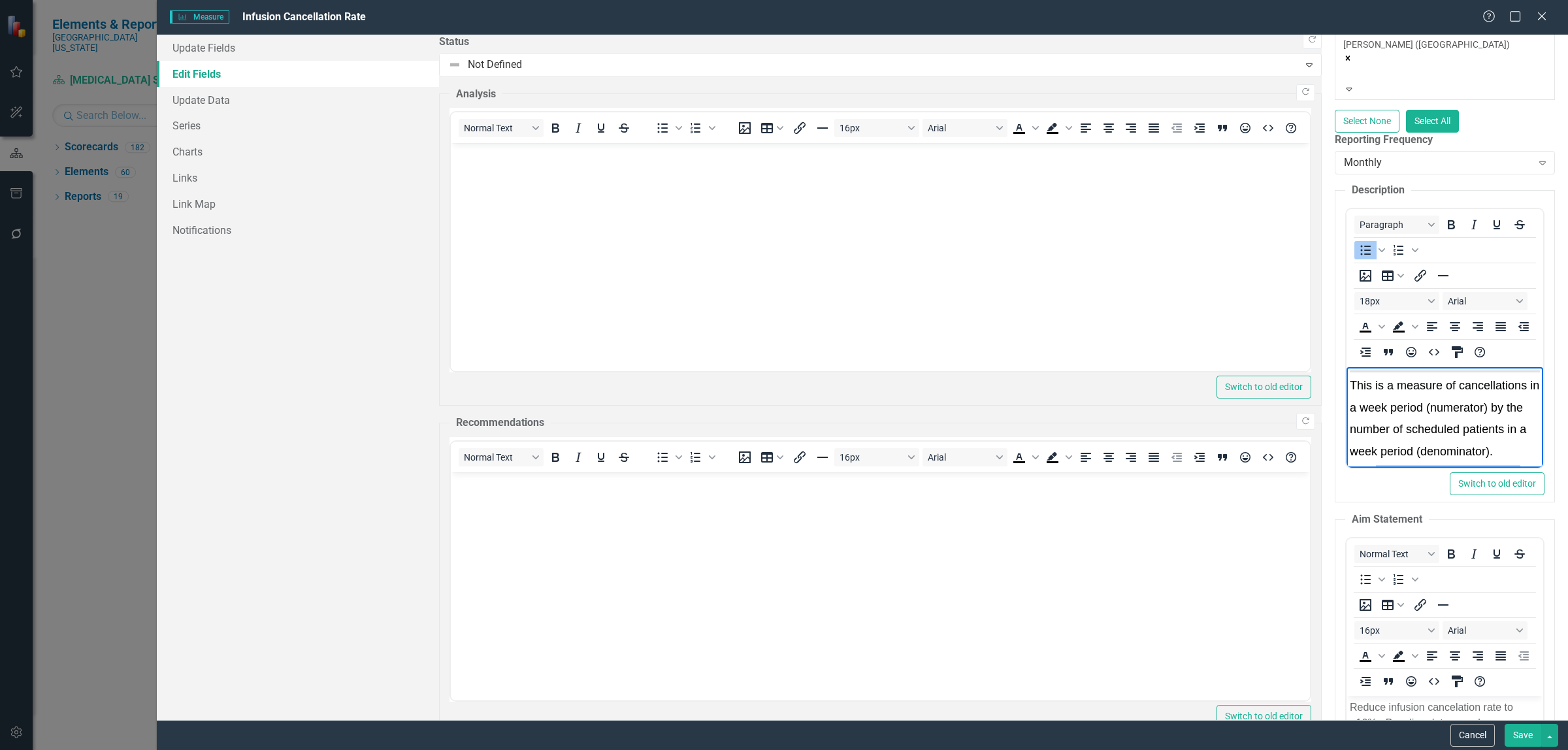
drag, startPoint x: 2028, startPoint y: 563, endPoint x: 1373, endPoint y: 393, distance: 676.7
copy ul "Lore ipsumdolorsi ametc adi elits doeiusmod temporinci, utlaboreet do magnaali …"
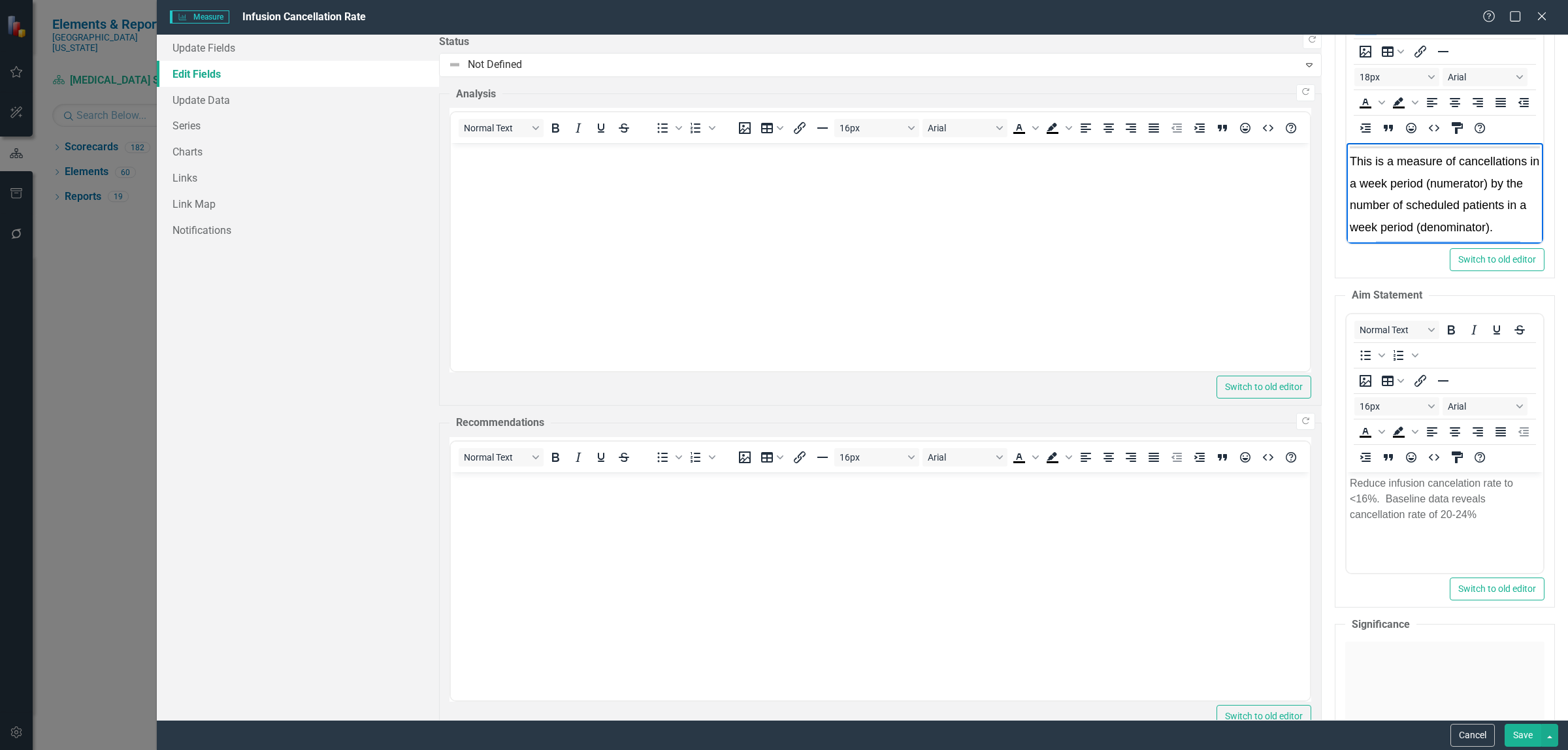
scroll to position [490, 0]
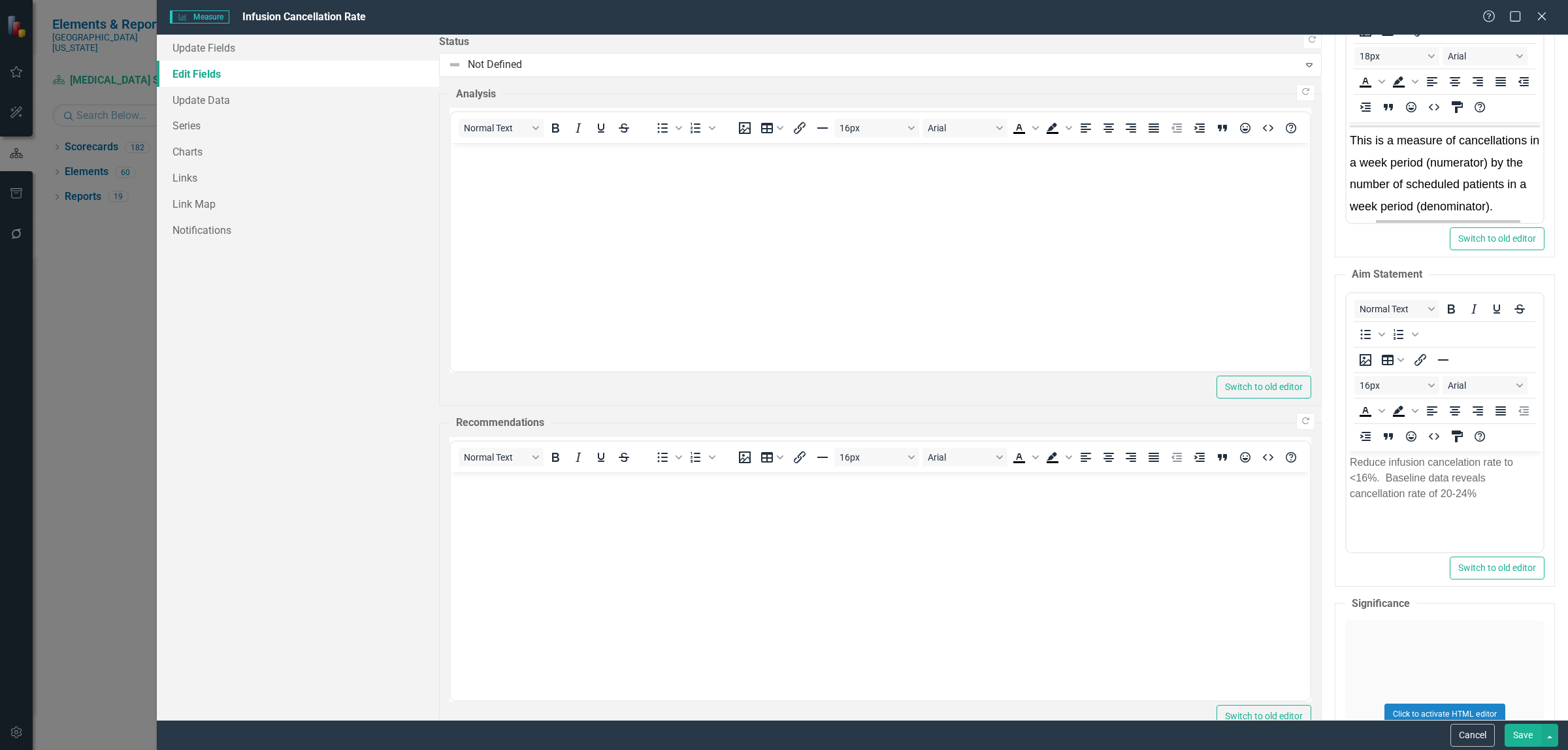
click at [1345, 622] on div "Click to activate HTML editor" at bounding box center [1445, 713] width 199 height 186
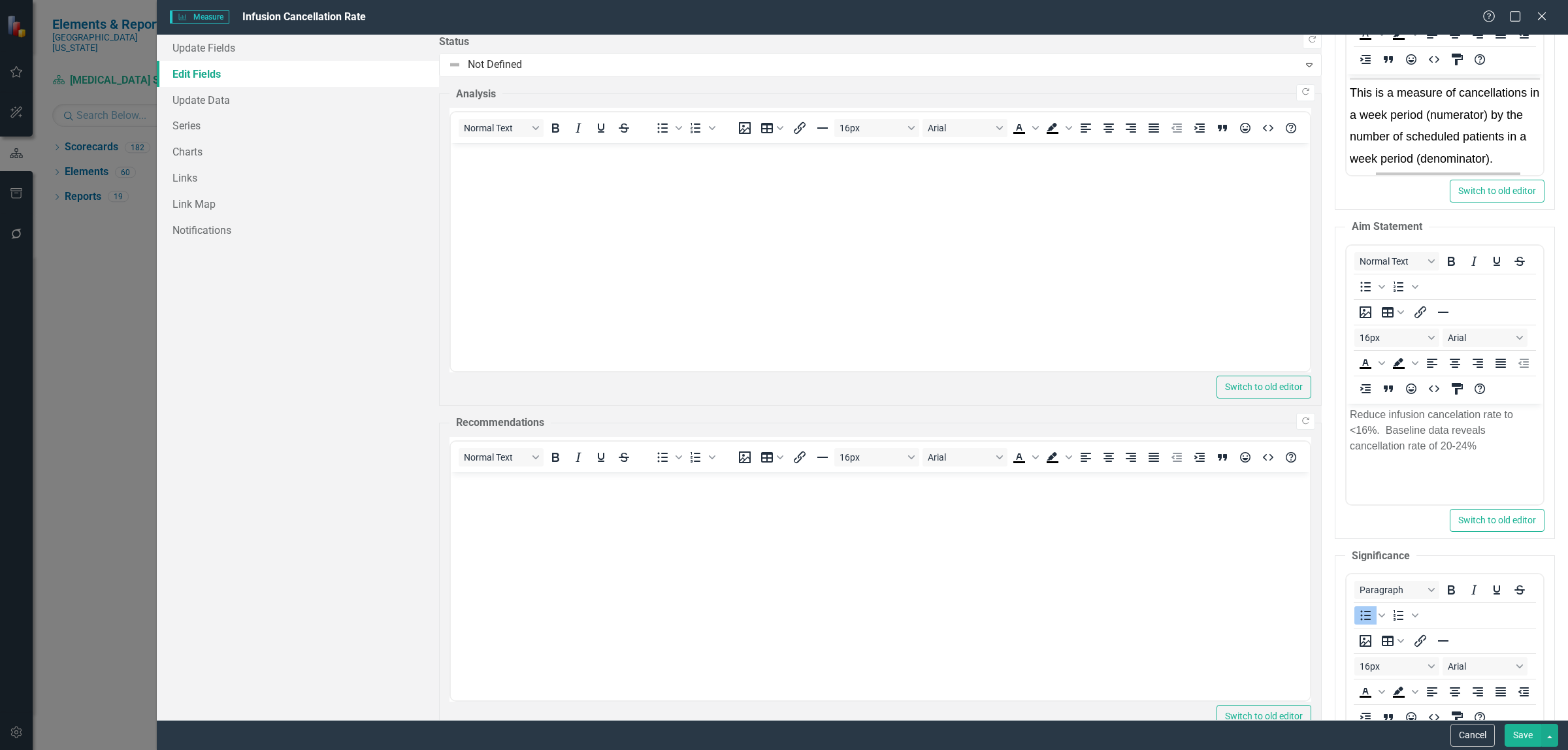
click at [1543, 600] on html "Reduce infusion cancelation rate to <16%. Baseline data reveals cancellation ra…" at bounding box center [1445, 500] width 197 height 196
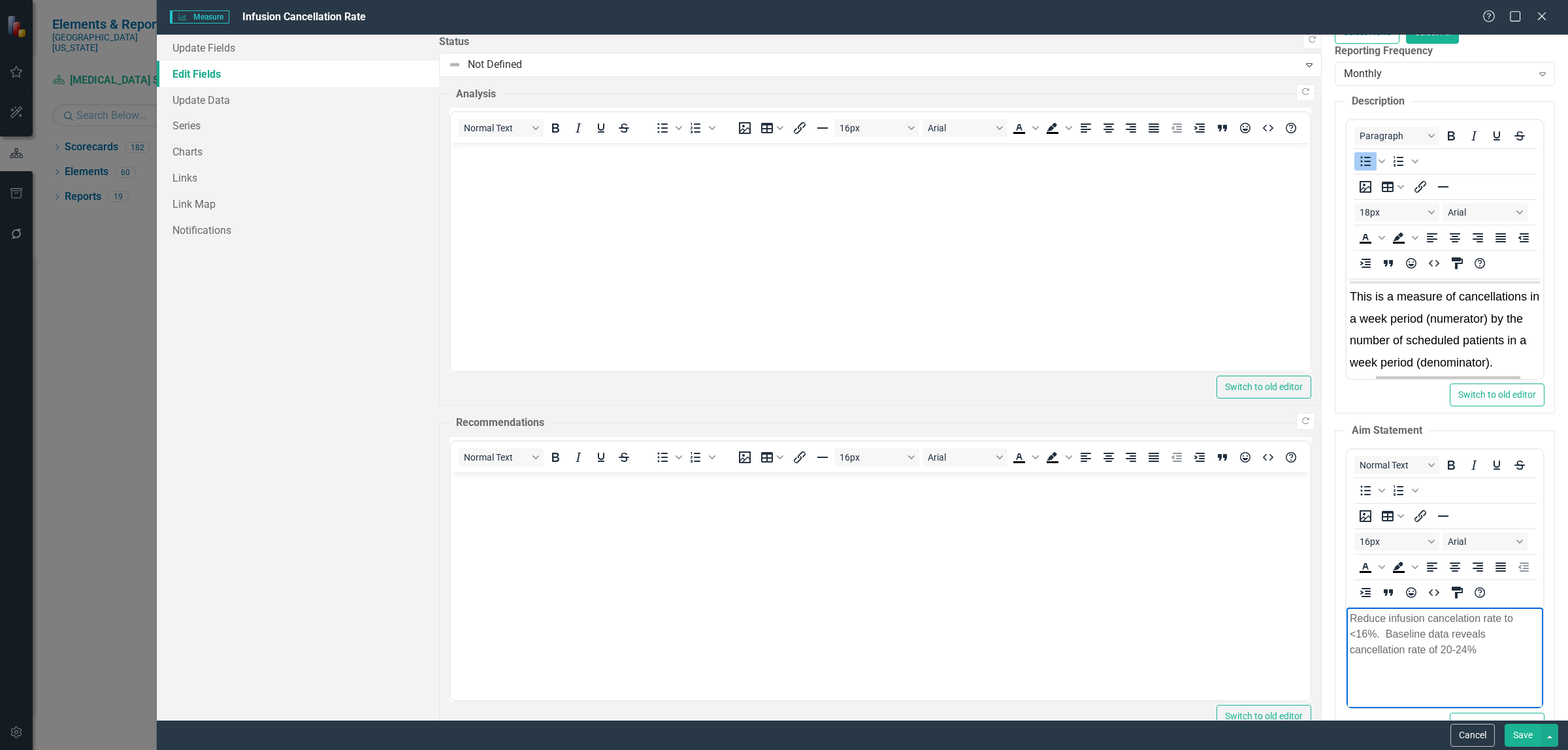
scroll to position [293, 0]
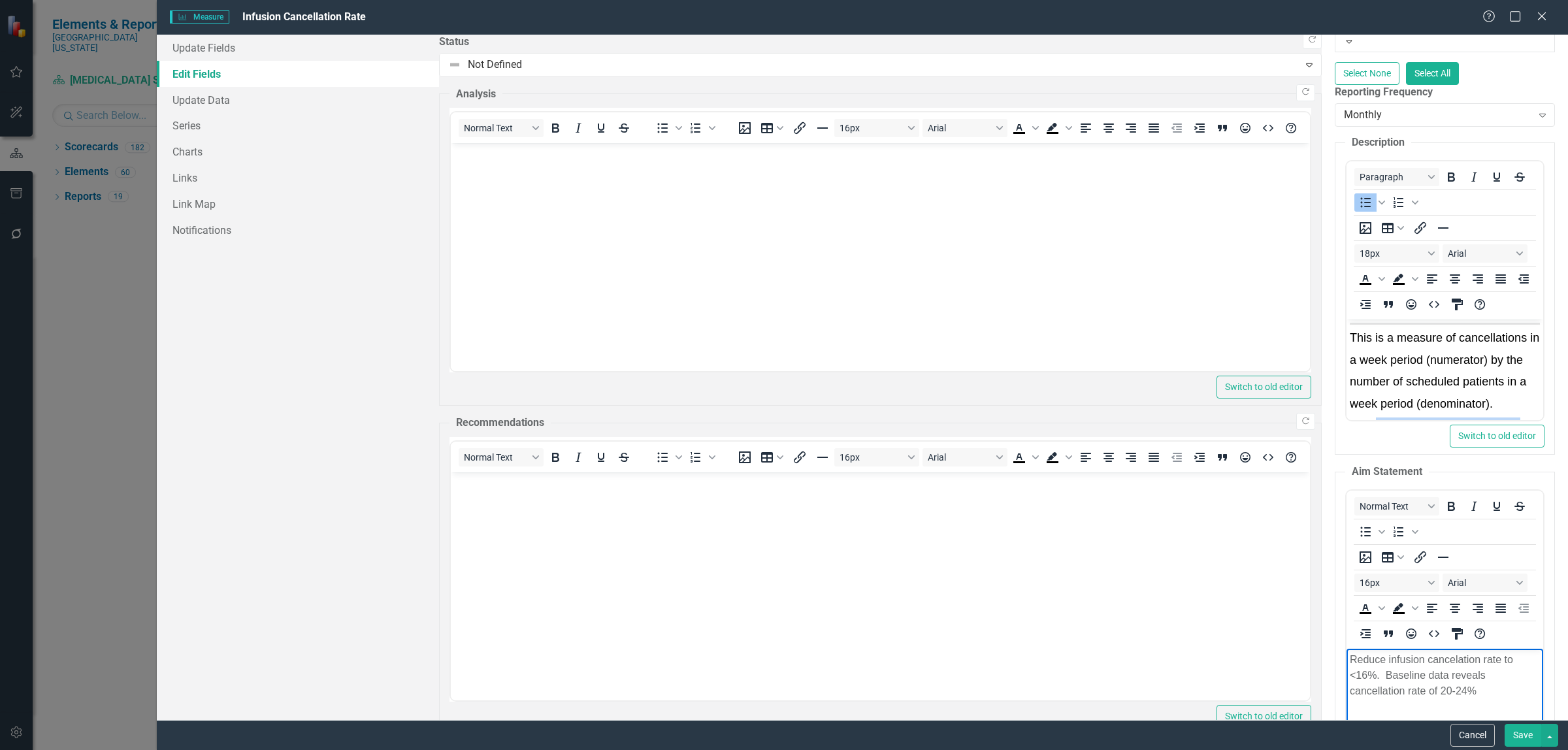
click at [1543, 528] on body "This is a measure of cancellations in a week period (numerator) by the number o…" at bounding box center [1445, 728] width 197 height 817
drag, startPoint x: 2002, startPoint y: 517, endPoint x: 1372, endPoint y: 359, distance: 649.5
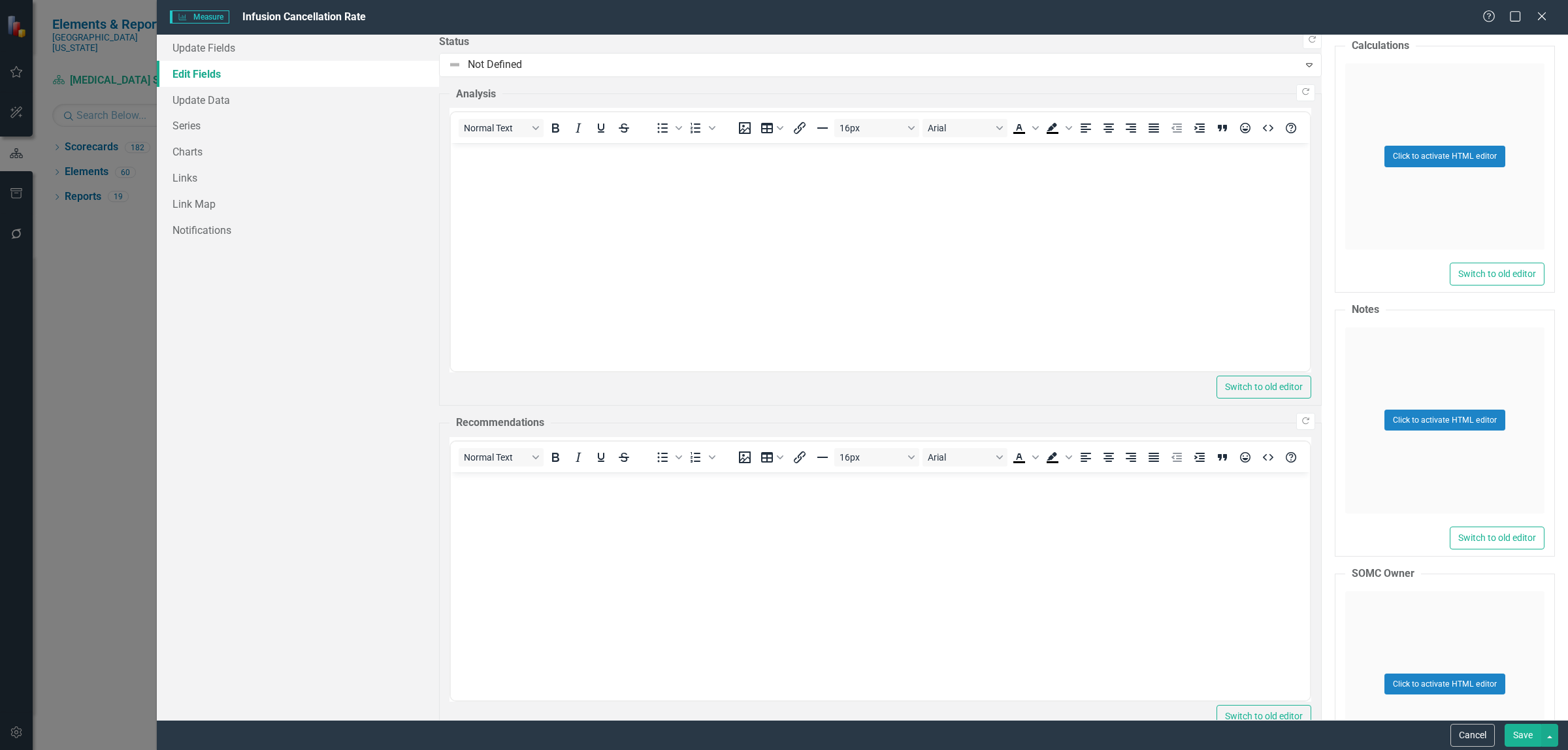
scroll to position [1102, 0]
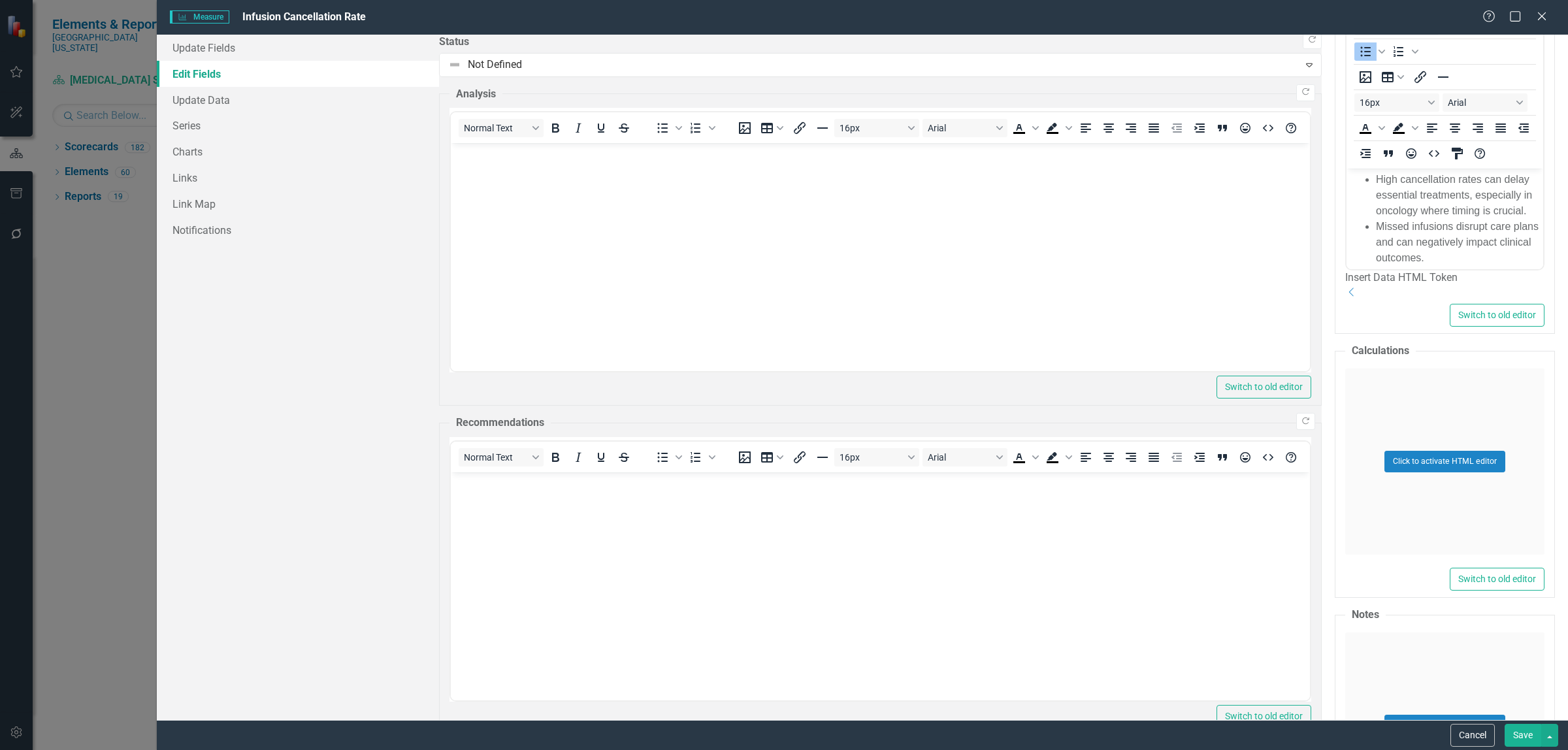
click at [1519, 730] on button "Save" at bounding box center [1523, 736] width 37 height 23
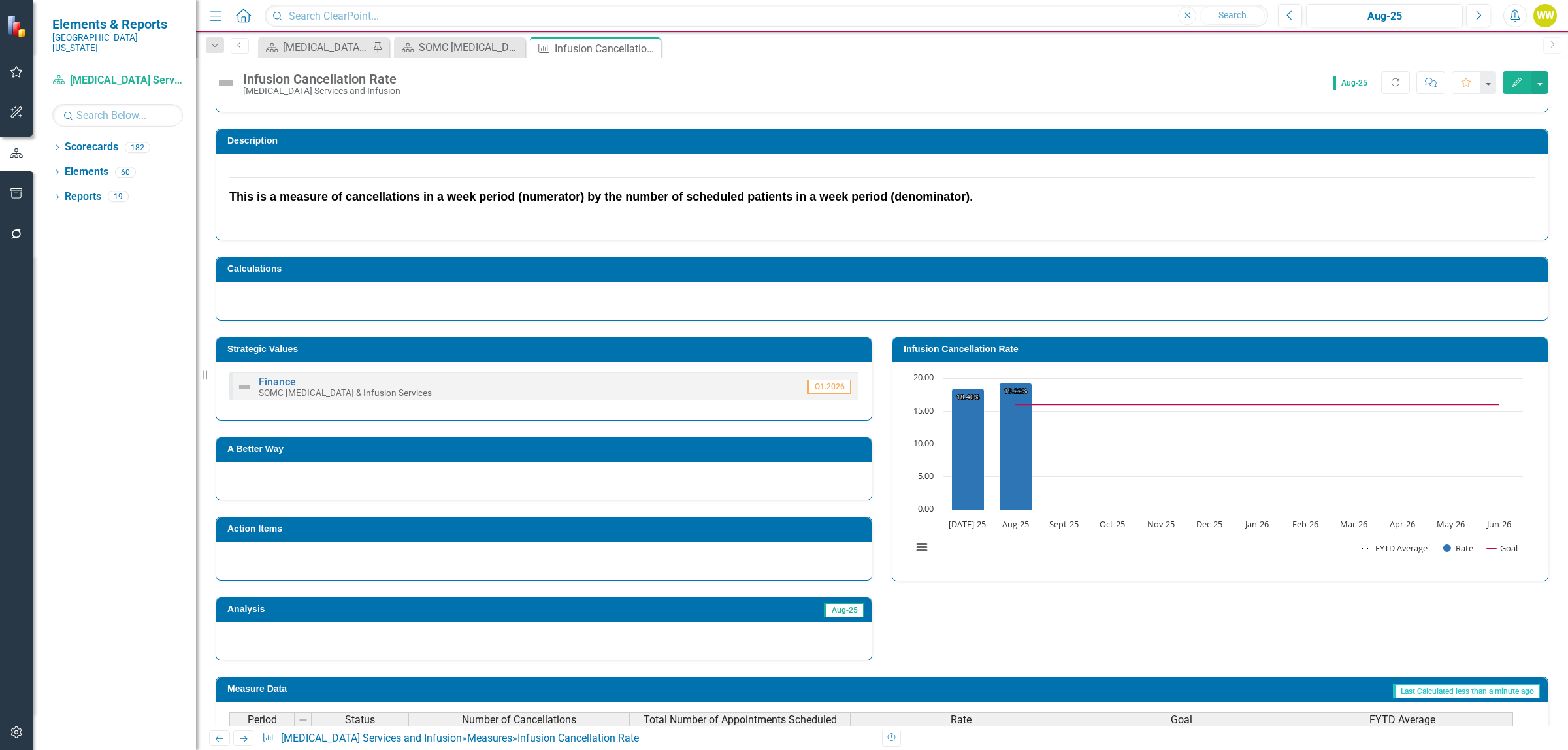
scroll to position [0, 0]
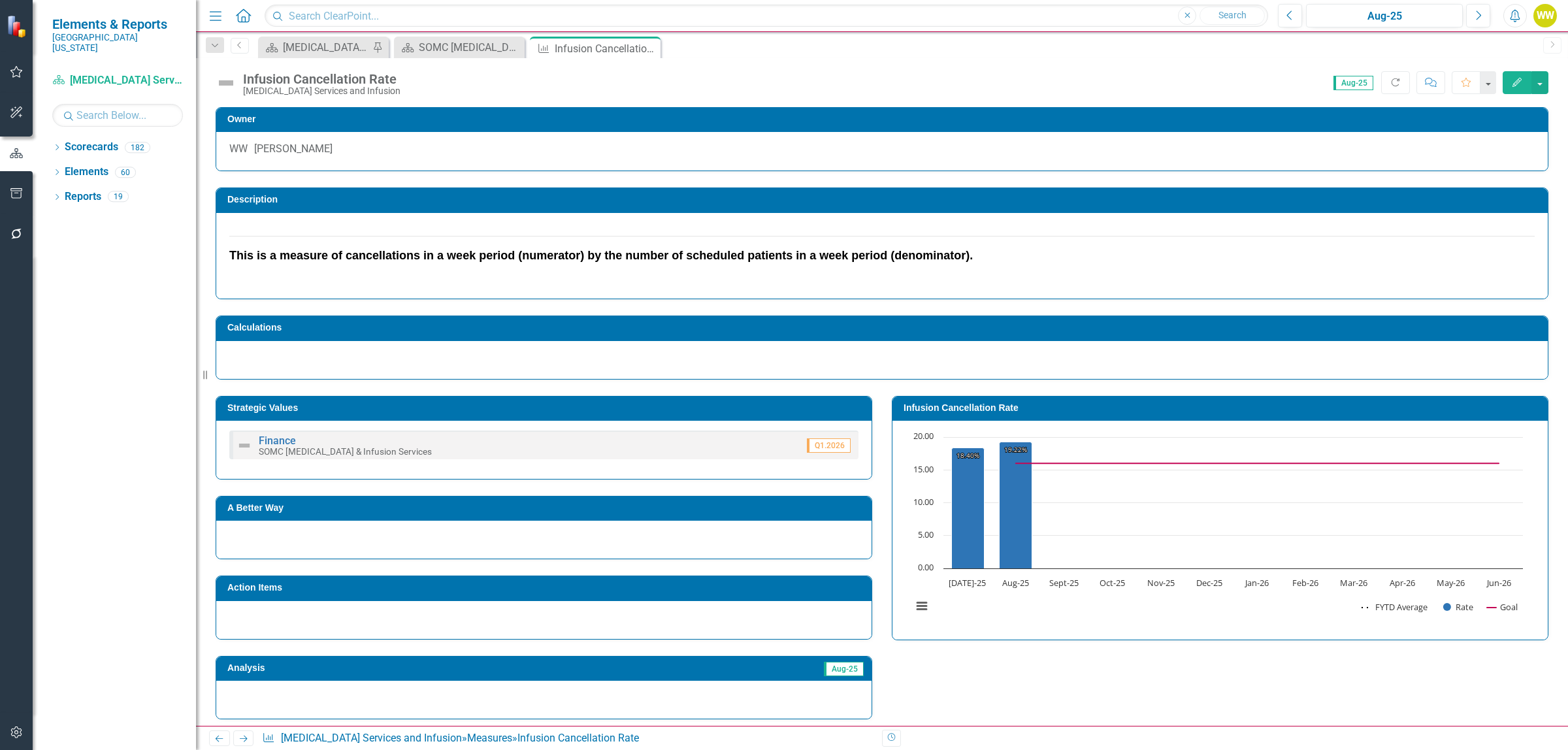
click at [1516, 86] on icon "Edit" at bounding box center [1517, 82] width 12 height 9
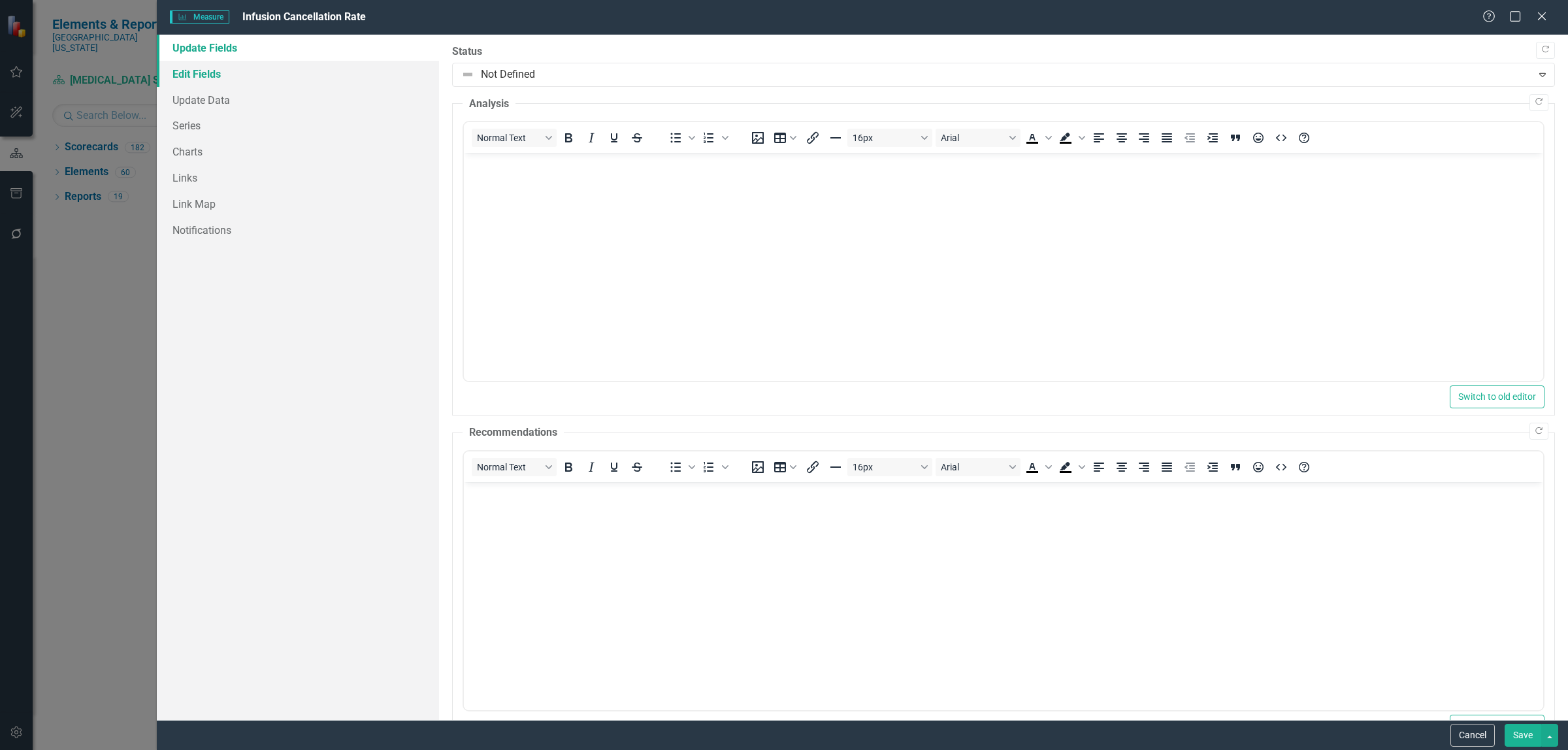
drag, startPoint x: 197, startPoint y: 69, endPoint x: 214, endPoint y: 70, distance: 17.0
click at [199, 69] on link "Edit Fields" at bounding box center [298, 73] width 282 height 26
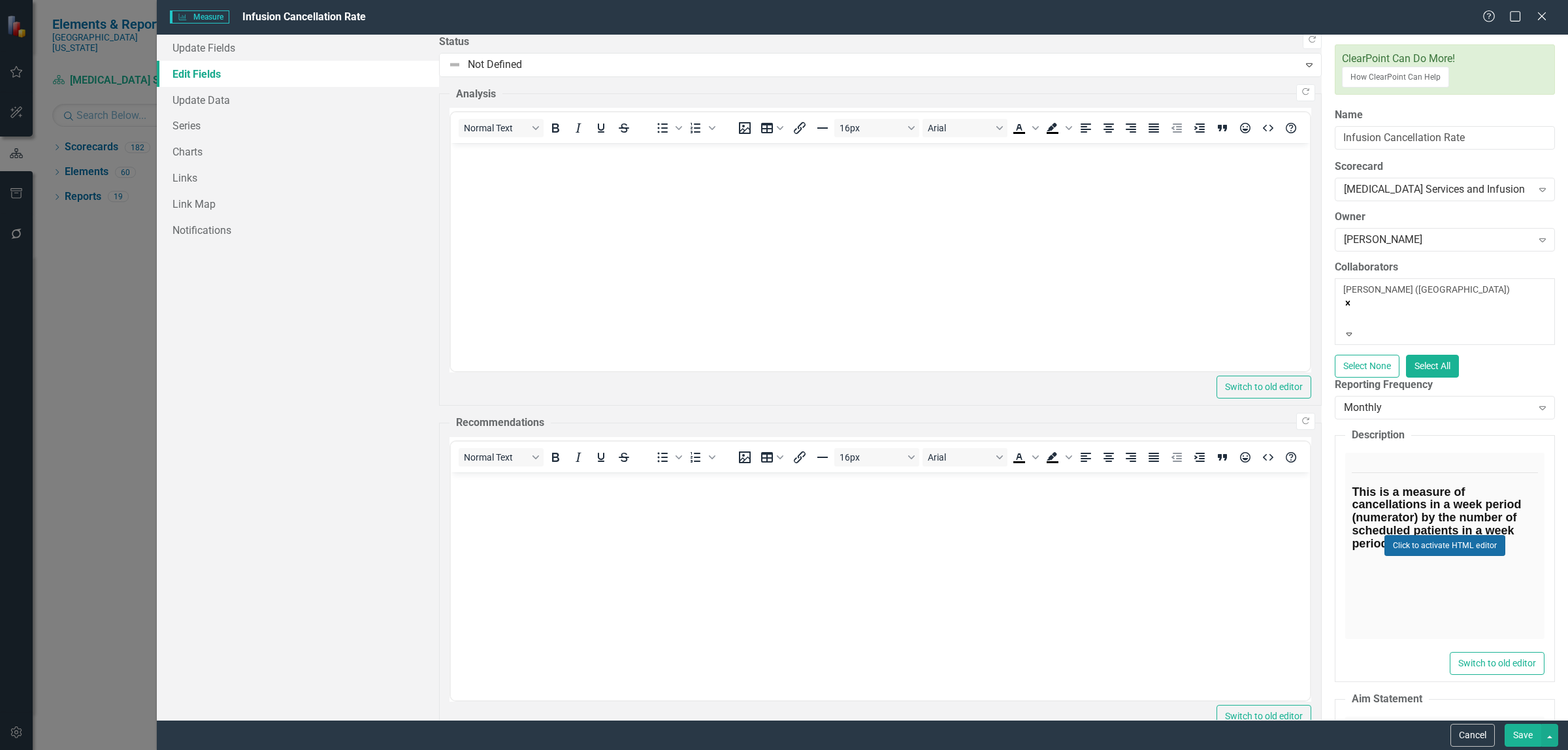
click at [1385, 535] on button "Click to activate HTML editor" at bounding box center [1445, 546] width 120 height 21
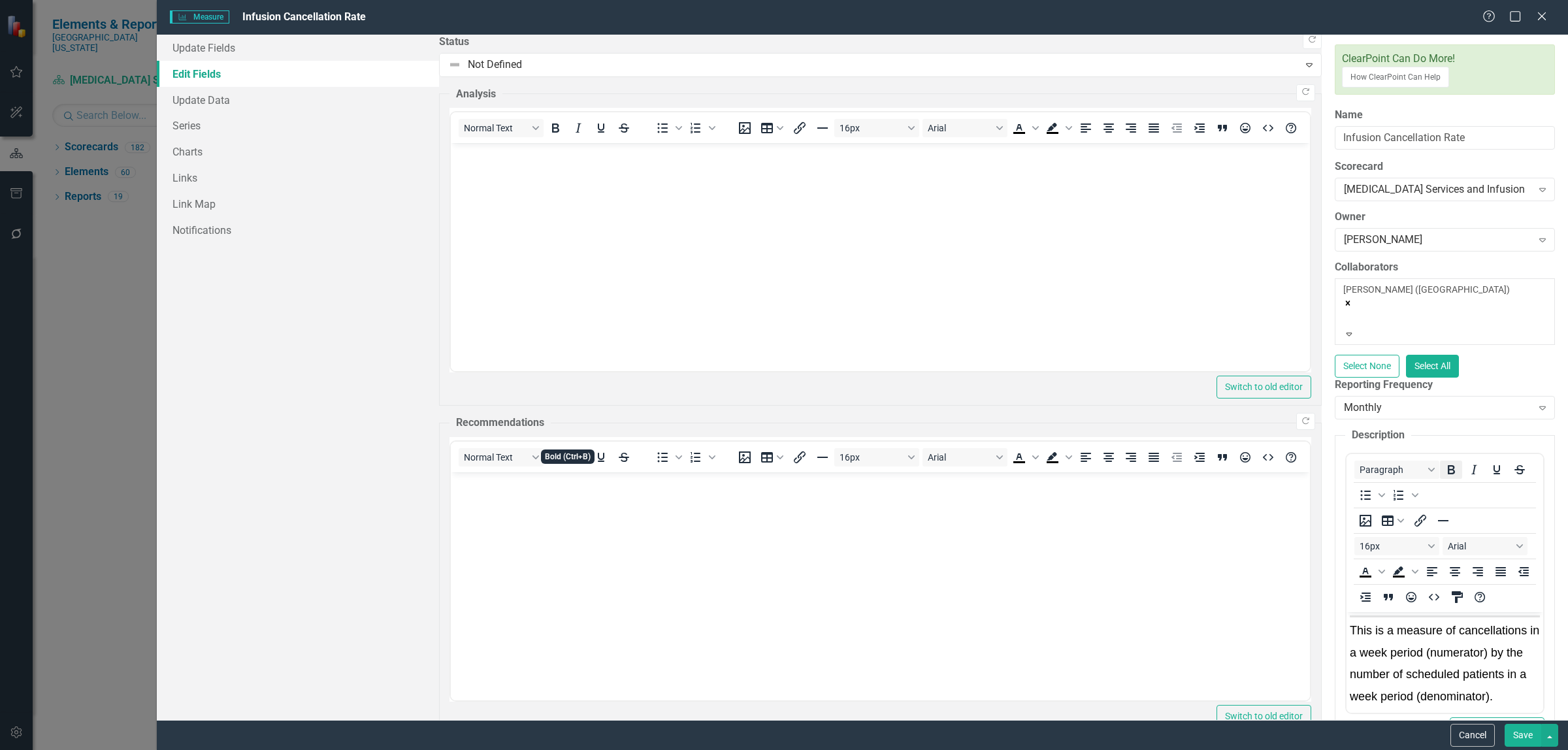
click at [1448, 466] on icon "Bold" at bounding box center [1450, 469] width 7 height 9
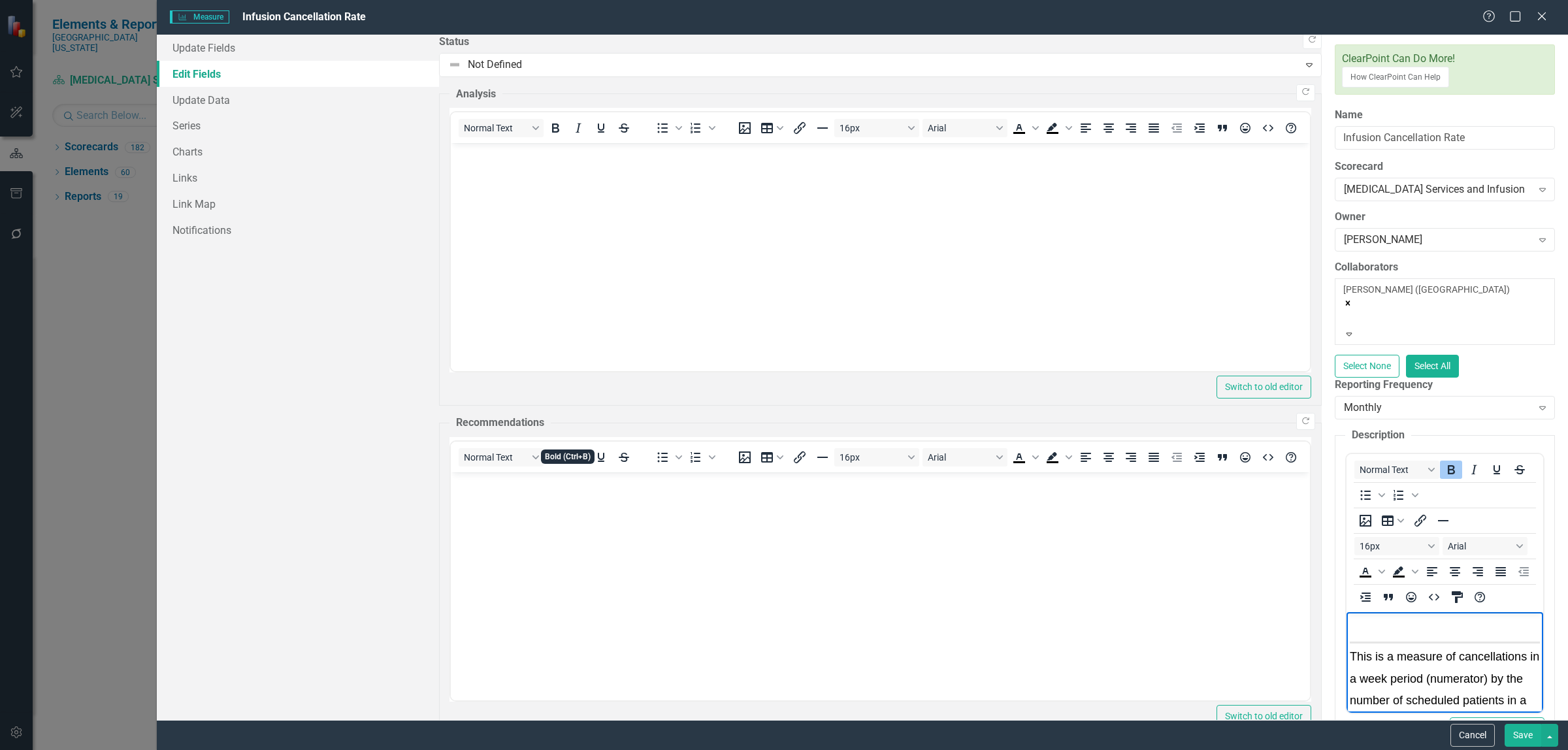
click at [1444, 462] on icon "Bold" at bounding box center [1451, 469] width 15 height 15
click at [1543, 690] on body "﻿ This is a measure of cancellations in a week period (numerator) by the number…" at bounding box center [1445, 710] width 197 height 196
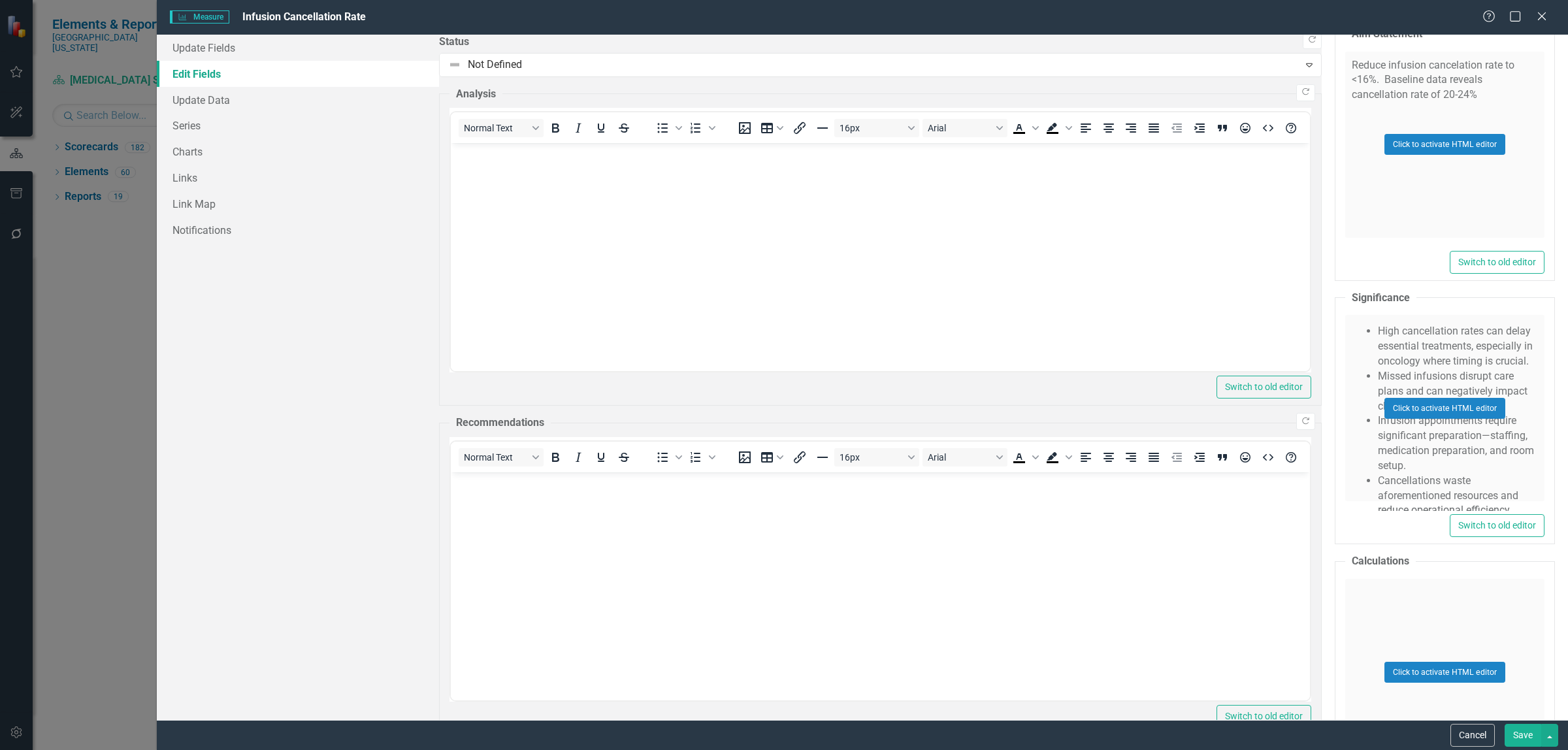
scroll to position [736, 0]
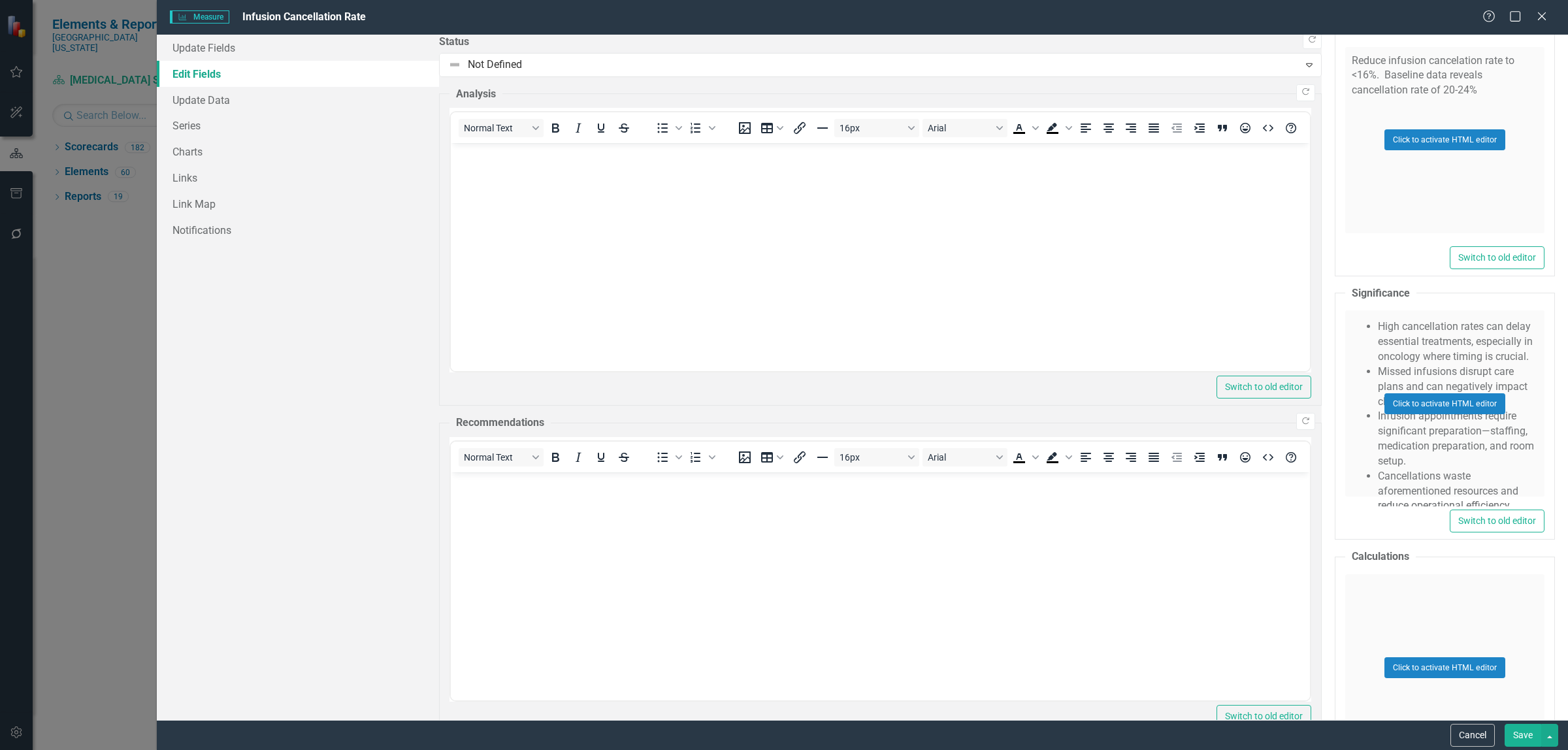
drag, startPoint x: 1129, startPoint y: 440, endPoint x: 1118, endPoint y: 436, distance: 11.7
click at [1345, 436] on div "Click to activate HTML editor" at bounding box center [1445, 403] width 199 height 186
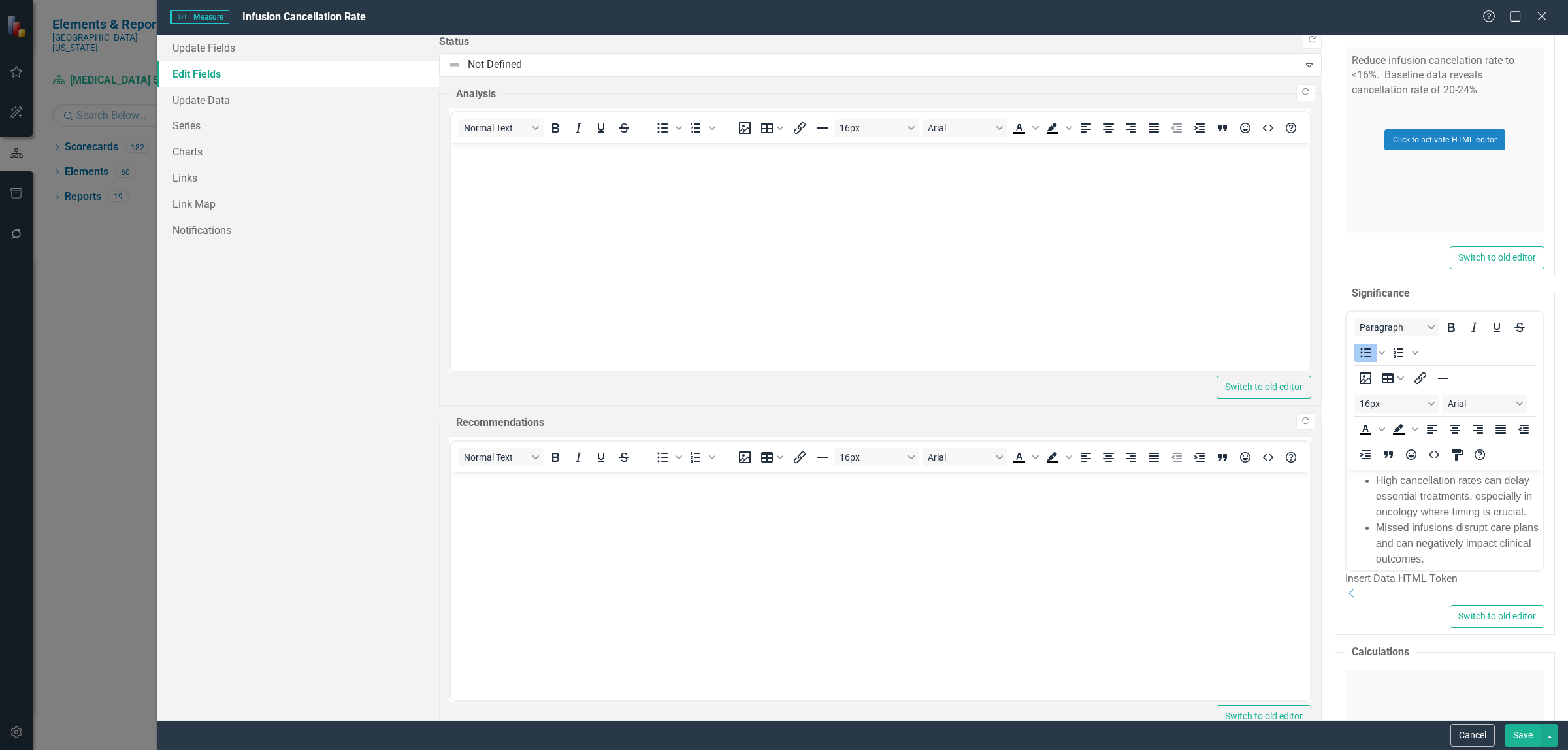
scroll to position [0, 0]
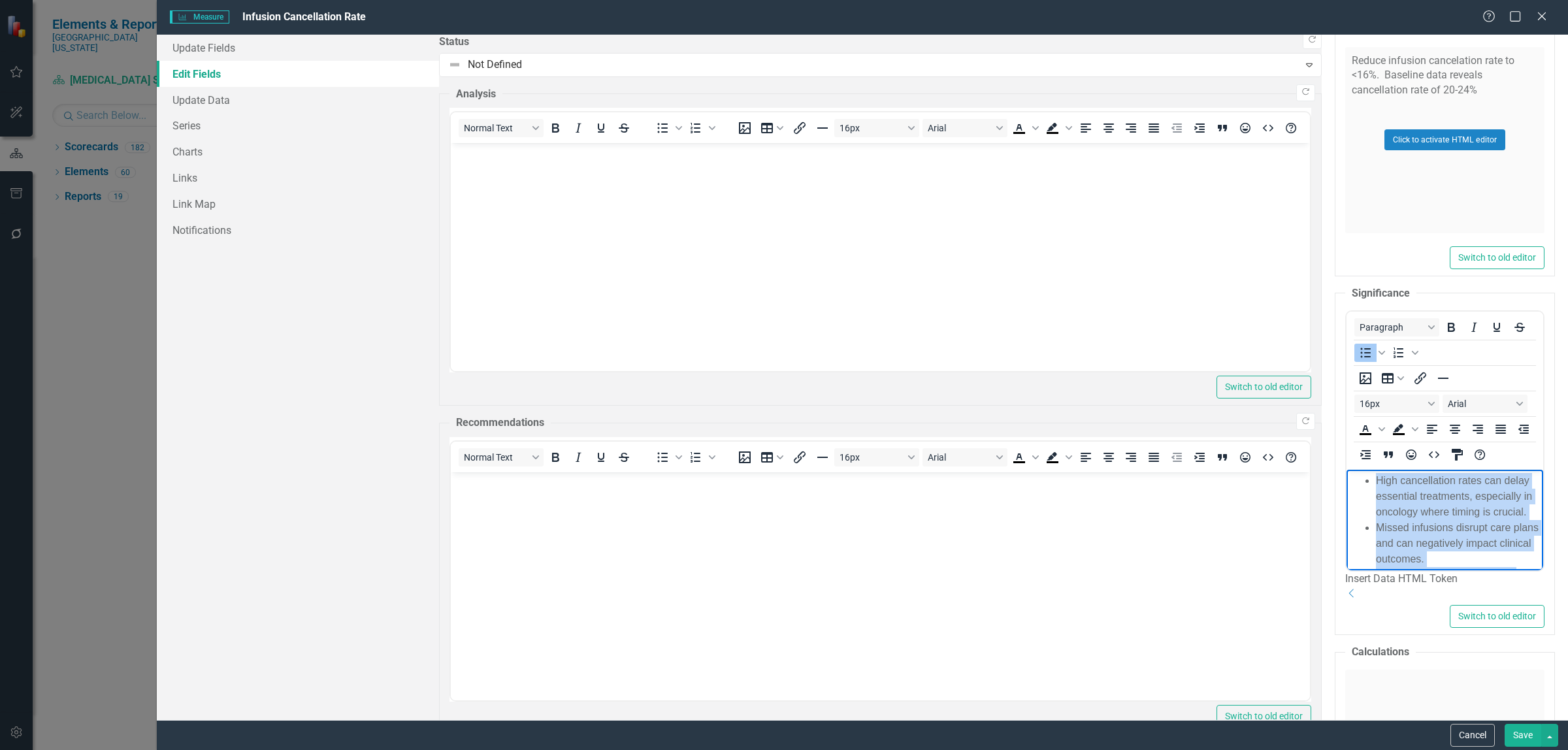
drag, startPoint x: 1937, startPoint y: 623, endPoint x: 1365, endPoint y: 470, distance: 592.1
click at [1365, 470] on body "High cancellation rates can delay essential treatments, especially in oncology …" at bounding box center [1445, 752] width 197 height 566
copy ul "Lore ipsumdolorsi ametc adi elits doeiusmod temporinci, utlaboreet do magnaali …"
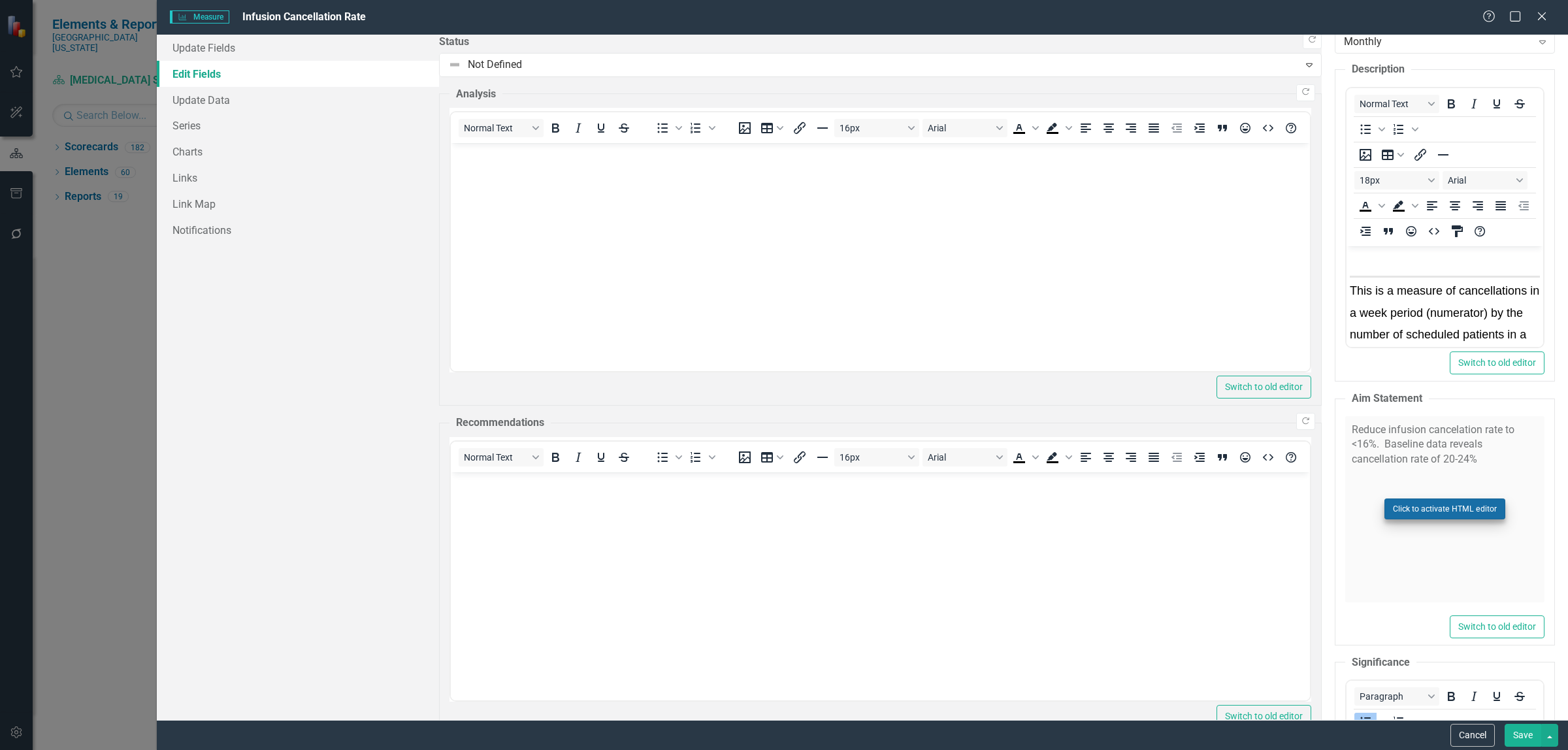
scroll to position [327, 0]
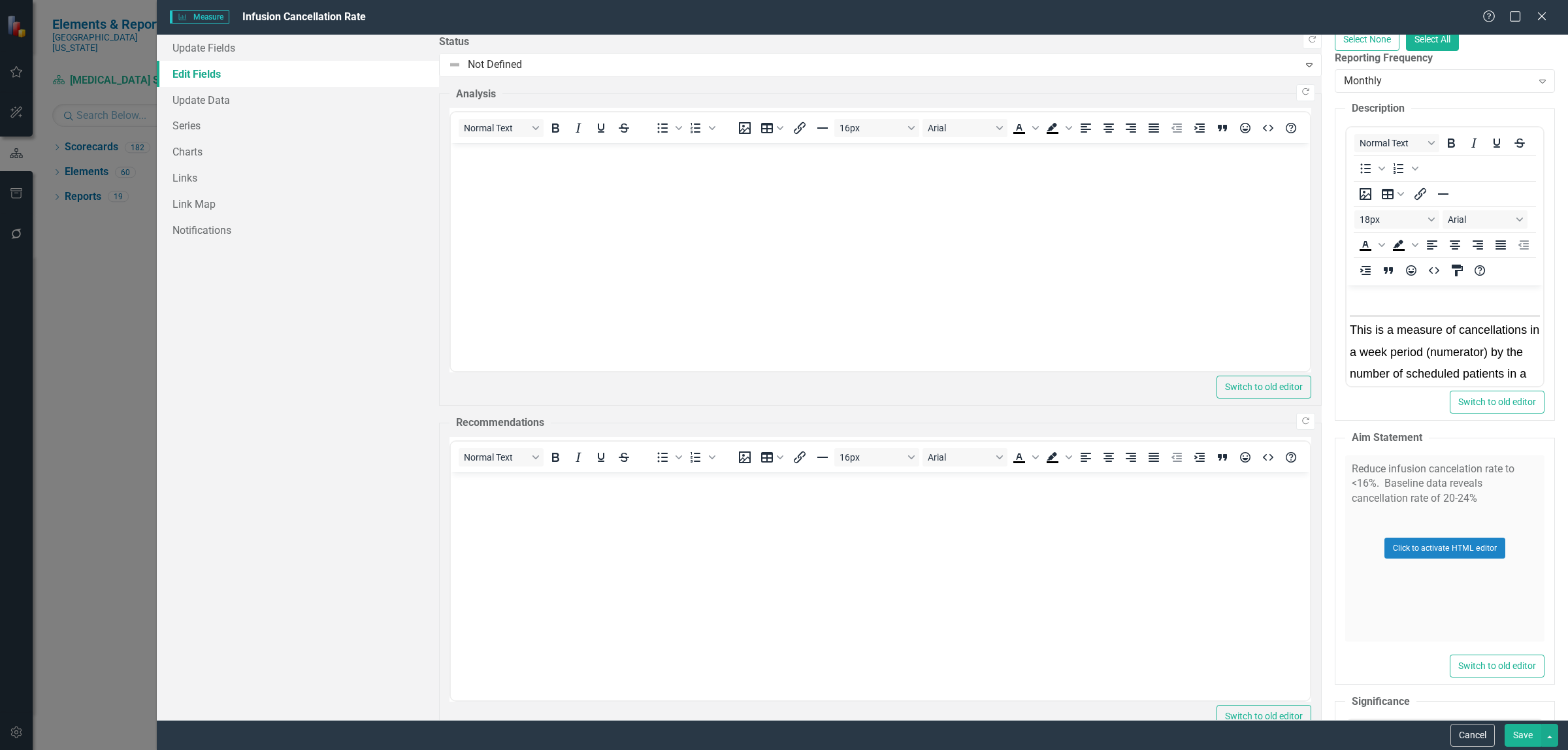
click at [1540, 409] on p "Rich Text Area. Press ALT-0 for help." at bounding box center [1445, 417] width 190 height 17
drag, startPoint x: 1881, startPoint y: 469, endPoint x: 1378, endPoint y: 343, distance: 518.5
click at [1378, 342] on body "This is a measure of cancellations in a week period (numerator) by the number o…" at bounding box center [1445, 629] width 197 height 687
click at [1378, 242] on icon "Text color Black" at bounding box center [1381, 245] width 7 height 7
click at [1030, 206] on div "Black" at bounding box center [1031, 207] width 15 height 15
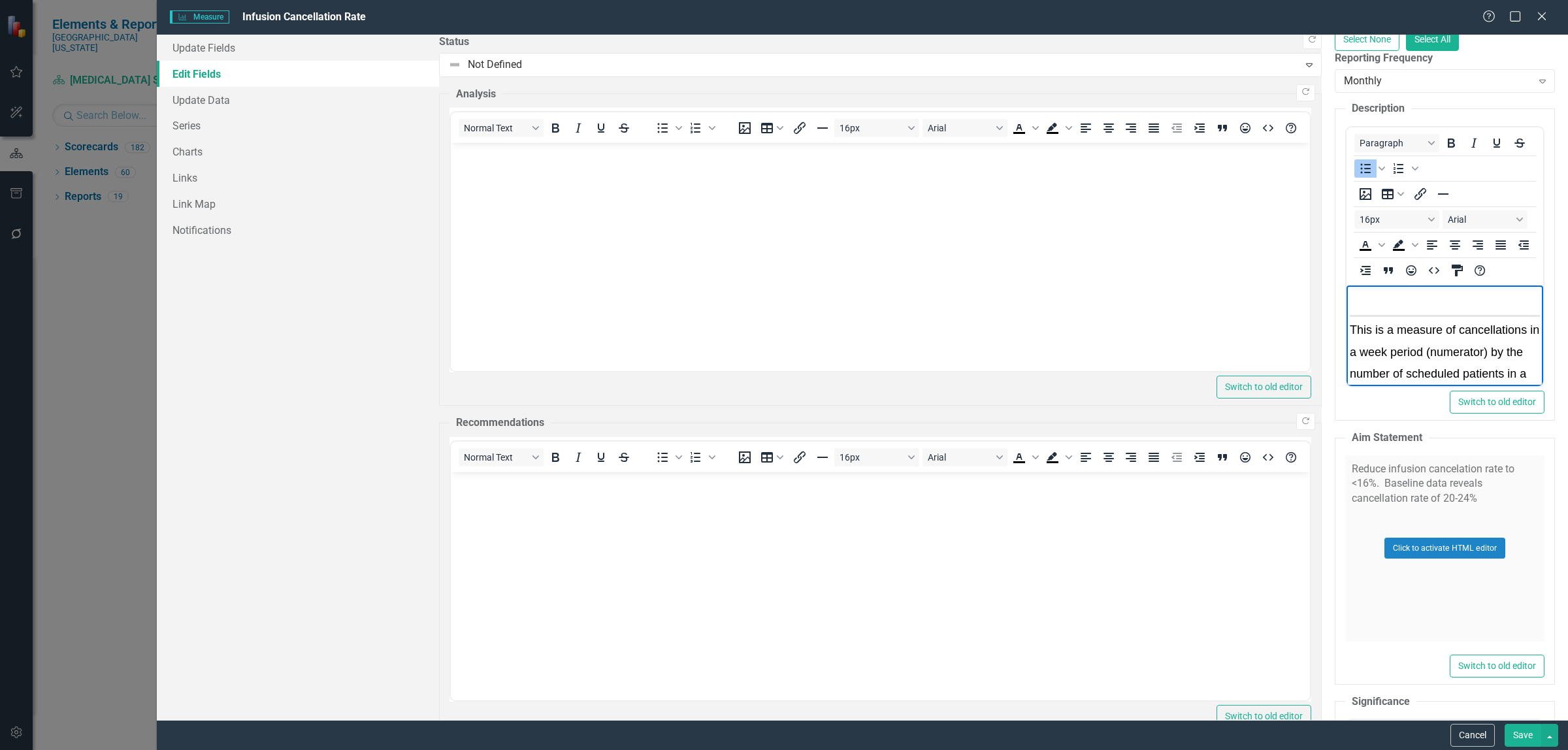
click at [1540, 566] on li "Cancellations waste aforementioned resources and reduce operational efficiency" at bounding box center [1458, 589] width 164 height 47
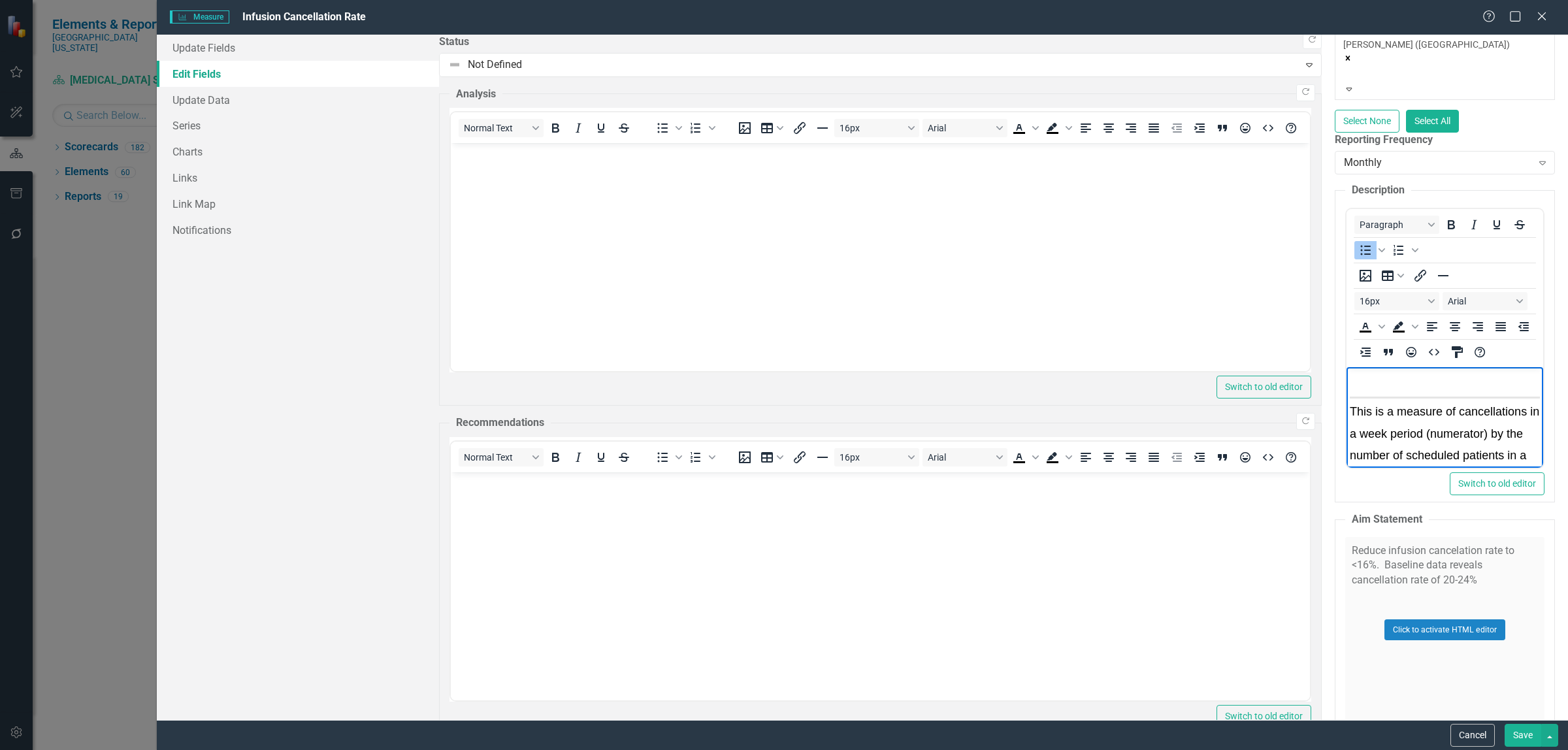
scroll to position [572, 0]
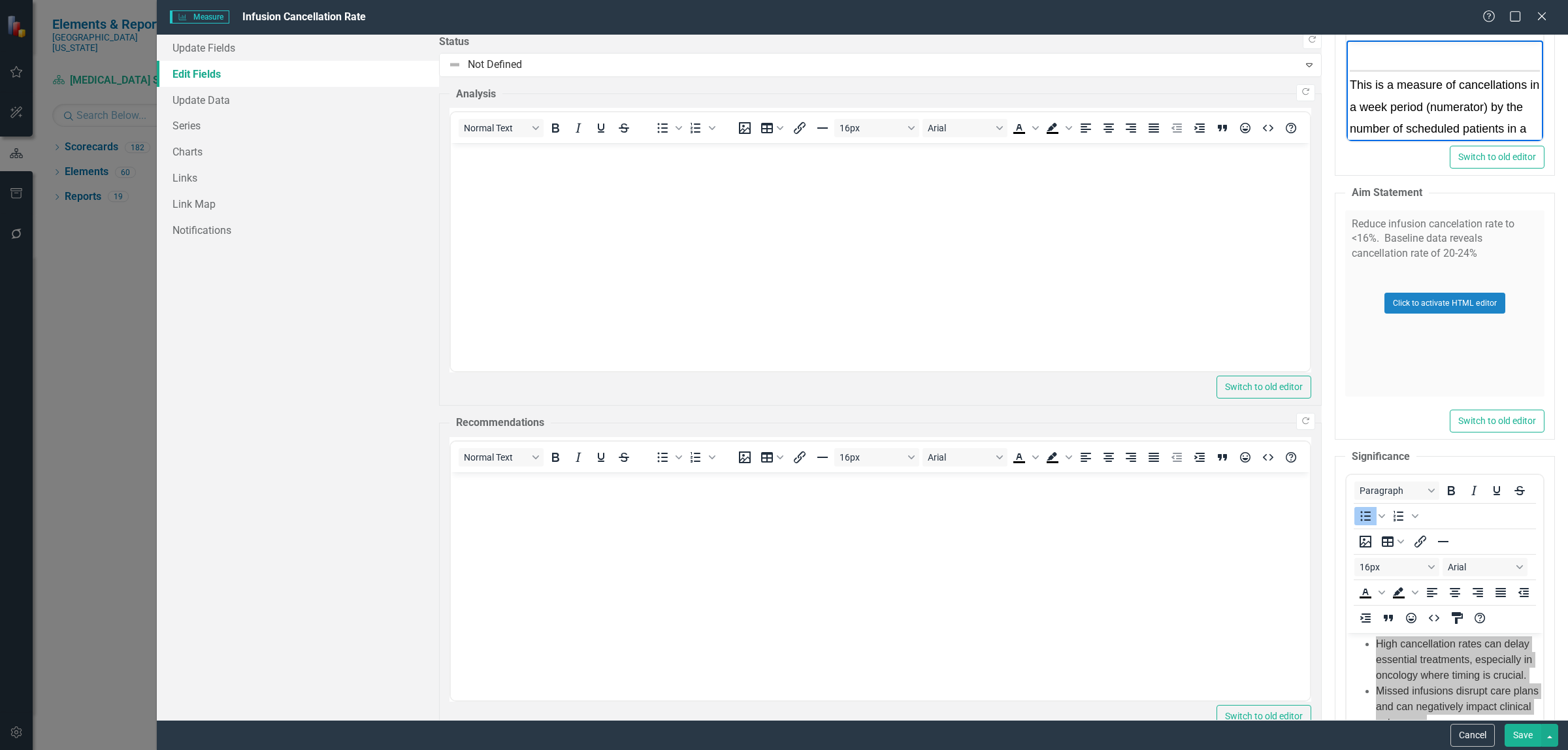
click at [1527, 737] on button "Save" at bounding box center [1523, 736] width 37 height 23
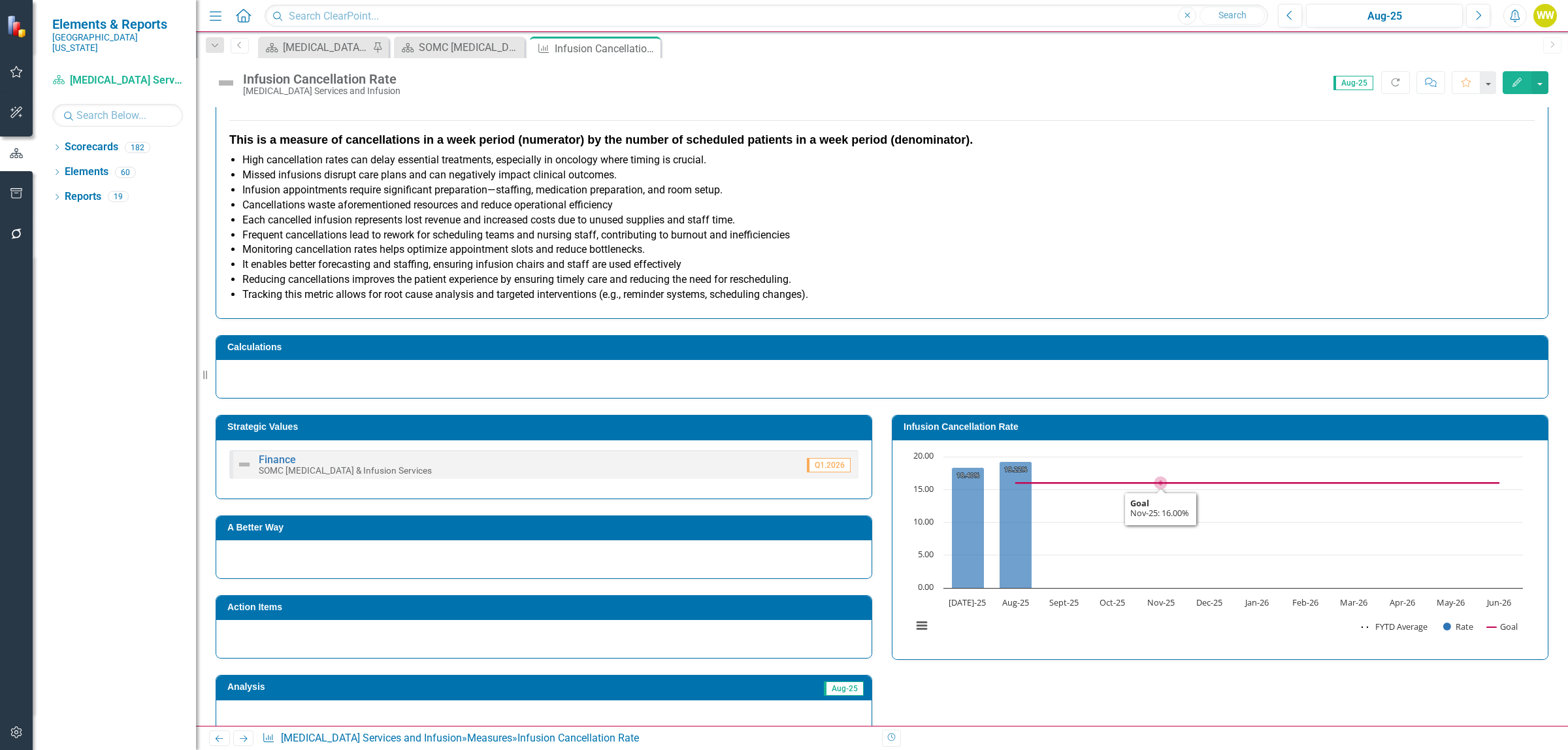
scroll to position [103, 0]
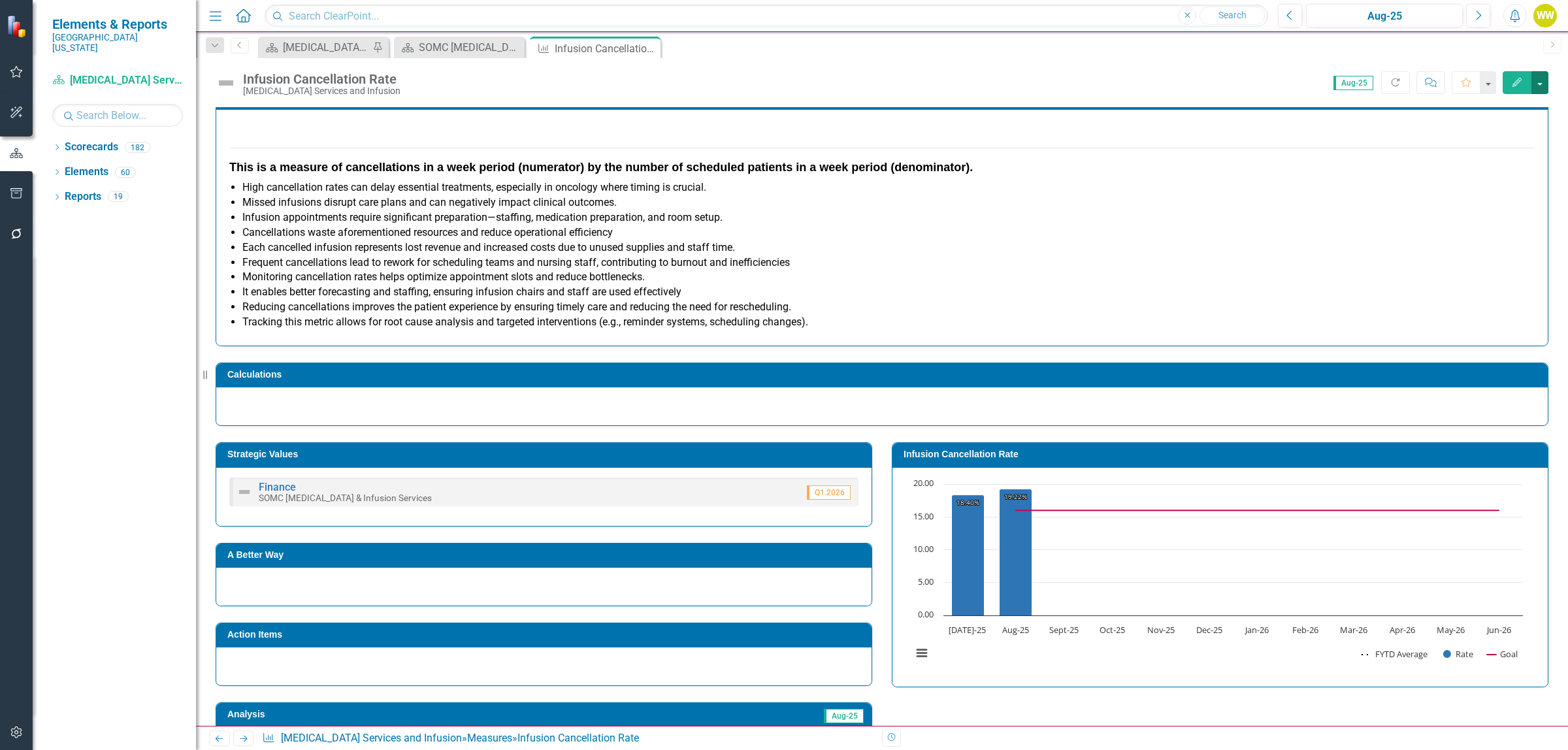
click at [1541, 82] on button "button" at bounding box center [1540, 83] width 17 height 23
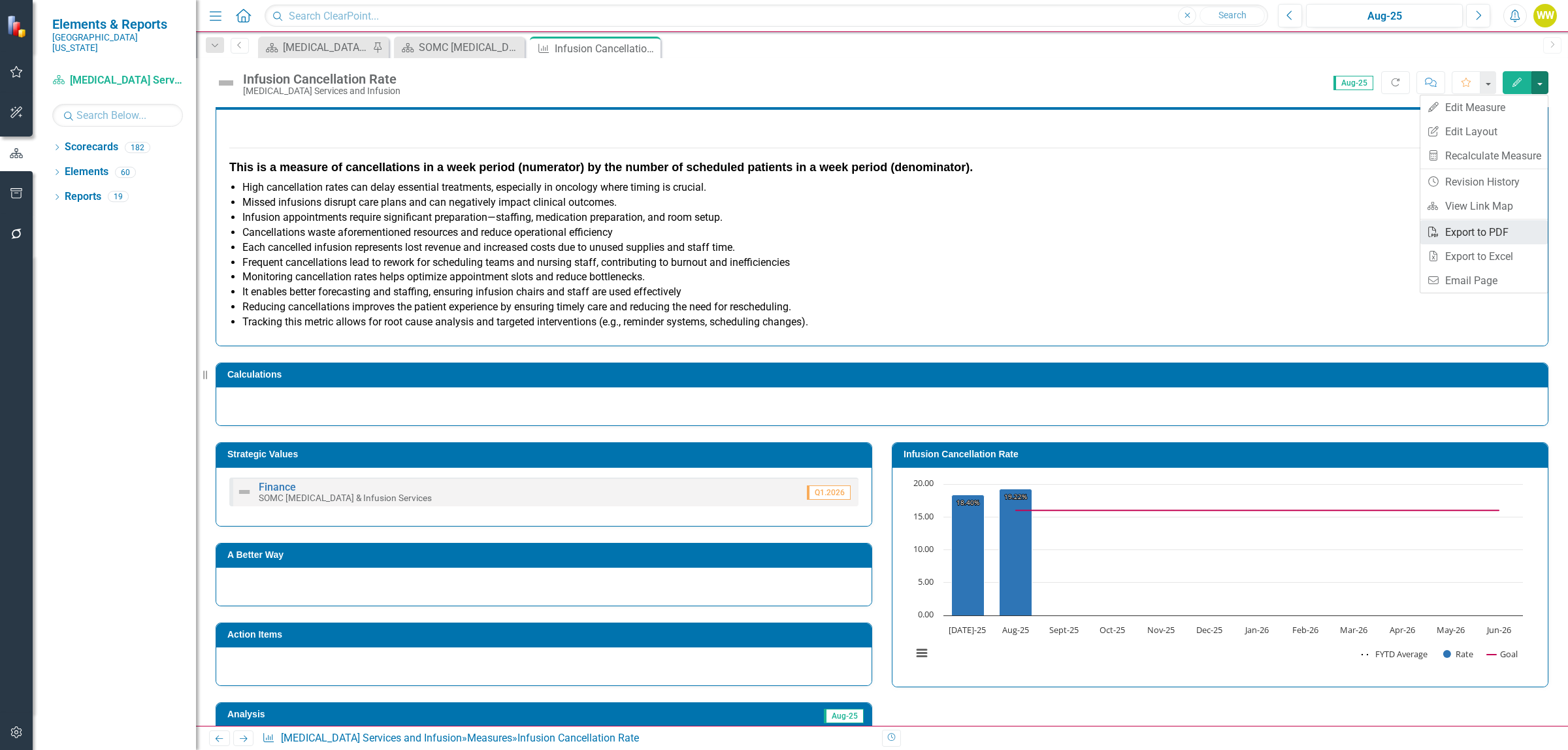
click at [1485, 232] on link "PDF Export to PDF" at bounding box center [1484, 231] width 127 height 24
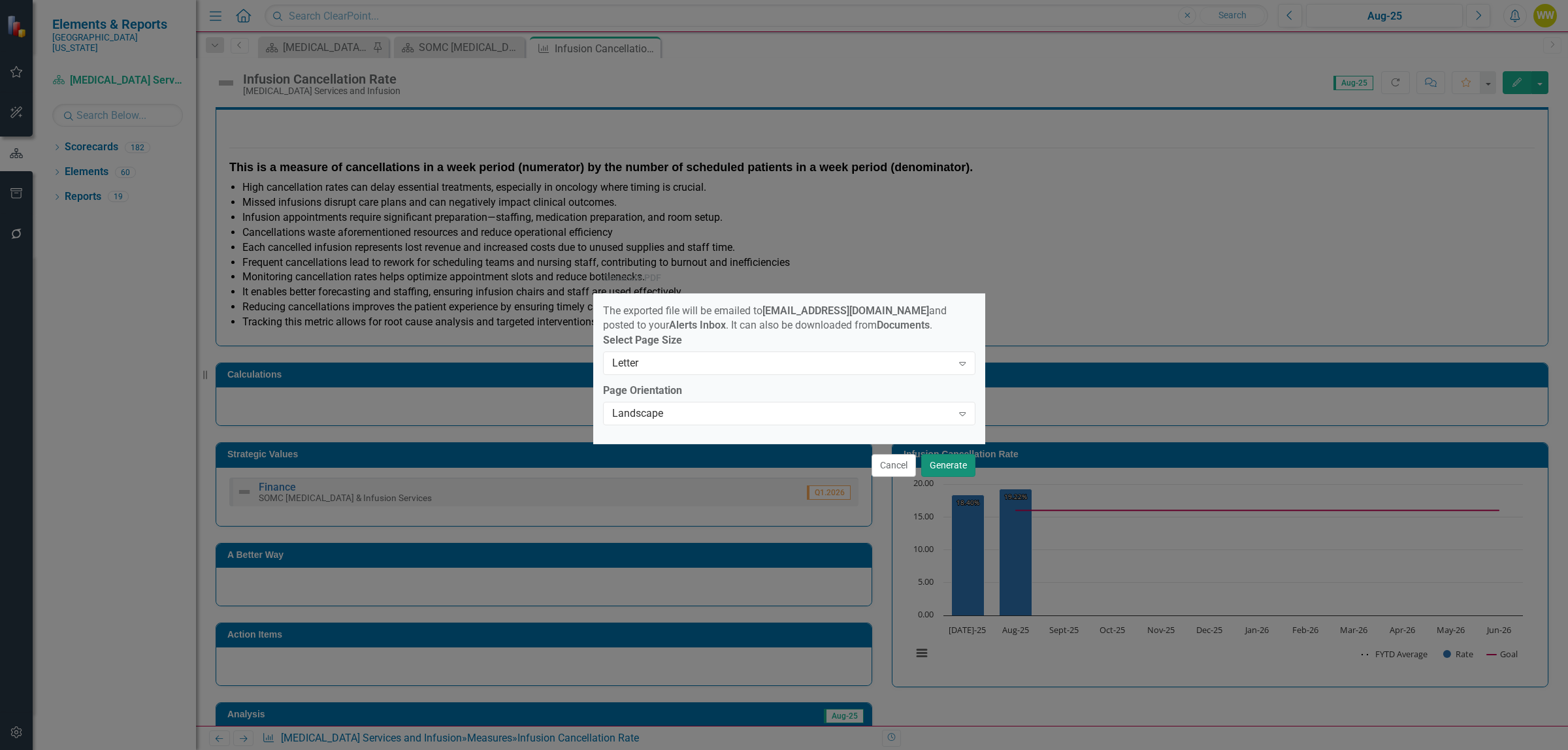
click at [936, 471] on button "Generate" at bounding box center [948, 466] width 54 height 23
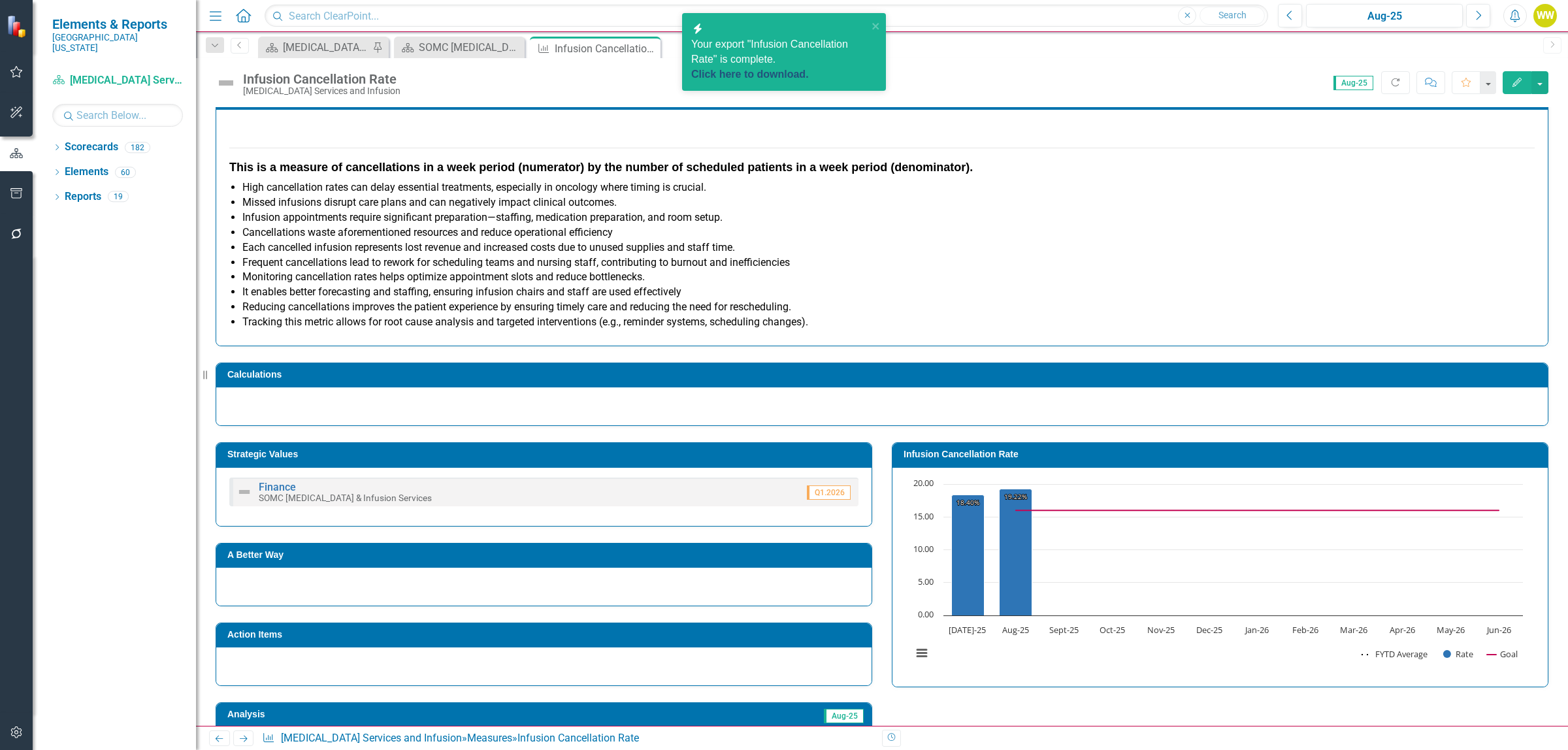
click at [791, 68] on link "Click here to download." at bounding box center [750, 74] width 118 height 12
